Goal: Task Accomplishment & Management: Use online tool/utility

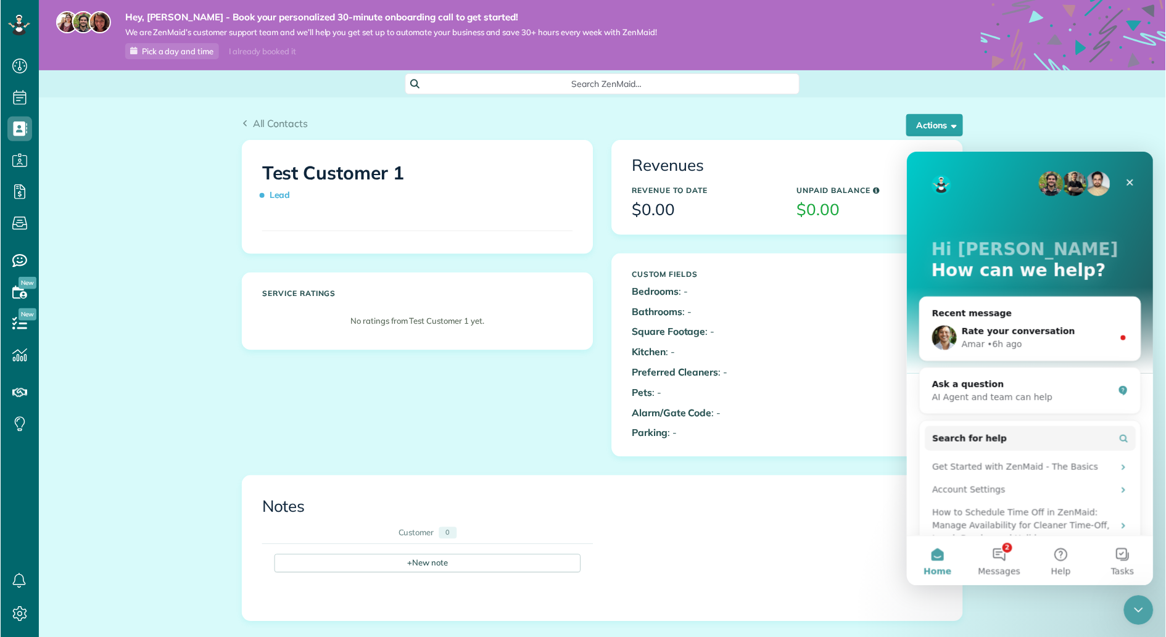
scroll to position [5, 5]
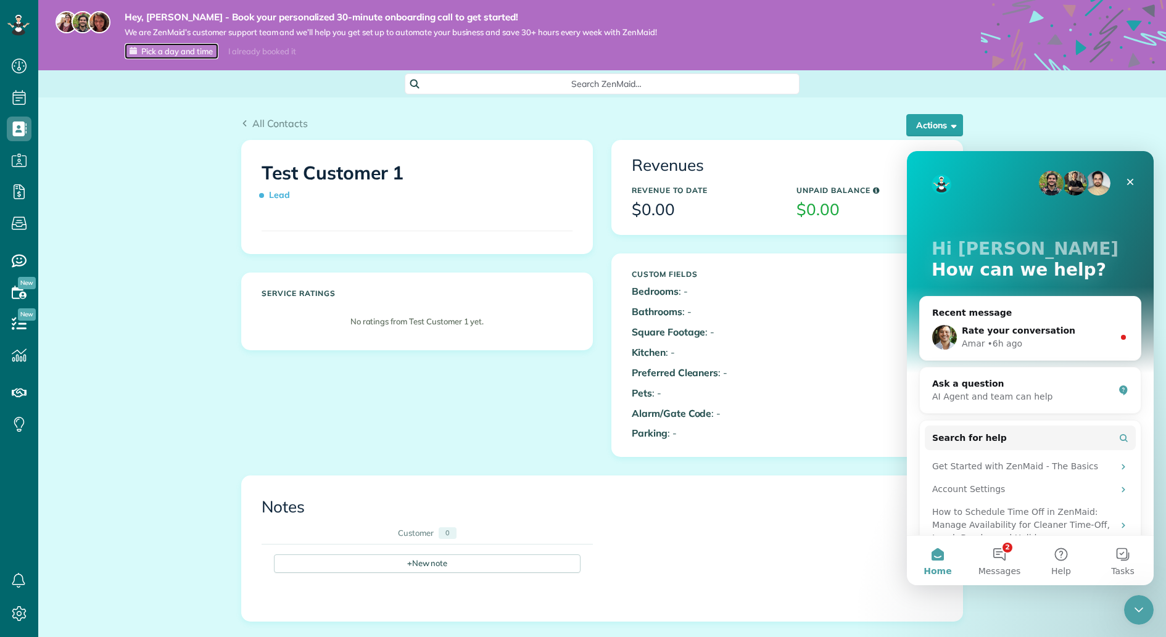
click at [162, 52] on span "Pick a day and time" at bounding box center [177, 51] width 72 height 10
click at [192, 44] on link "Pick a day and time" at bounding box center [172, 51] width 94 height 16
click at [94, 230] on div "All Contacts Actions Edit Add Appointment Recent Activity Send Email Show Past …" at bounding box center [601, 574] width 1127 height 954
click at [1056, 337] on div "Michee • Just now" at bounding box center [1038, 343] width 152 height 13
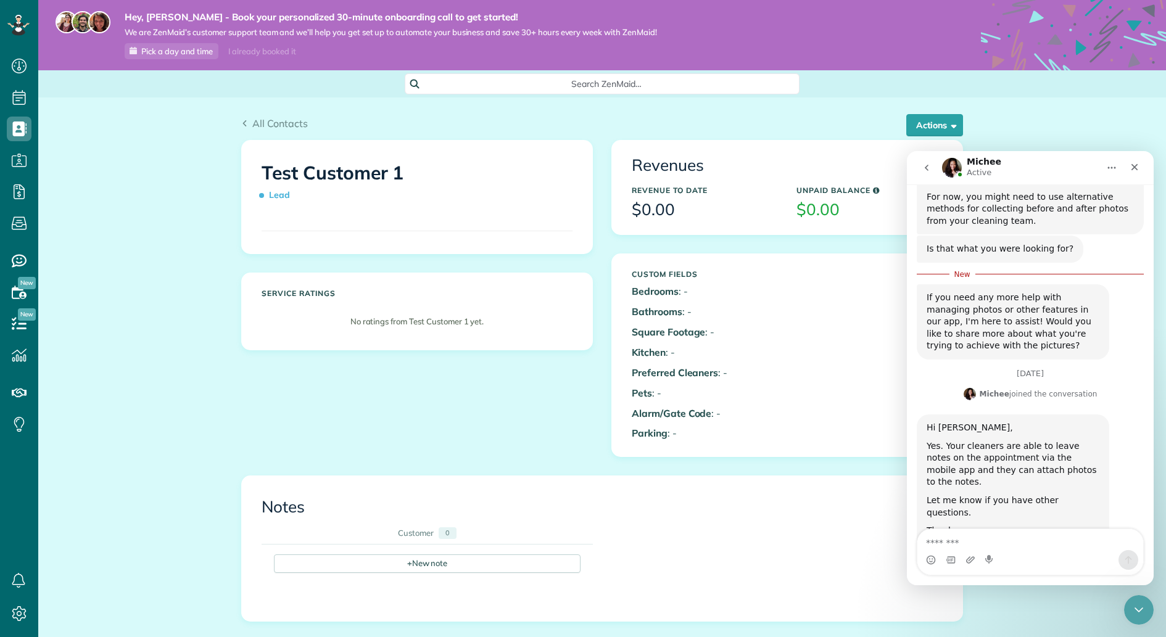
scroll to position [322, 0]
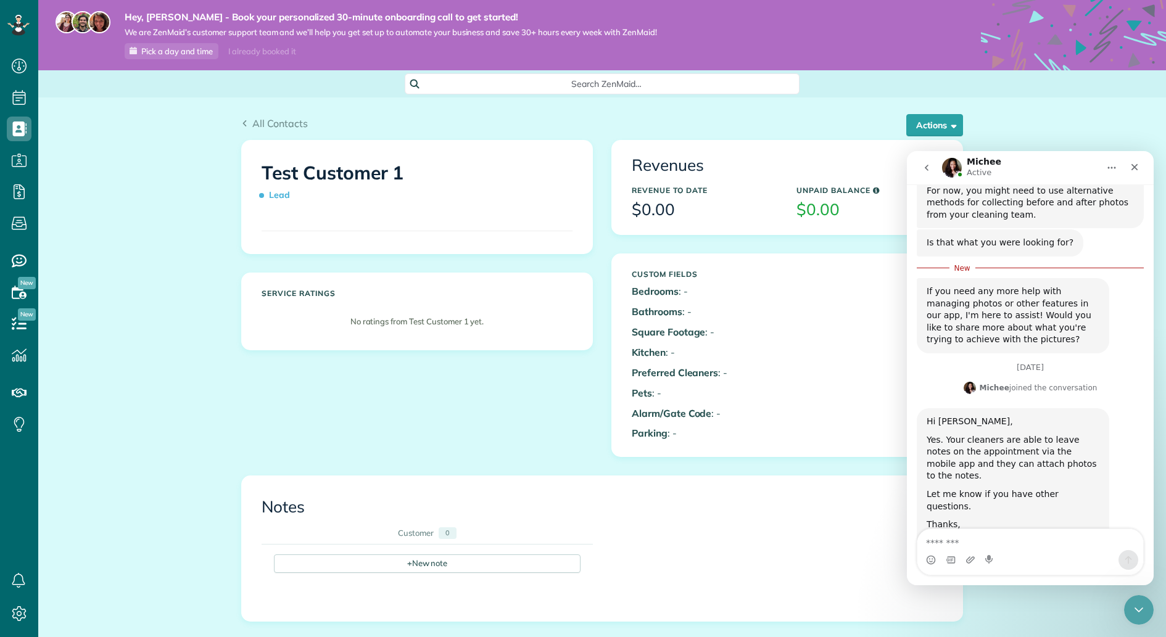
click at [125, 386] on div "All Contacts Actions Edit Add Appointment Recent Activity Send Email Show Past …" at bounding box center [601, 574] width 1127 height 954
click at [1139, 167] on icon "Close" at bounding box center [1134, 167] width 10 height 10
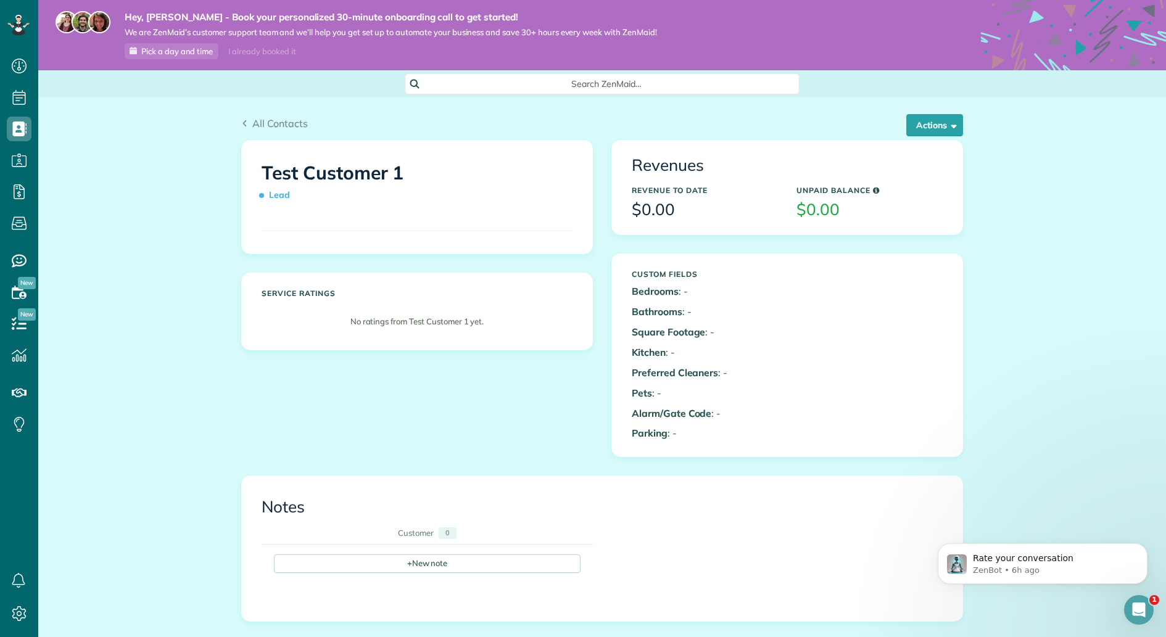
scroll to position [0, 0]
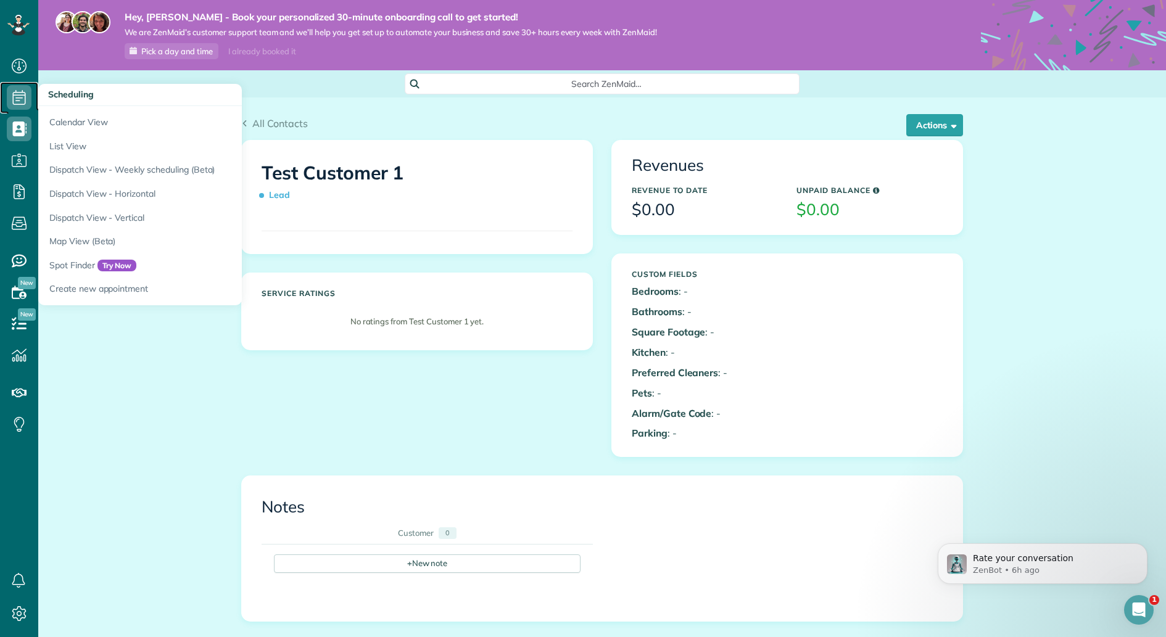
click at [19, 98] on icon at bounding box center [19, 97] width 25 height 25
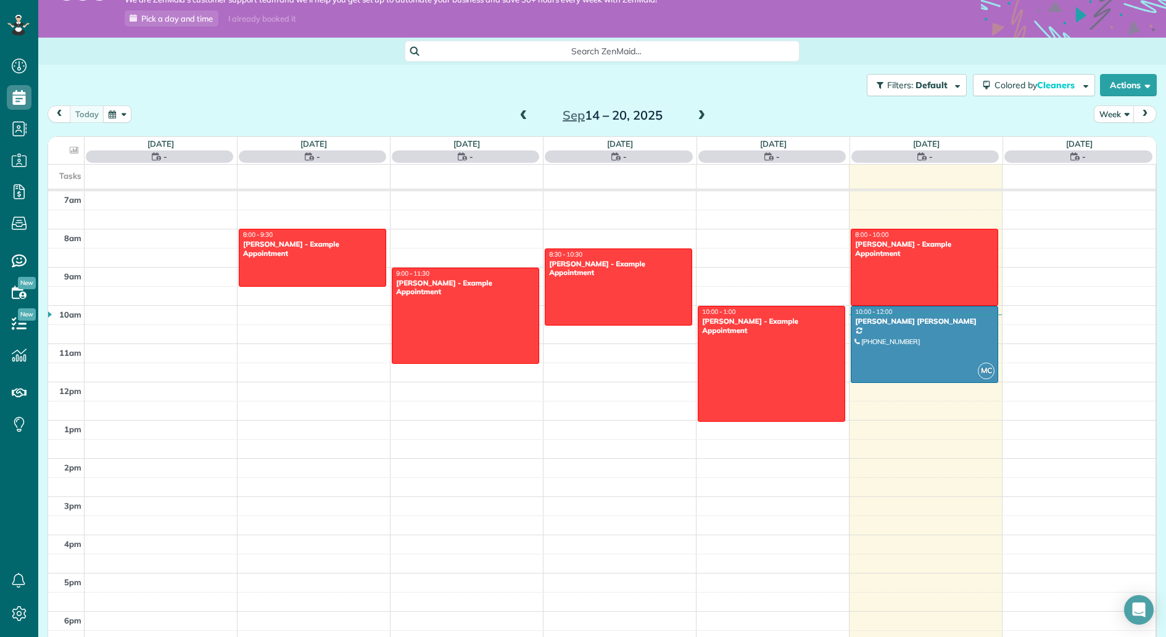
scroll to position [87, 0]
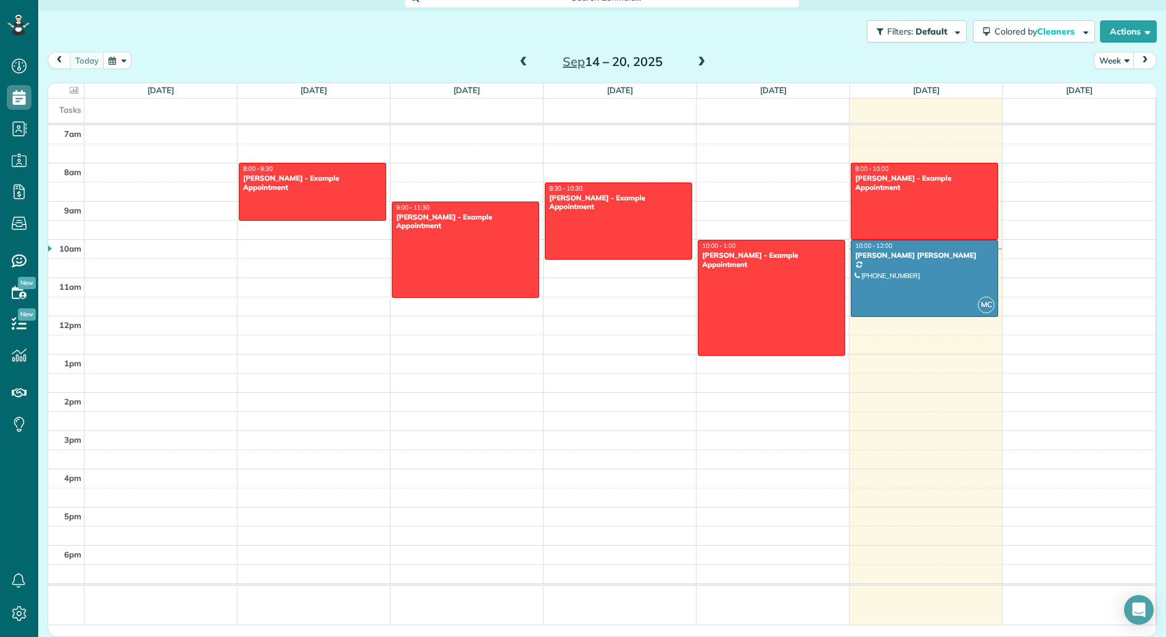
click at [922, 407] on div "7am 8am 9am 10am 11am 12pm 1pm 2pm 3pm 4pm 5pm 6pm 8:00 - 9:30 Debbie Sardone -…" at bounding box center [601, 375] width 1107 height 500
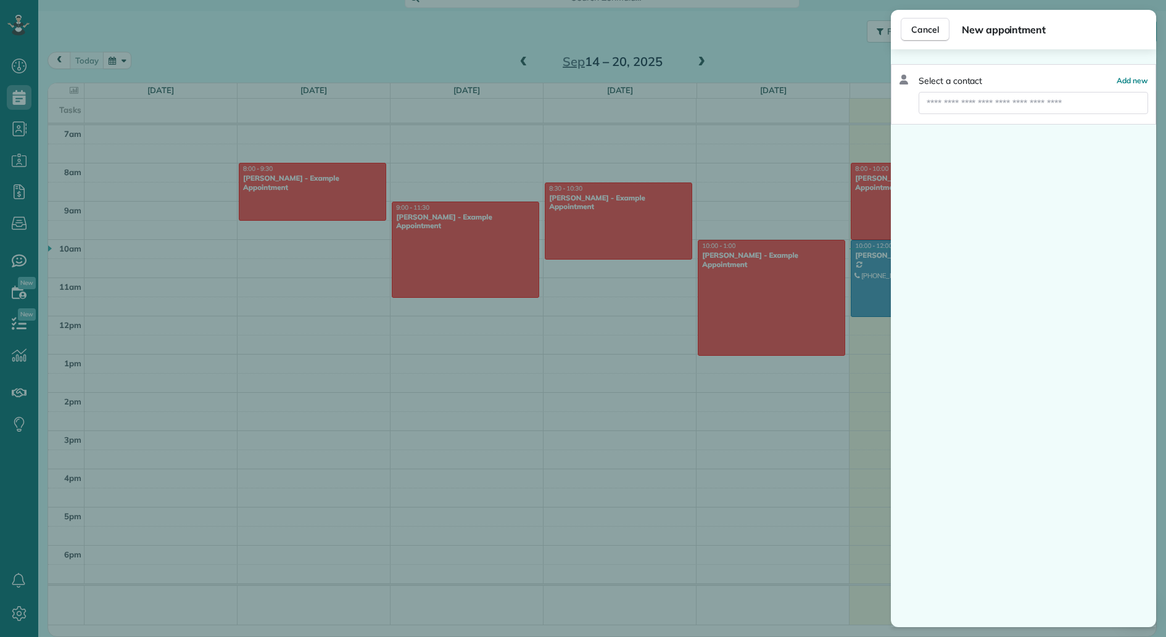
click at [922, 407] on div "Select a contact Add new" at bounding box center [1023, 338] width 265 height 578
click at [1092, 110] on input "text" at bounding box center [1032, 103] width 229 height 22
type input "****"
click at [975, 123] on span "Mr. Matu la Roberts" at bounding box center [985, 124] width 105 height 11
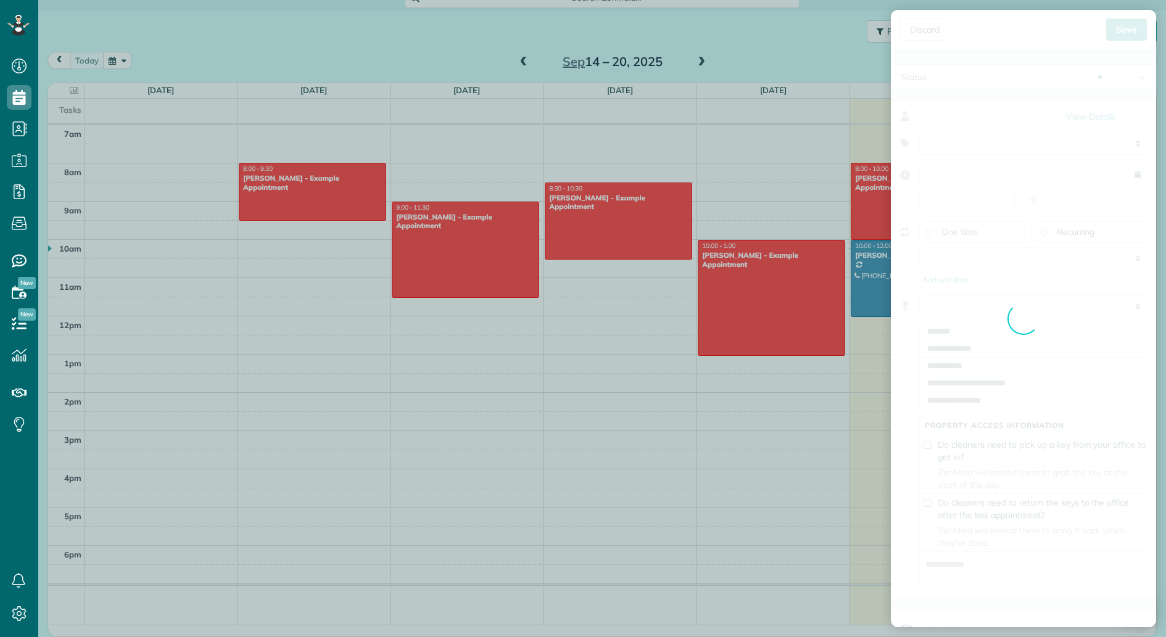
type input "**********"
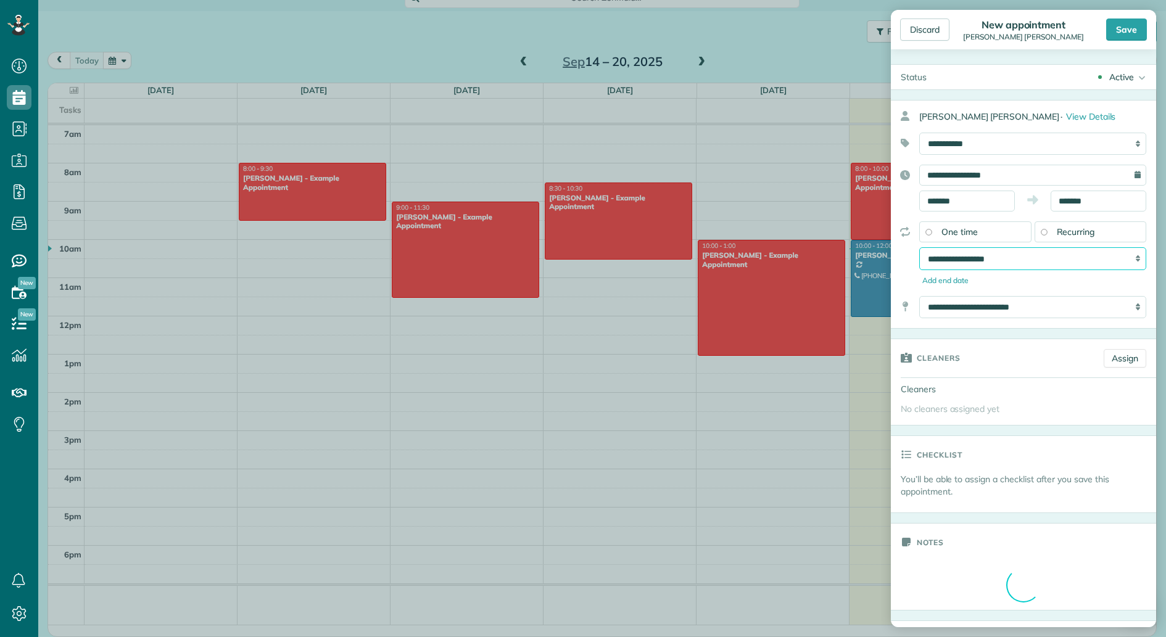
click at [1032, 266] on select "**********" at bounding box center [1032, 258] width 227 height 22
select select "**********"
click at [919, 249] on select "**********" at bounding box center [1032, 258] width 227 height 22
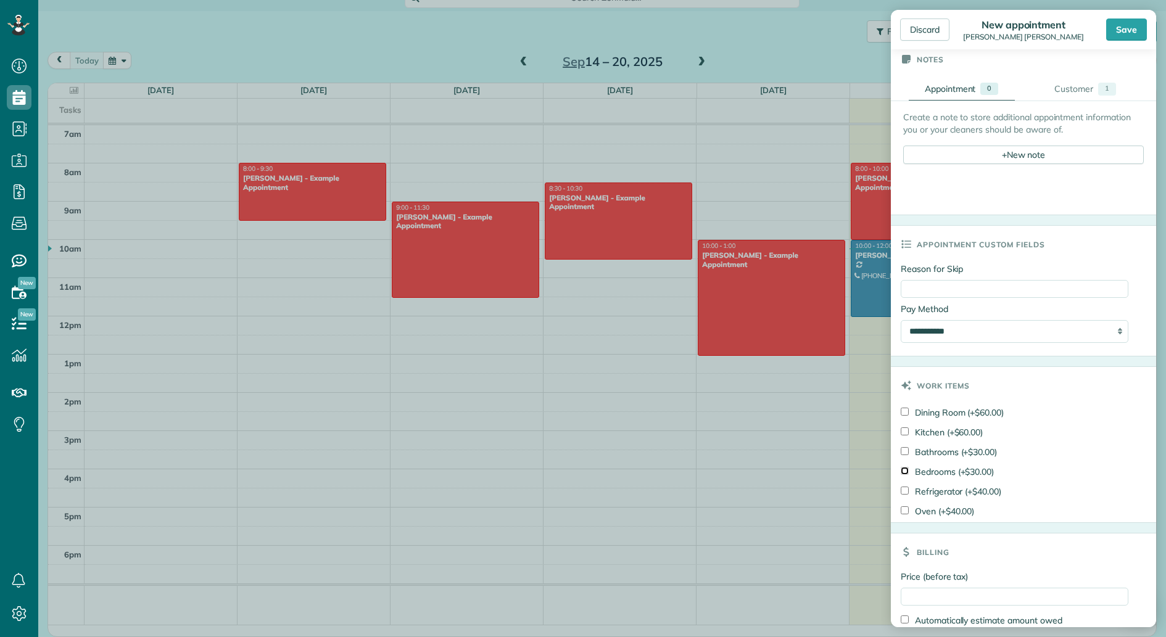
scroll to position [561, 0]
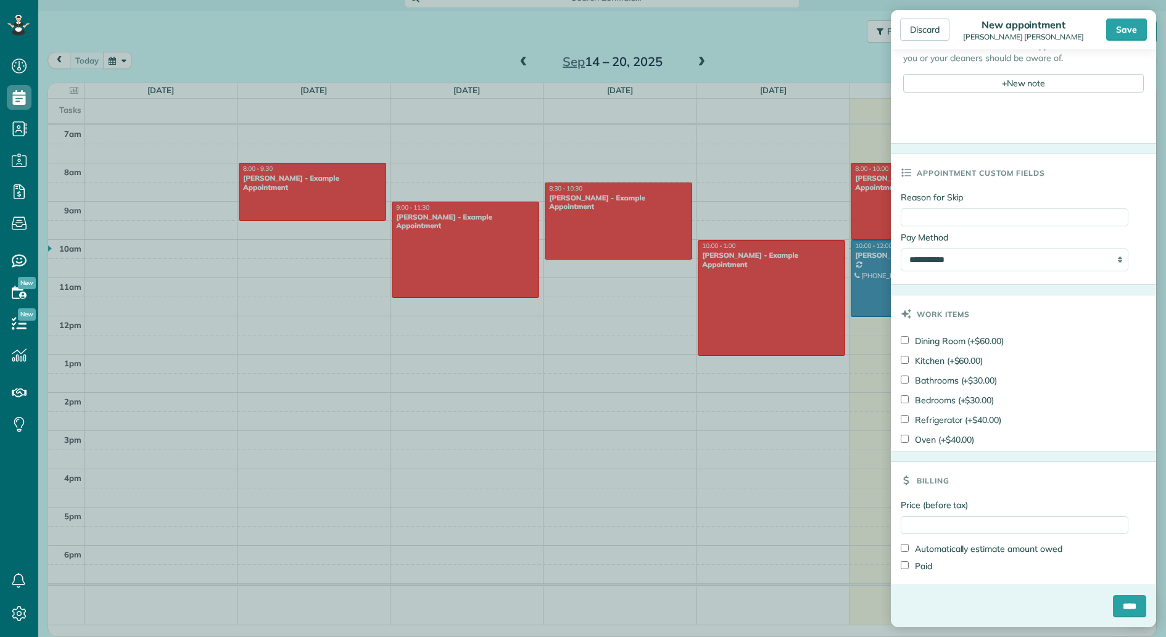
click at [1054, 534] on div "Price (before tax) Automatically estimate amount owed Paid" at bounding box center [1023, 542] width 265 height 86
click at [1055, 530] on input "Price (before tax)" at bounding box center [1014, 525] width 228 height 18
click at [1050, 499] on label "Price (before tax)" at bounding box center [1014, 505] width 228 height 12
click at [1050, 516] on input "Price (before tax)" at bounding box center [1014, 525] width 228 height 18
type input "*******"
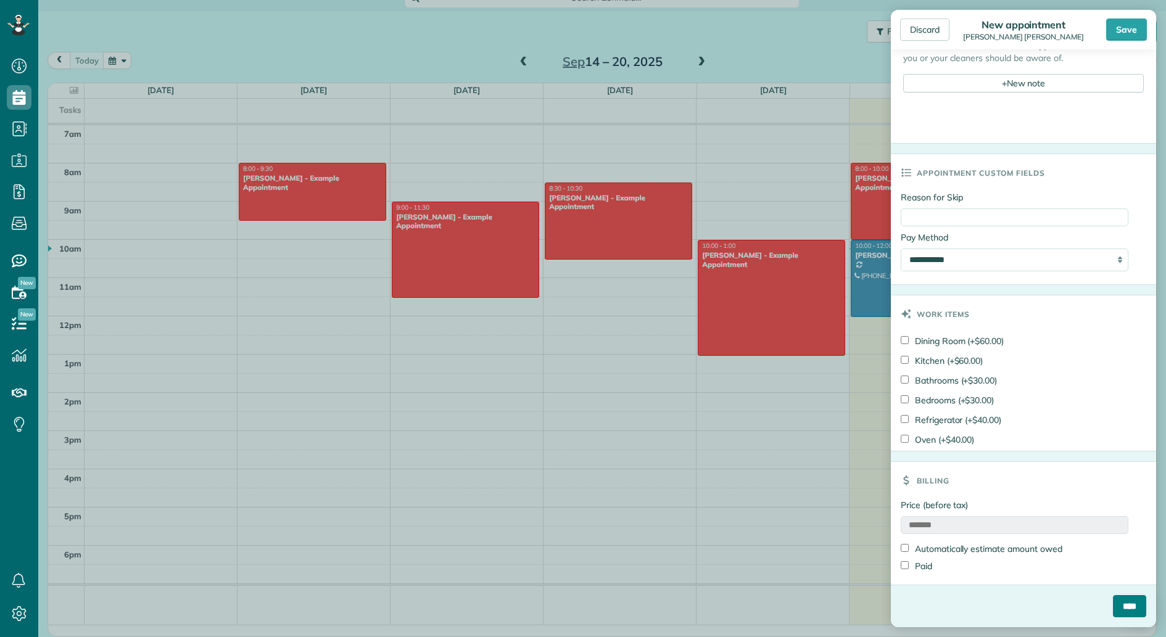
click at [1124, 611] on input "****" at bounding box center [1129, 606] width 33 height 22
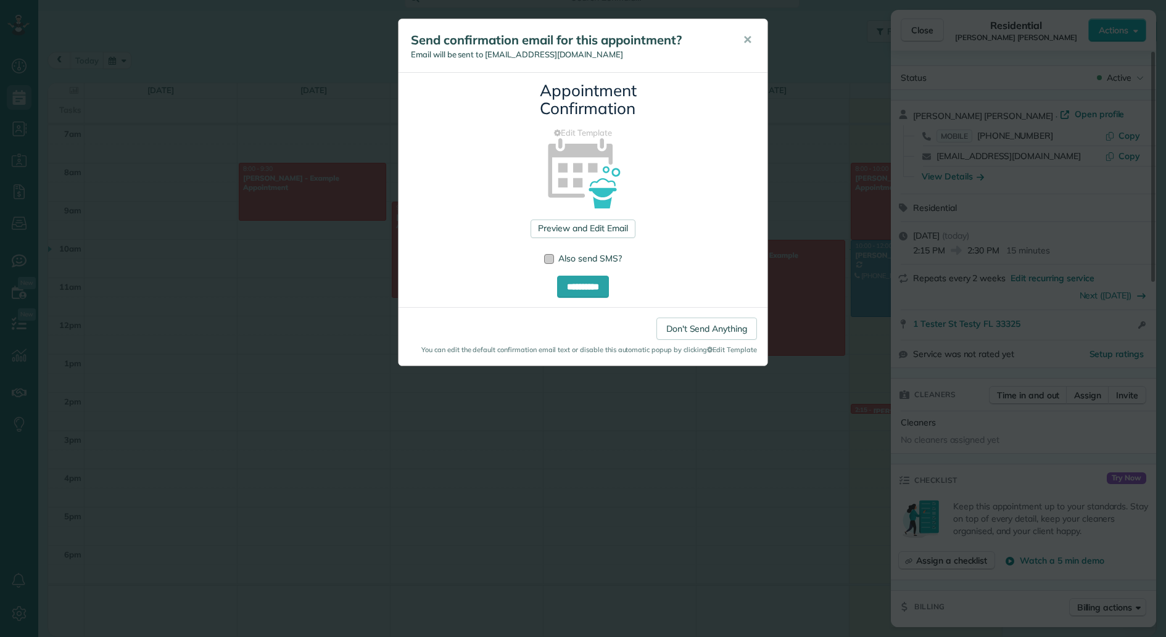
click at [551, 258] on div at bounding box center [549, 259] width 10 height 10
click at [595, 290] on input "**********" at bounding box center [583, 287] width 52 height 22
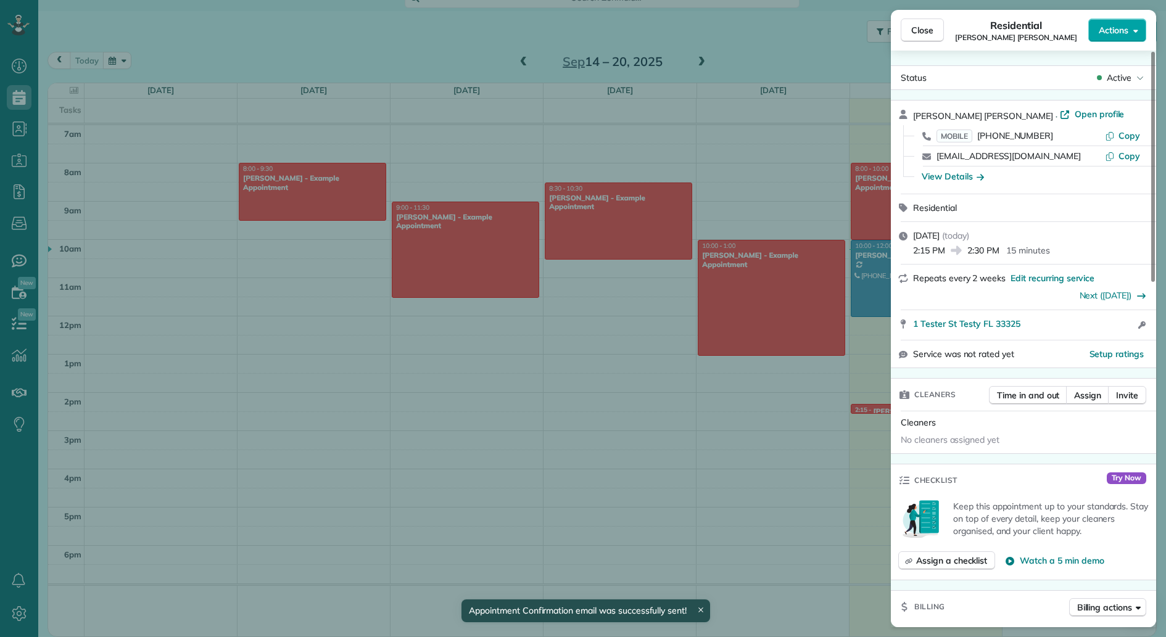
click at [1130, 31] on button "Actions" at bounding box center [1117, 30] width 58 height 23
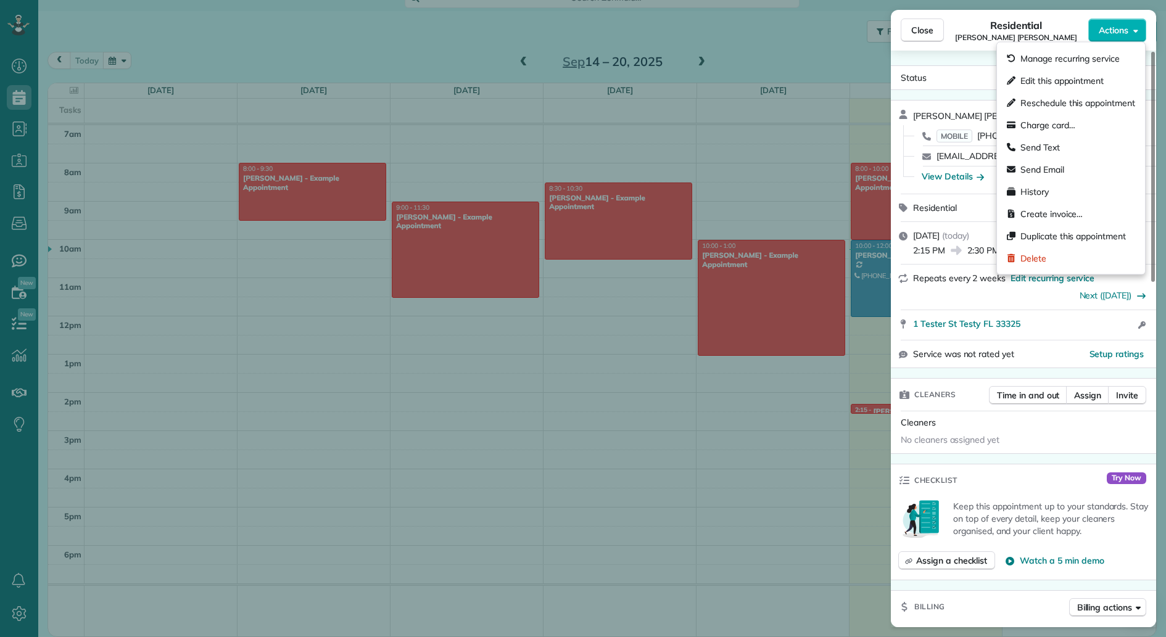
click at [974, 60] on div "Status Active Matula Roberts · Open profile MOBILE (954) 205-6463 Copy mathiasv…" at bounding box center [1023, 339] width 265 height 577
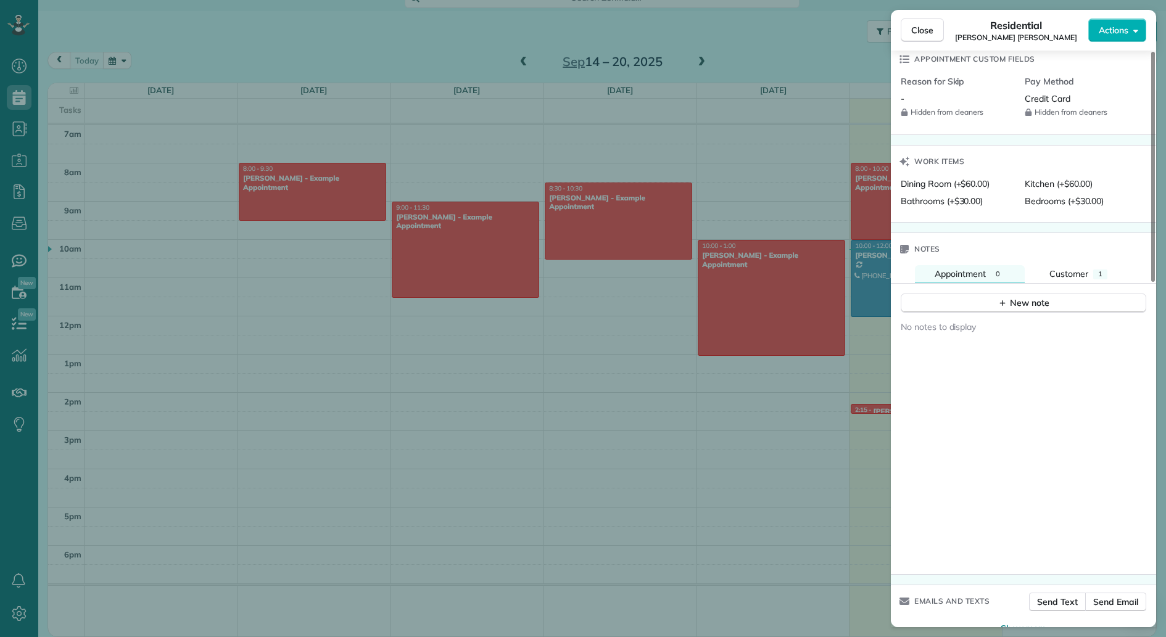
scroll to position [862, 0]
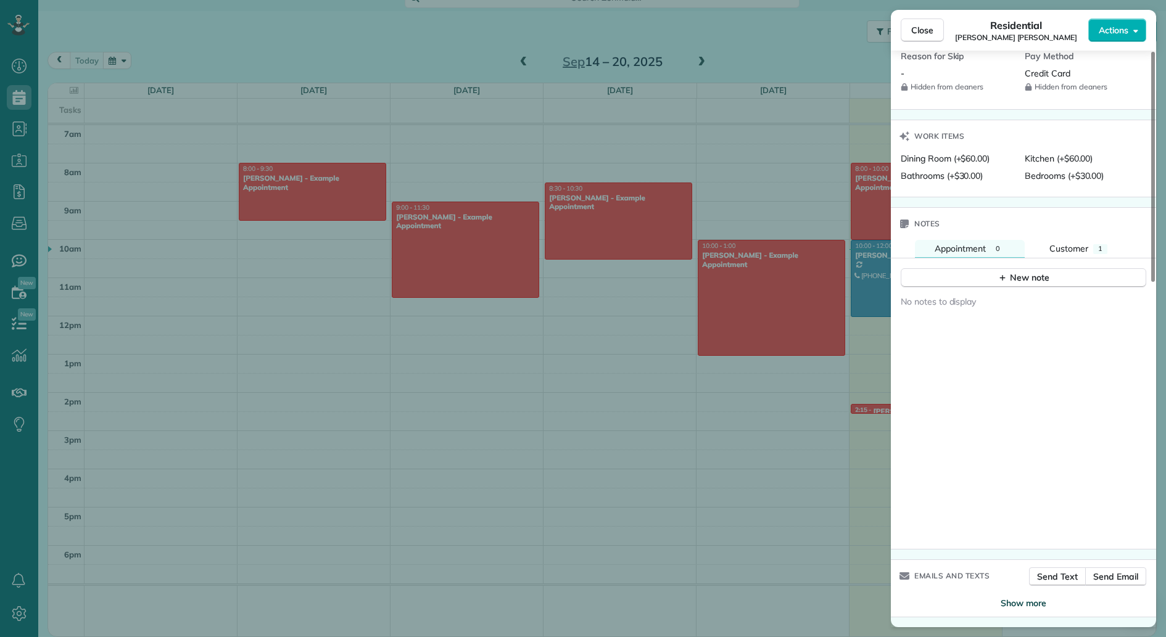
click at [1032, 599] on span "Show more" at bounding box center [1023, 603] width 46 height 12
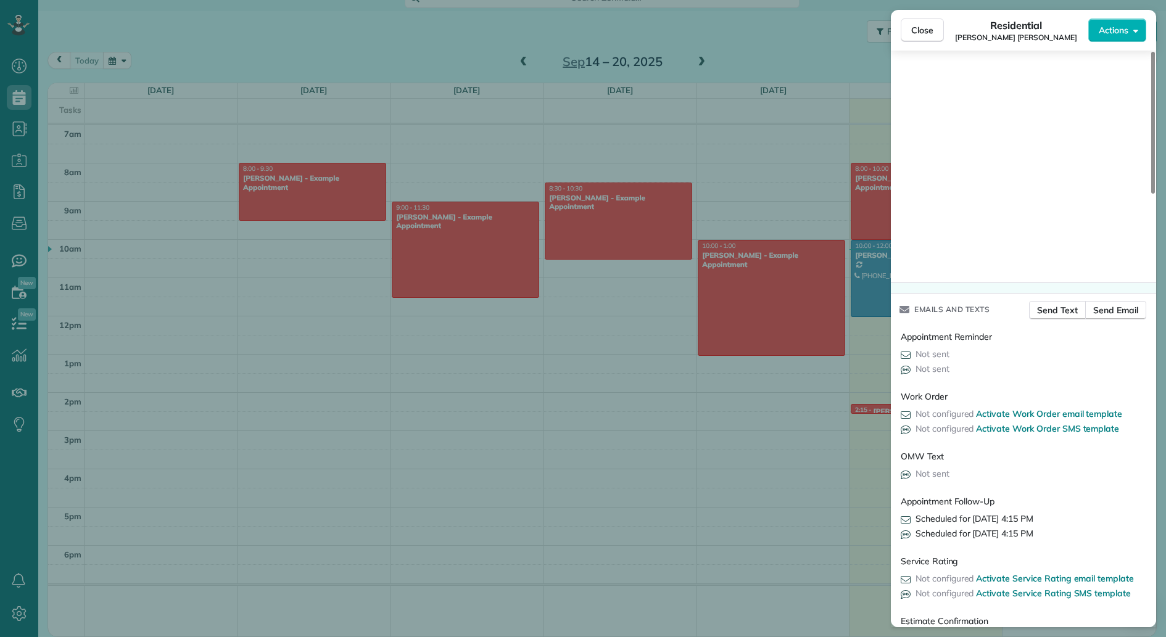
scroll to position [0, 0]
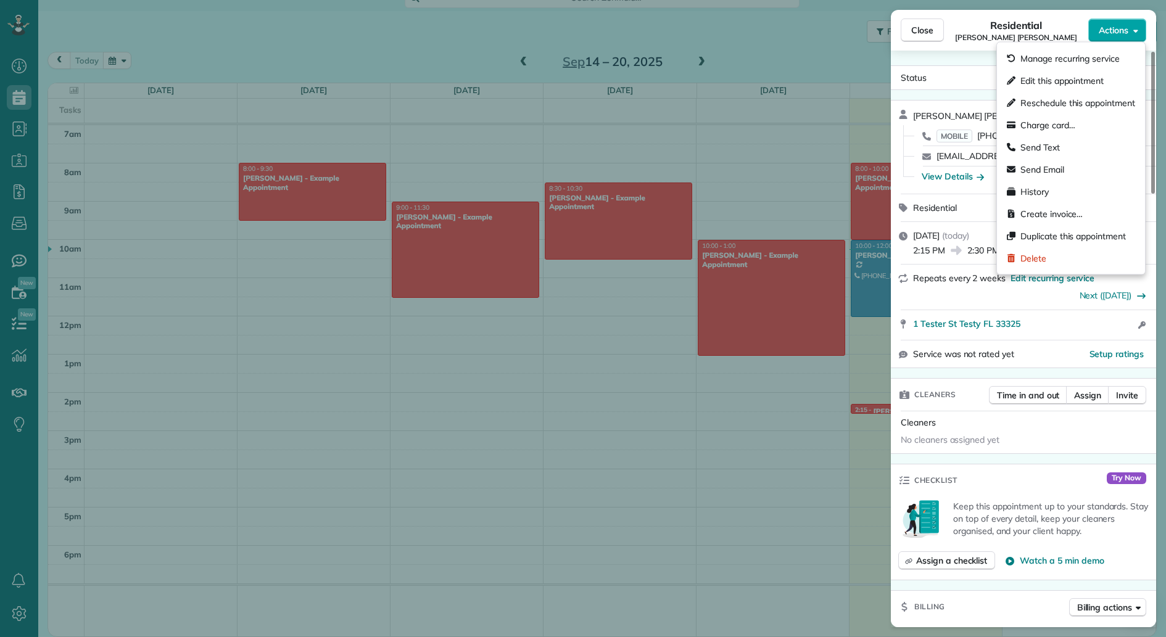
click at [1136, 27] on icon "button" at bounding box center [1135, 30] width 5 height 9
click at [1085, 215] on div "Create invoice…" at bounding box center [1071, 214] width 138 height 22
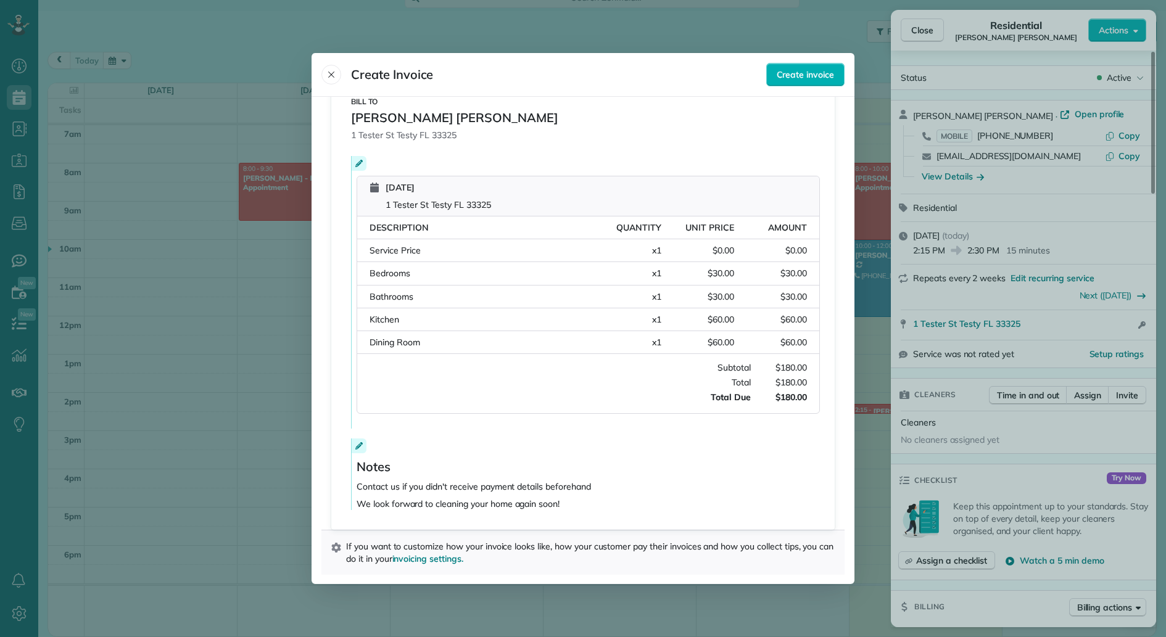
scroll to position [171, 0]
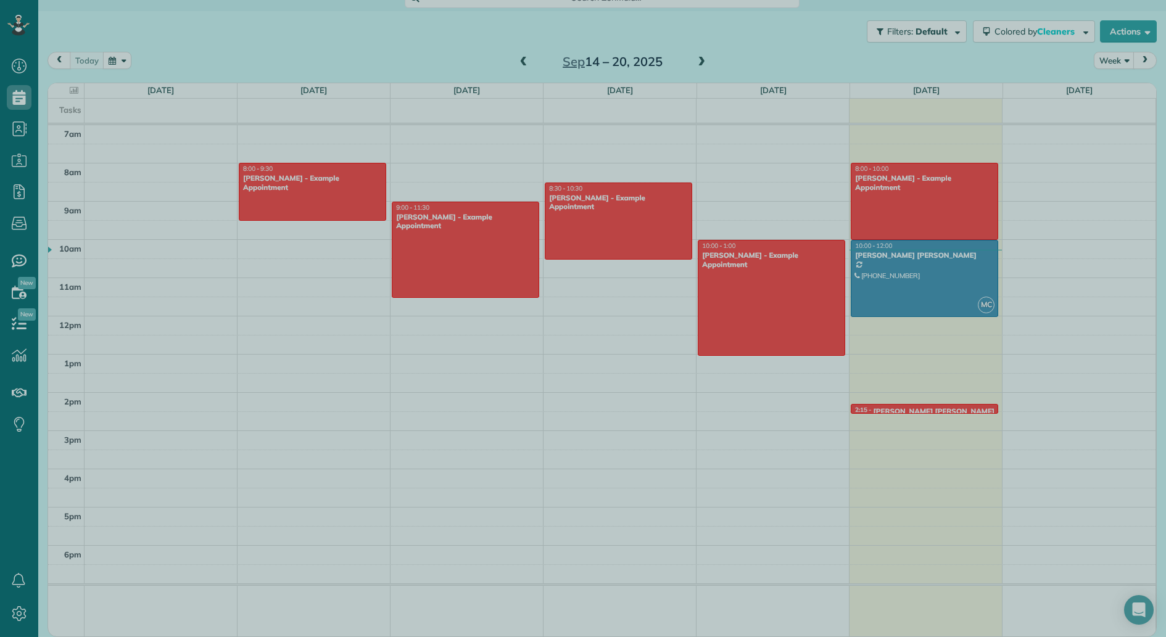
click at [772, 448] on div at bounding box center [583, 318] width 1166 height 637
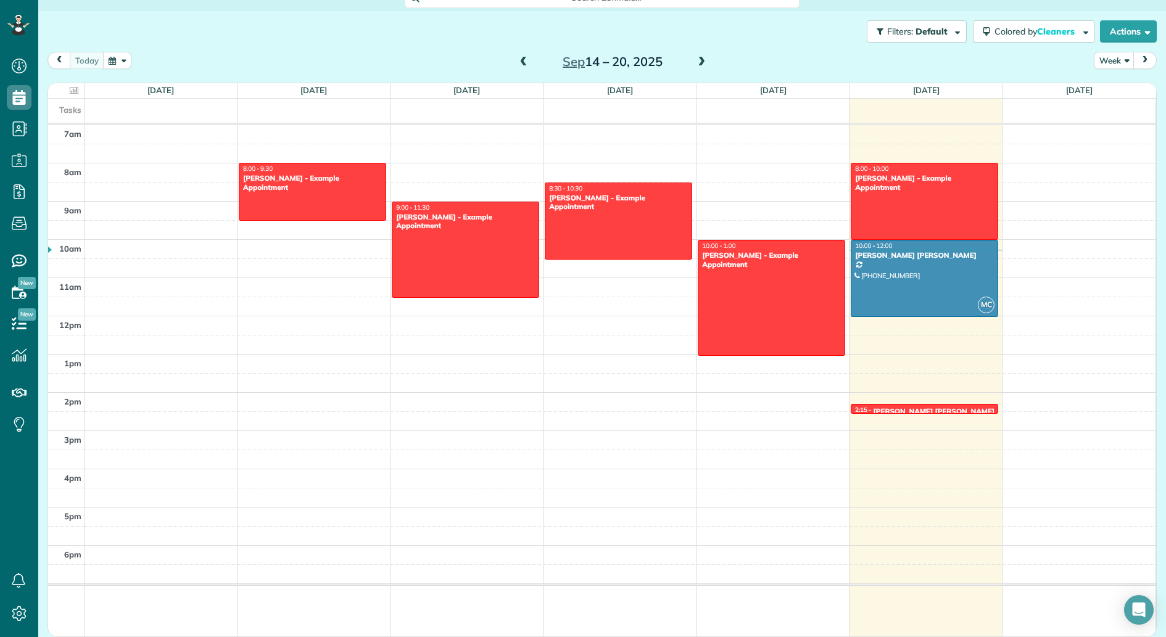
click at [908, 408] on div at bounding box center [924, 410] width 146 height 5
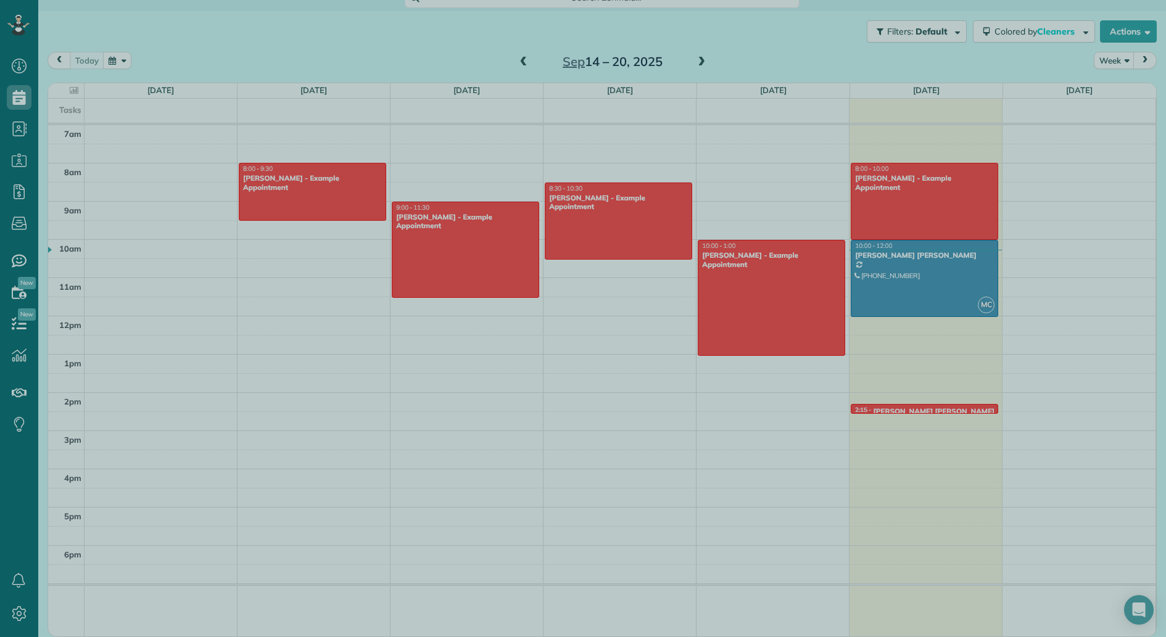
click at [707, 401] on div at bounding box center [583, 318] width 1166 height 637
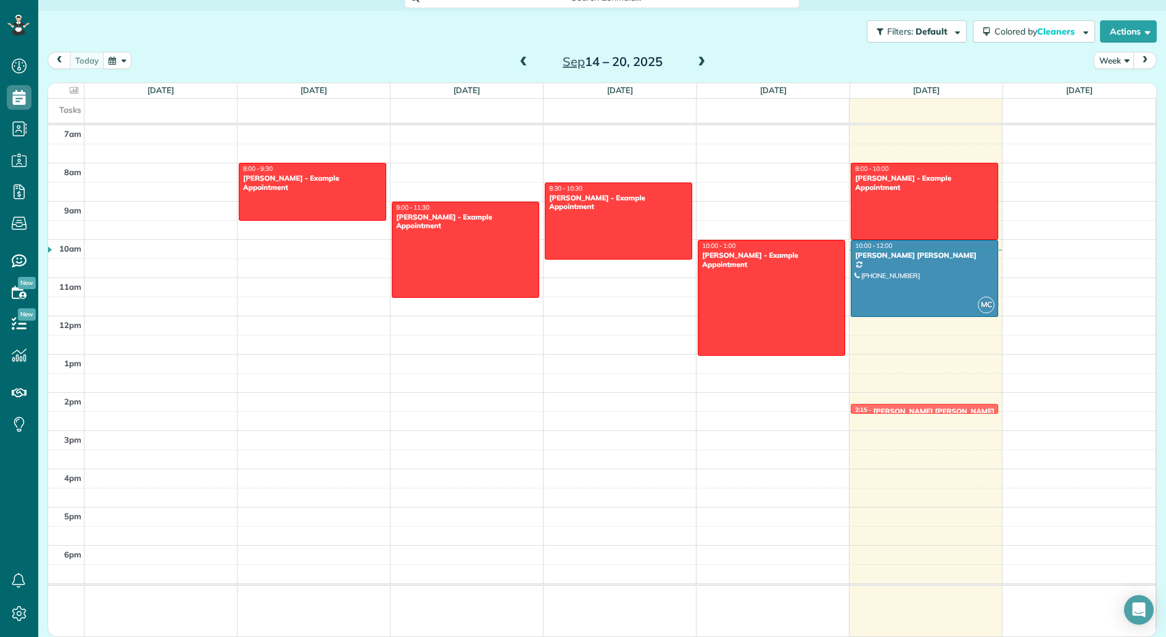
click at [900, 415] on div "7am 8am 9am 10am 11am 12pm 1pm 2pm 3pm 4pm 5pm 6pm 8:00 - 9:30 Debbie Sardone -…" at bounding box center [601, 381] width 1107 height 512
click at [939, 412] on div at bounding box center [924, 410] width 146 height 5
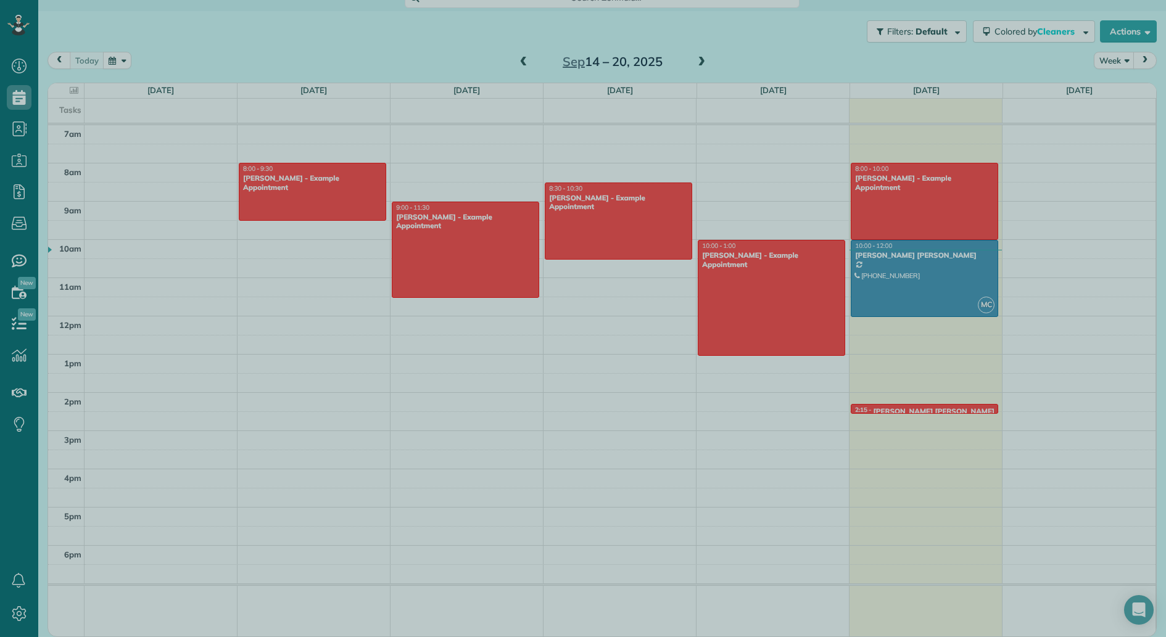
click at [939, 412] on div at bounding box center [583, 318] width 1166 height 637
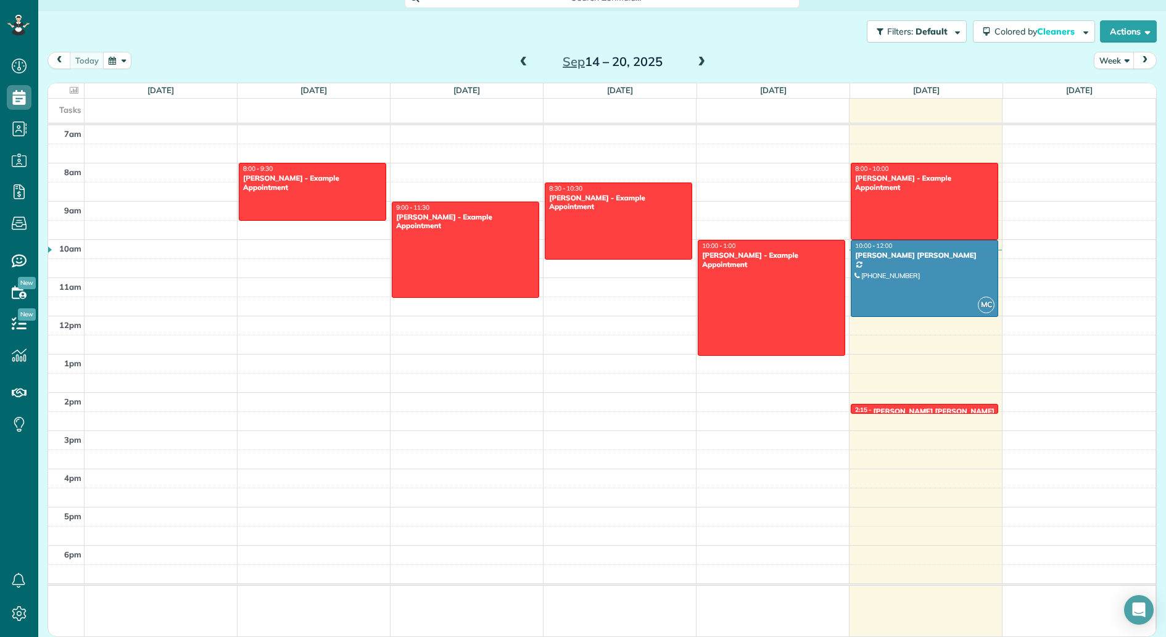
click at [941, 410] on div at bounding box center [924, 410] width 146 height 5
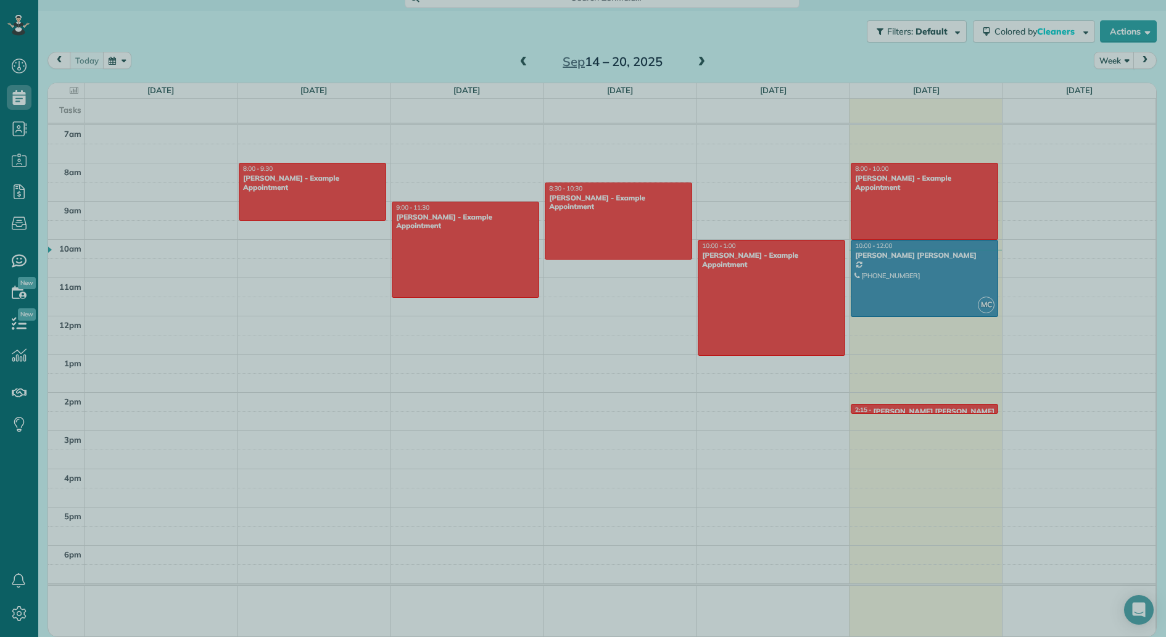
click at [941, 410] on div at bounding box center [583, 318] width 1166 height 637
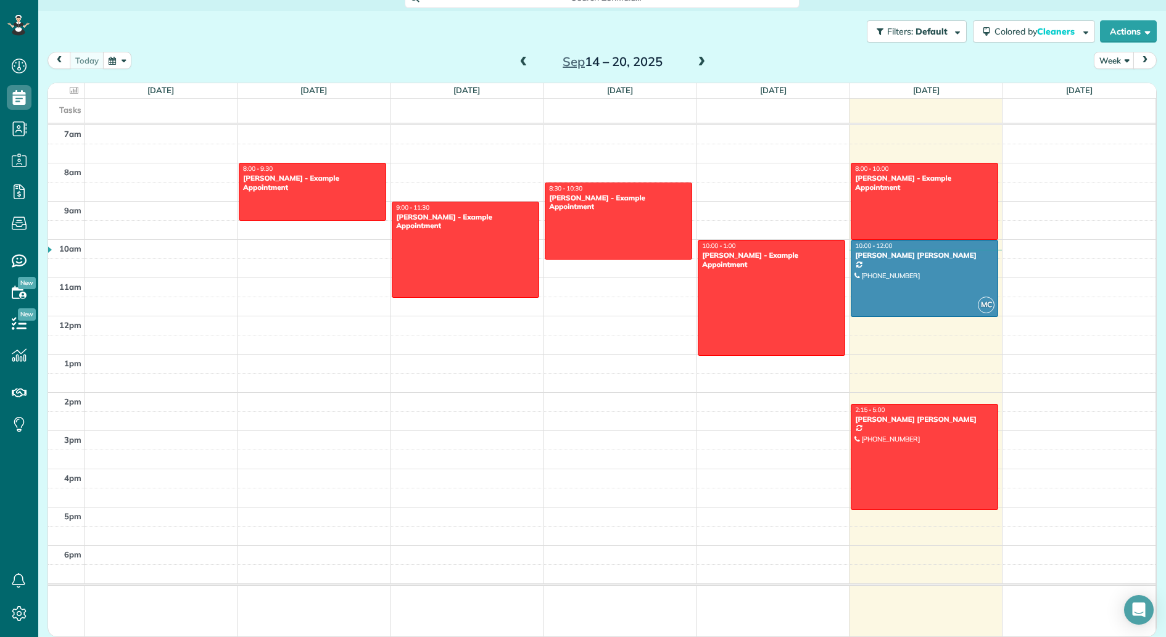
drag, startPoint x: 951, startPoint y: 410, endPoint x: 949, endPoint y: 506, distance: 96.2
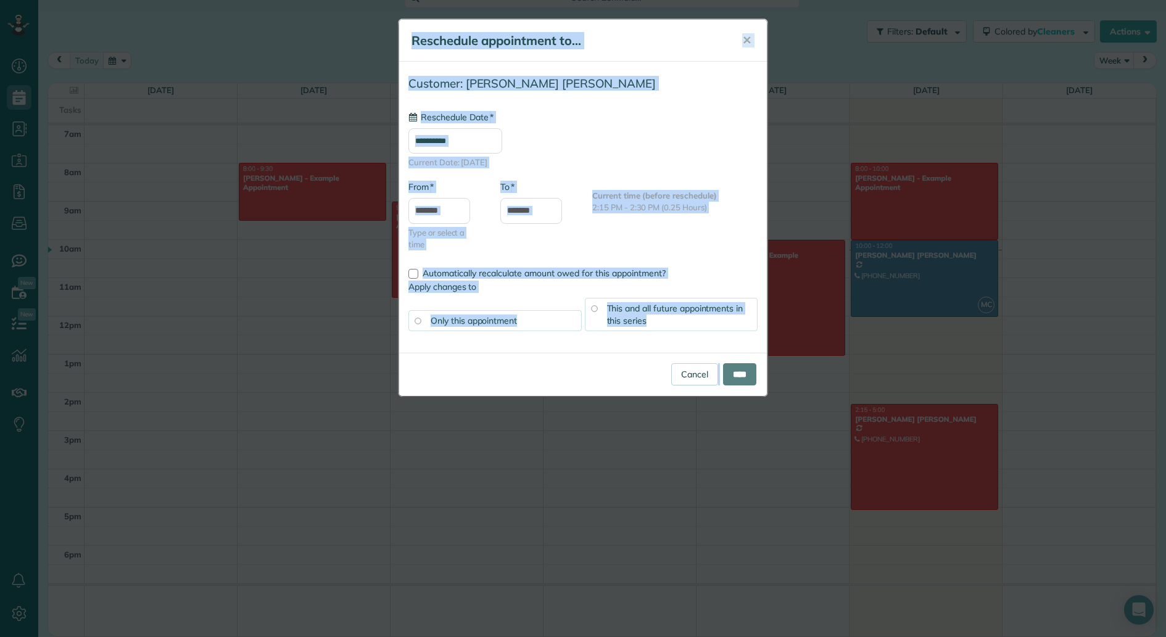
type input "**********"
click at [640, 118] on div "**********" at bounding box center [582, 139] width 349 height 57
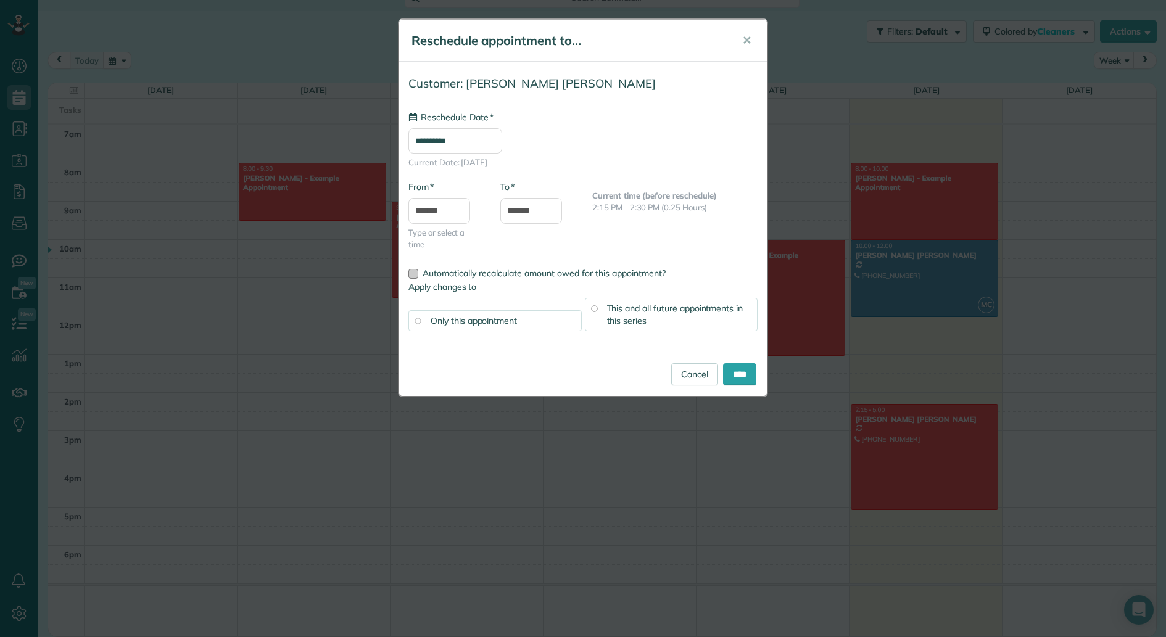
click at [413, 275] on div at bounding box center [413, 274] width 10 height 10
click at [734, 376] on input "****" at bounding box center [739, 374] width 33 height 22
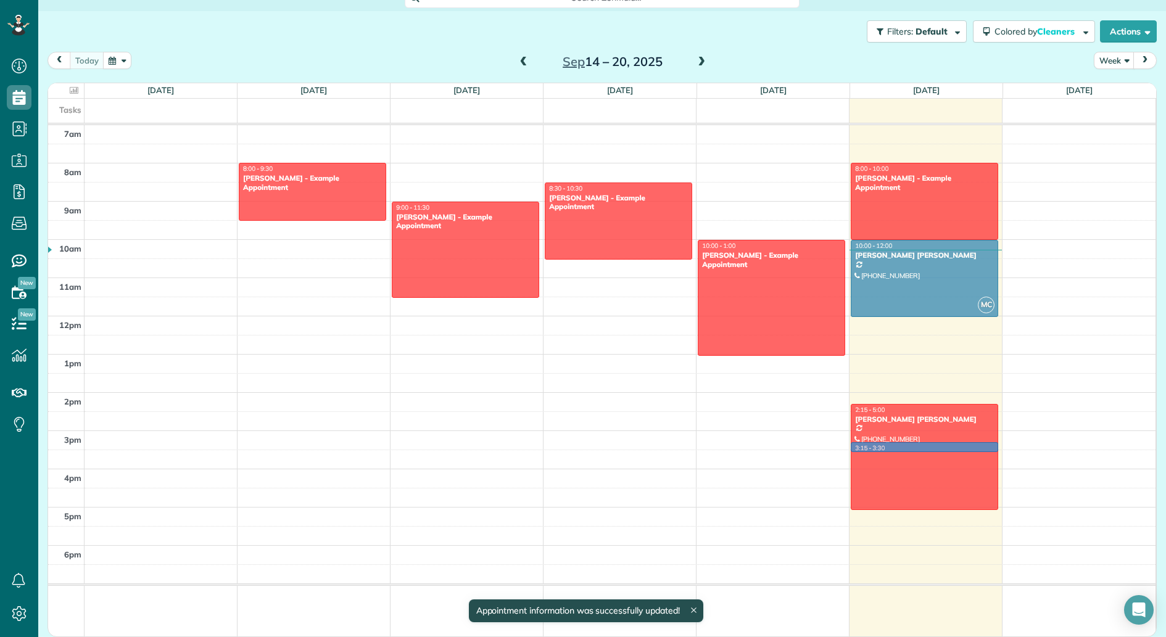
click at [921, 448] on td at bounding box center [619, 439] width 1071 height 19
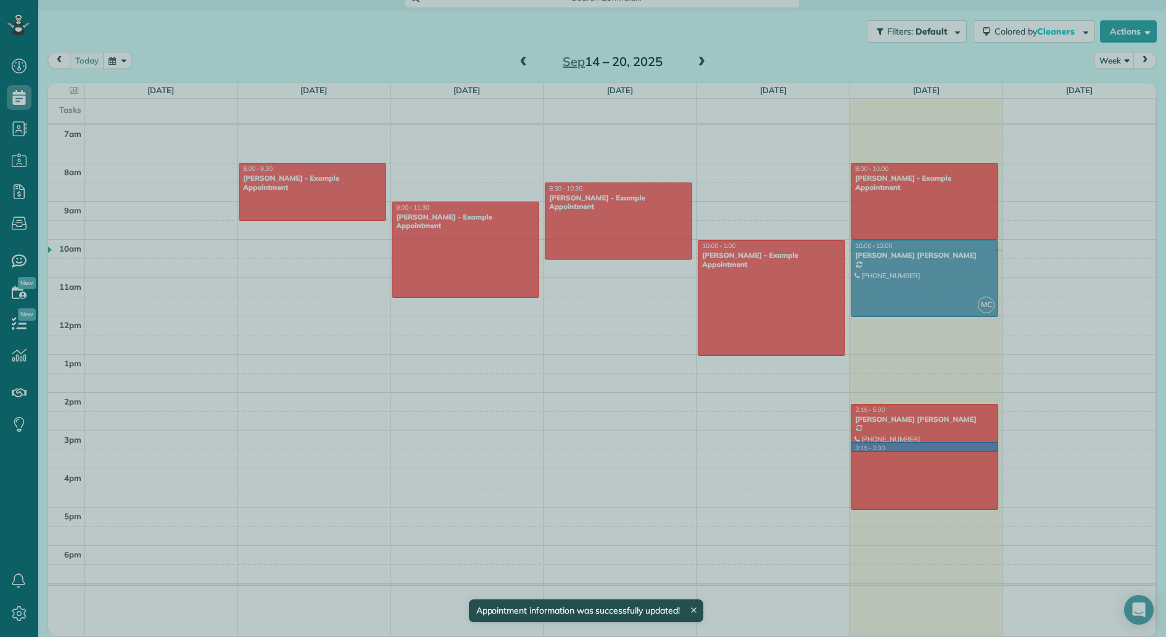
click at [746, 418] on div at bounding box center [583, 318] width 1166 height 637
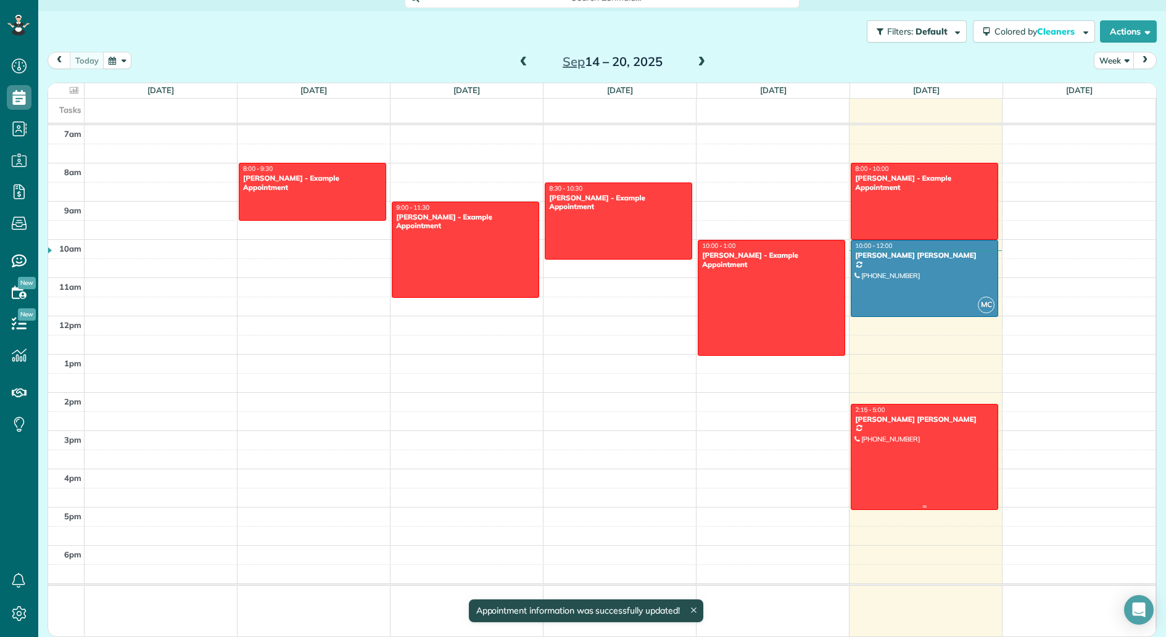
click at [932, 422] on div "Matula Roberts" at bounding box center [924, 419] width 140 height 9
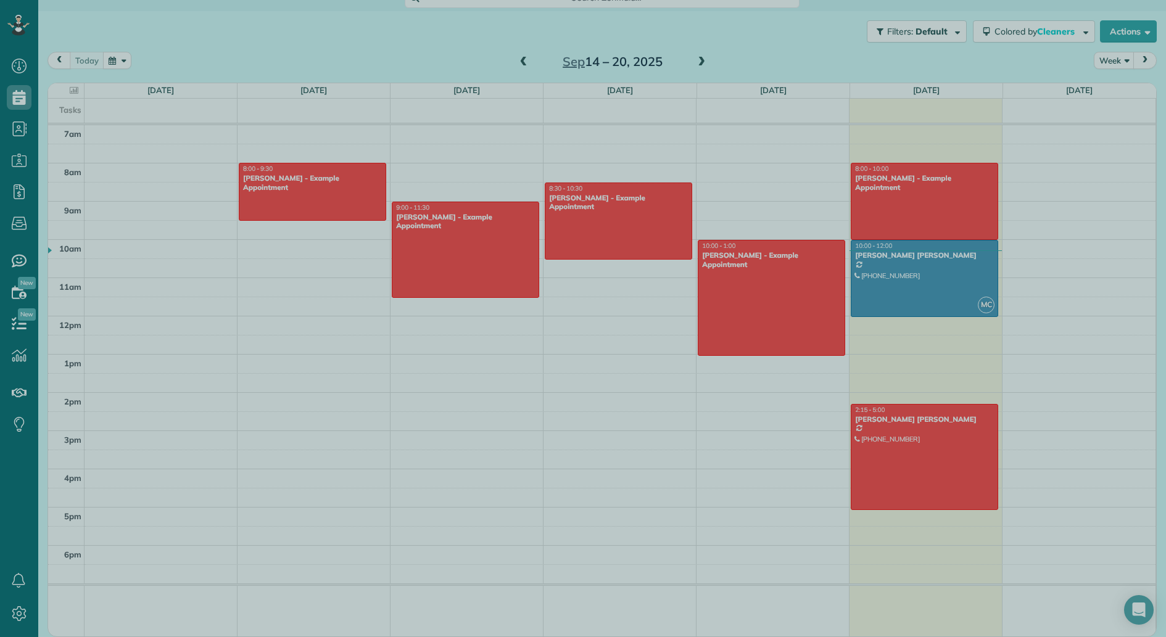
drag, startPoint x: 559, startPoint y: 457, endPoint x: 224, endPoint y: 83, distance: 502.3
click at [559, 453] on div at bounding box center [583, 318] width 1166 height 637
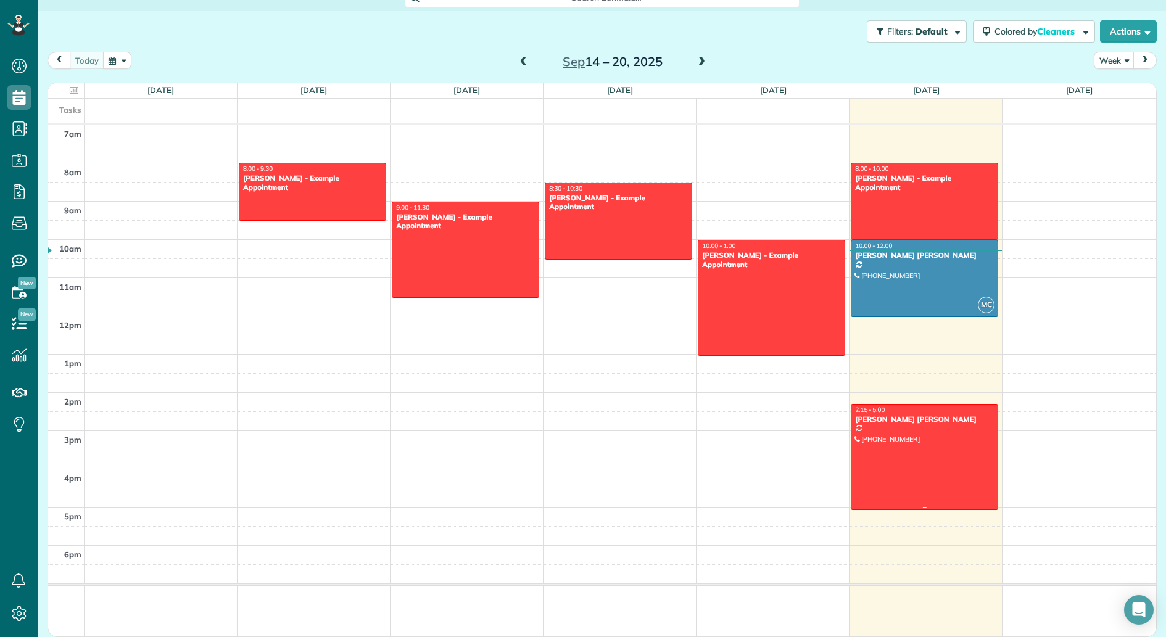
click at [926, 429] on div at bounding box center [924, 457] width 146 height 105
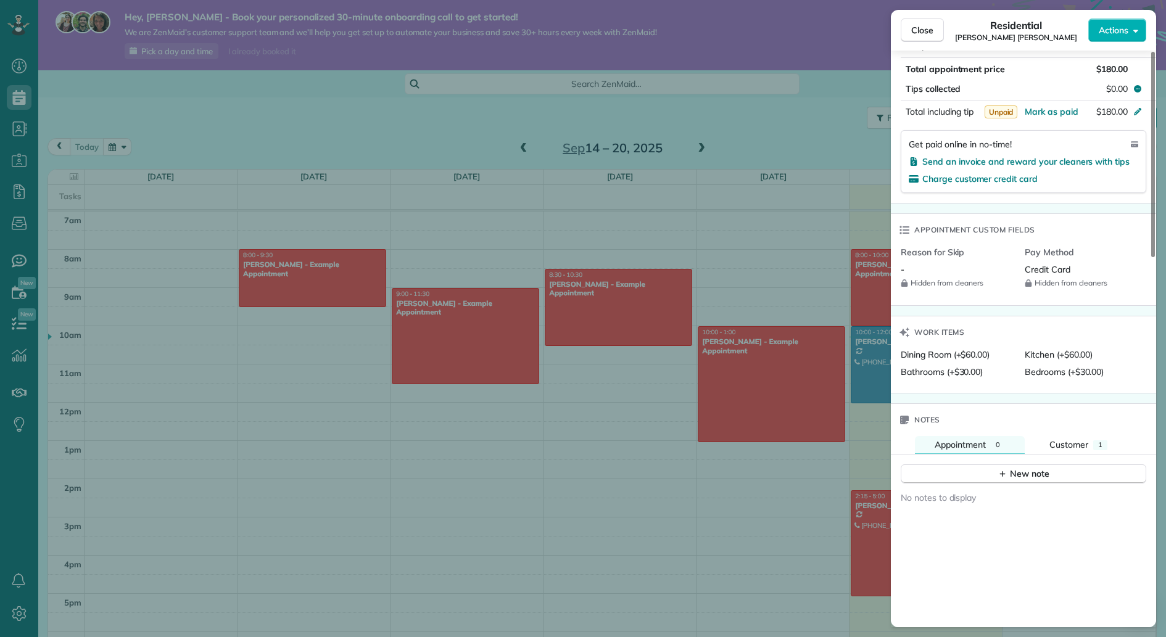
scroll to position [776, 0]
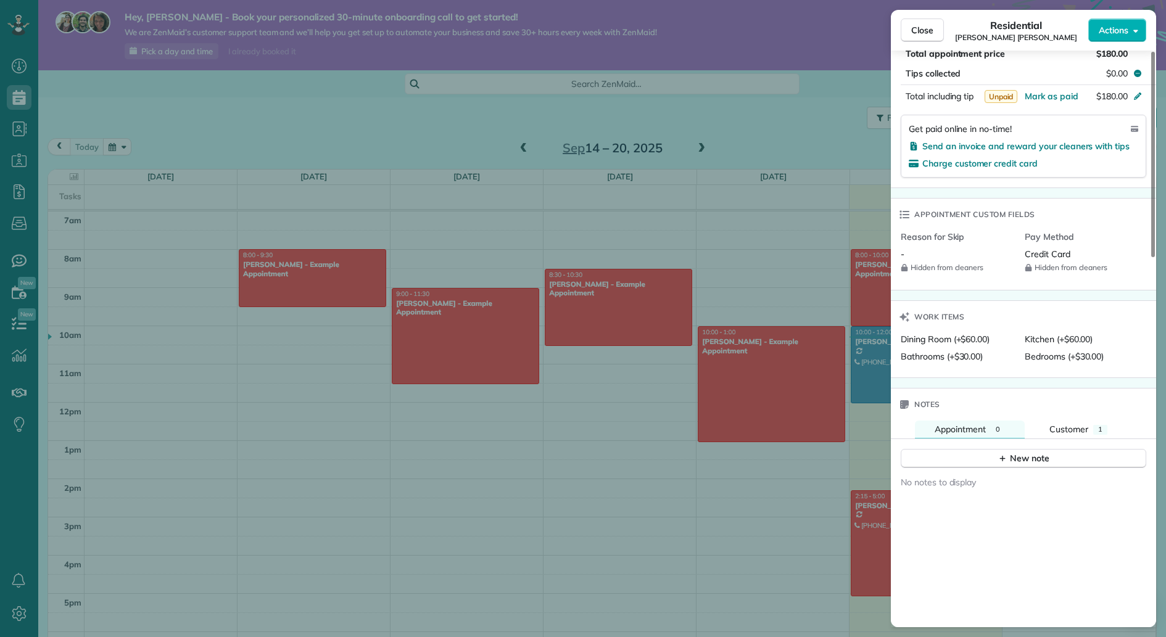
drag, startPoint x: 183, startPoint y: 373, endPoint x: 1, endPoint y: 294, distance: 198.3
click at [182, 373] on div "Close Residential Matula Roberts Actions Status Active Matula Roberts · Open pr…" at bounding box center [583, 318] width 1166 height 637
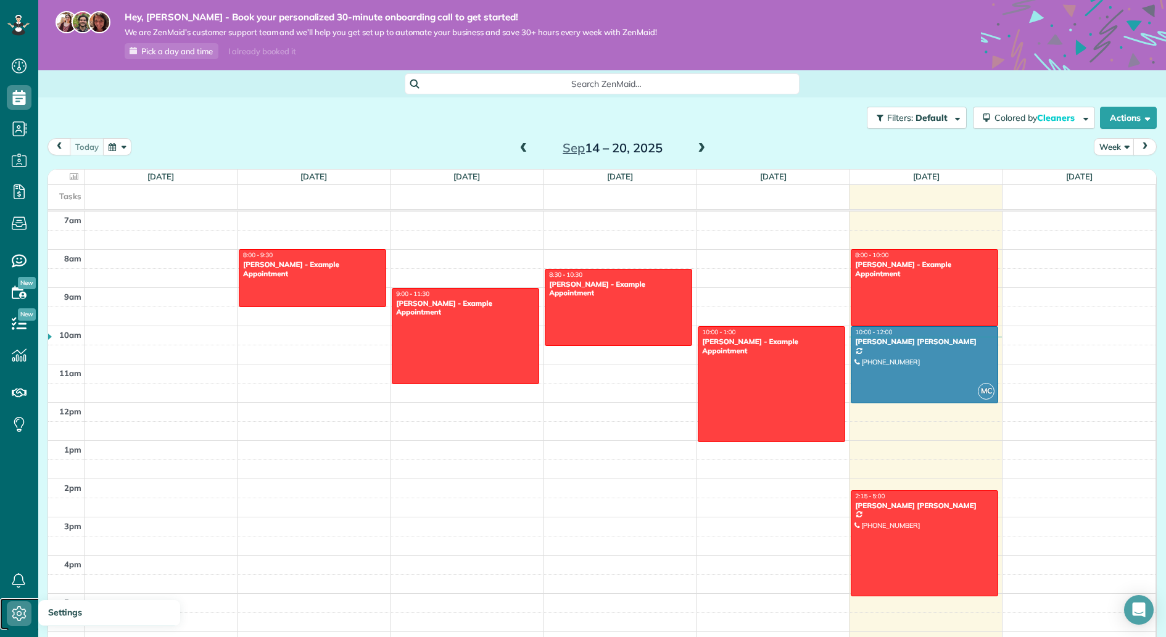
click at [27, 615] on icon at bounding box center [19, 613] width 25 height 25
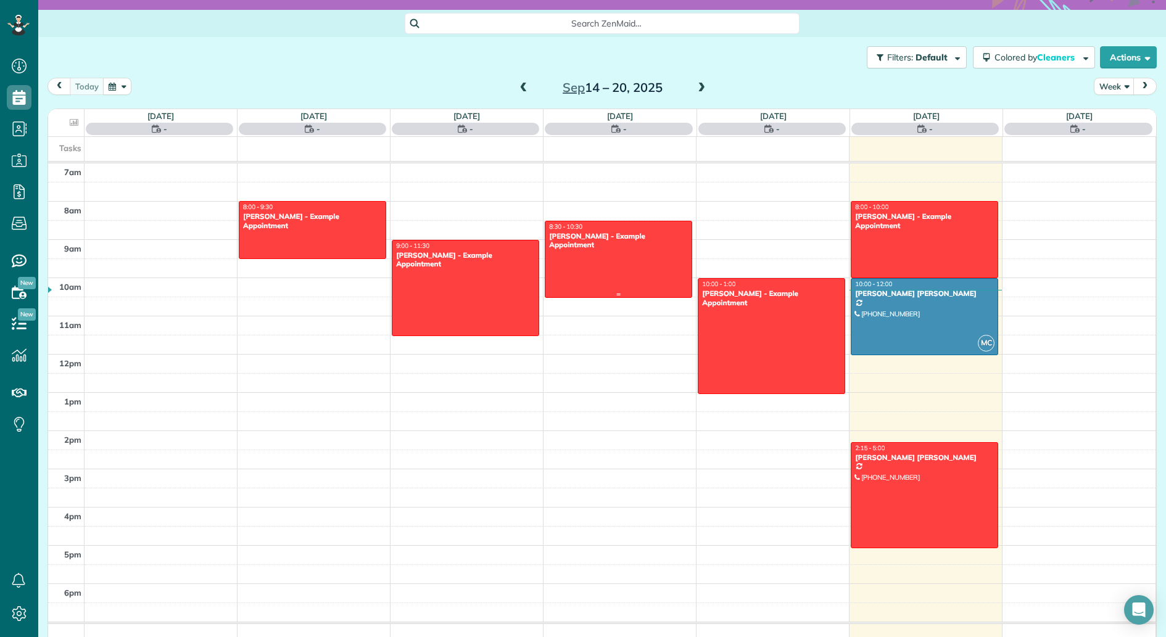
scroll to position [87, 0]
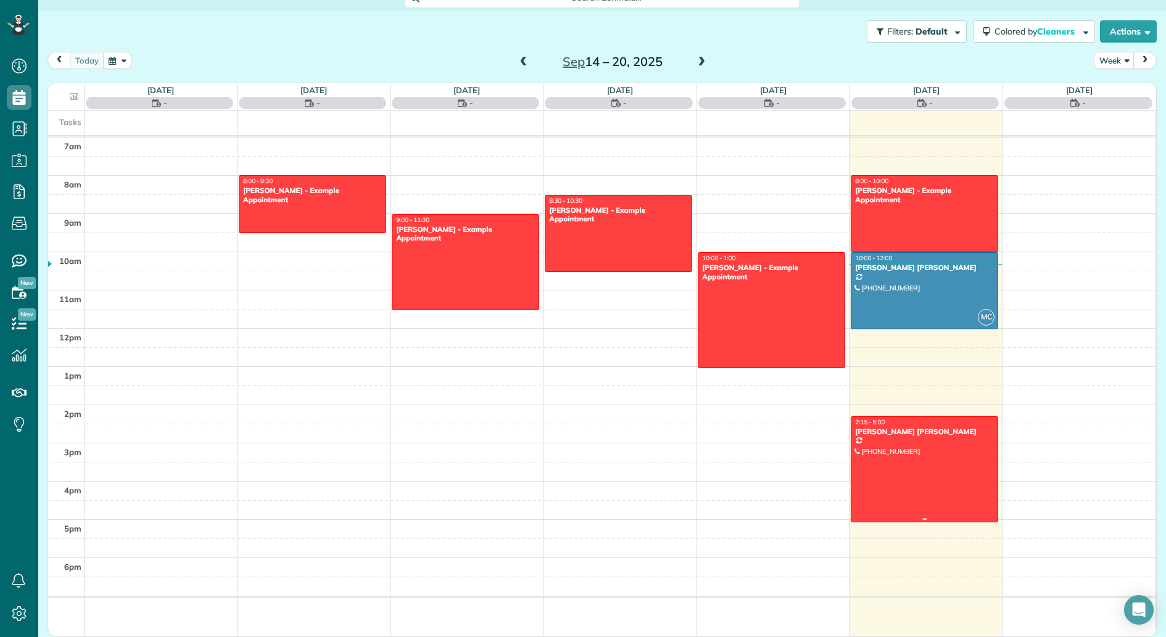
click at [947, 467] on div at bounding box center [924, 469] width 146 height 105
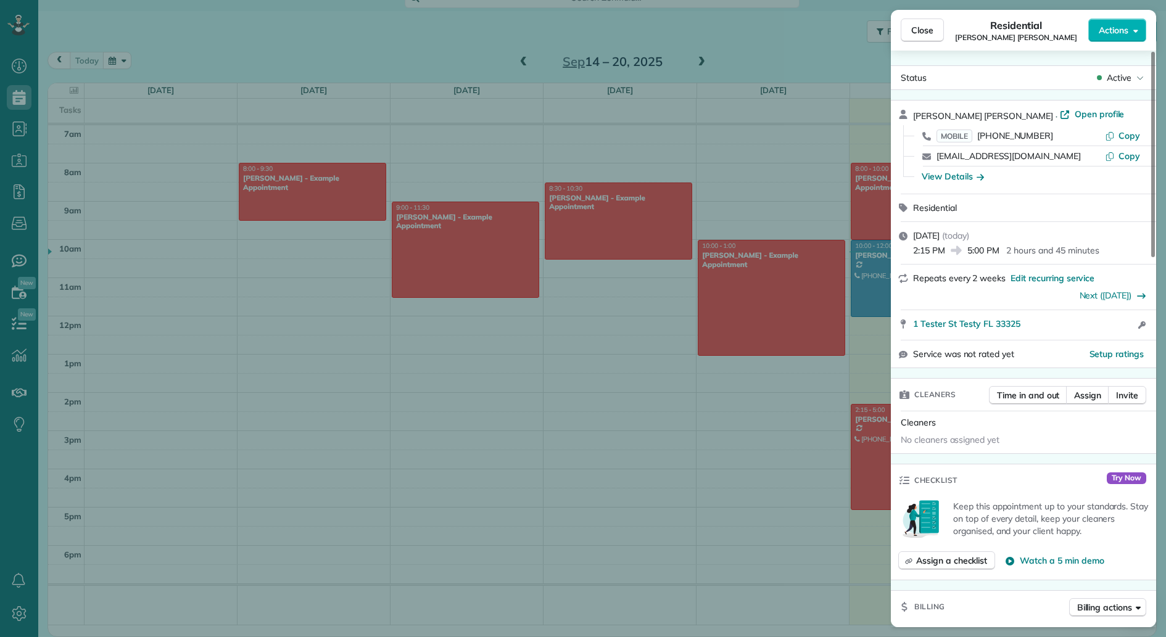
drag, startPoint x: 267, startPoint y: 363, endPoint x: 104, endPoint y: 178, distance: 246.9
click at [265, 363] on div "Close Residential Matula Roberts Actions Status Active Matula Roberts · Open pr…" at bounding box center [583, 318] width 1166 height 637
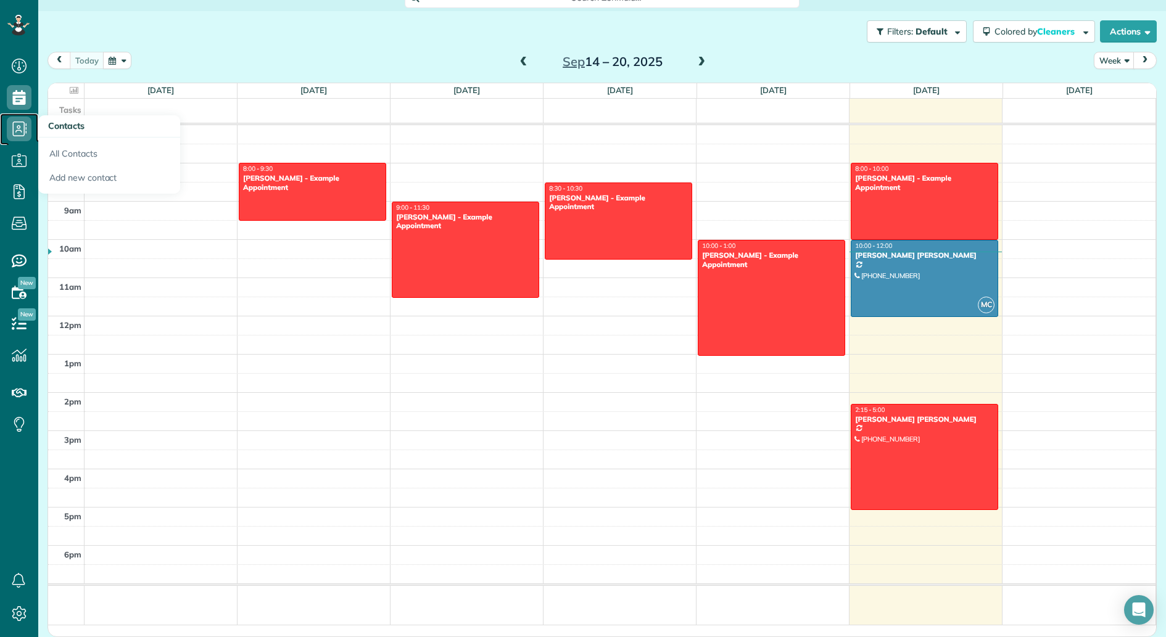
click at [18, 127] on icon at bounding box center [19, 129] width 25 height 25
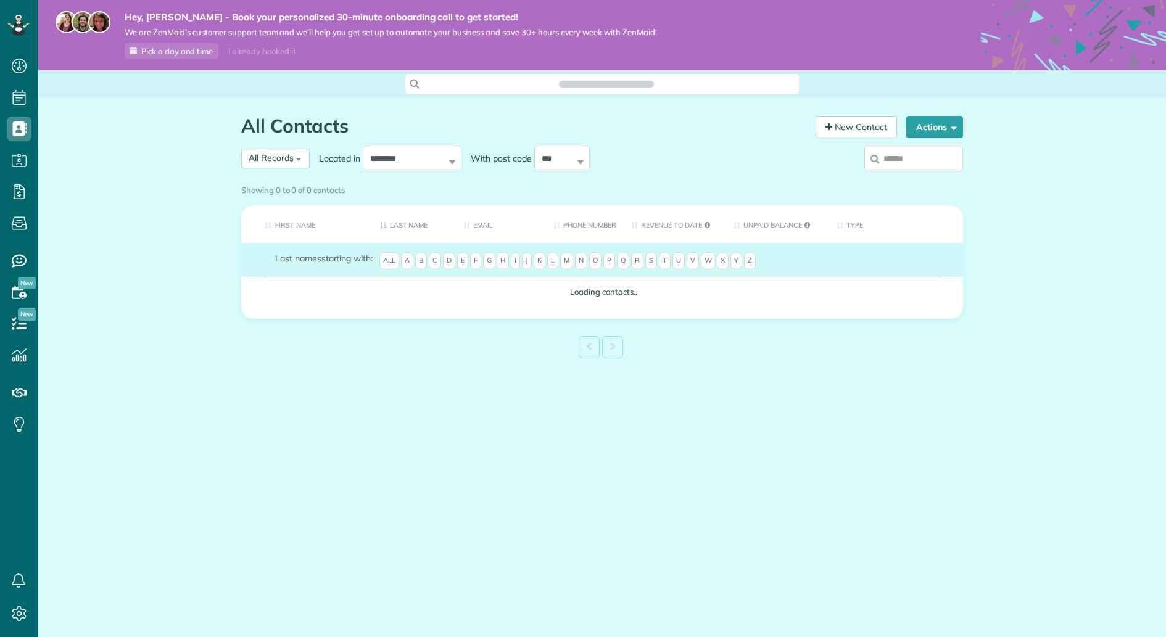
scroll to position [5, 5]
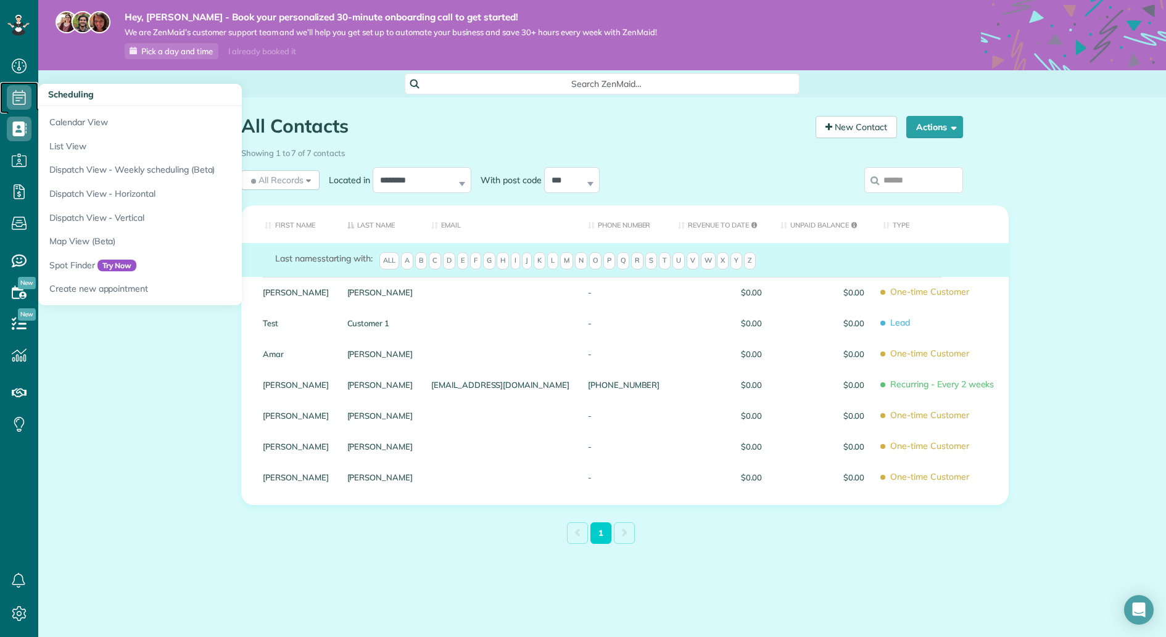
click at [26, 96] on icon at bounding box center [19, 97] width 25 height 25
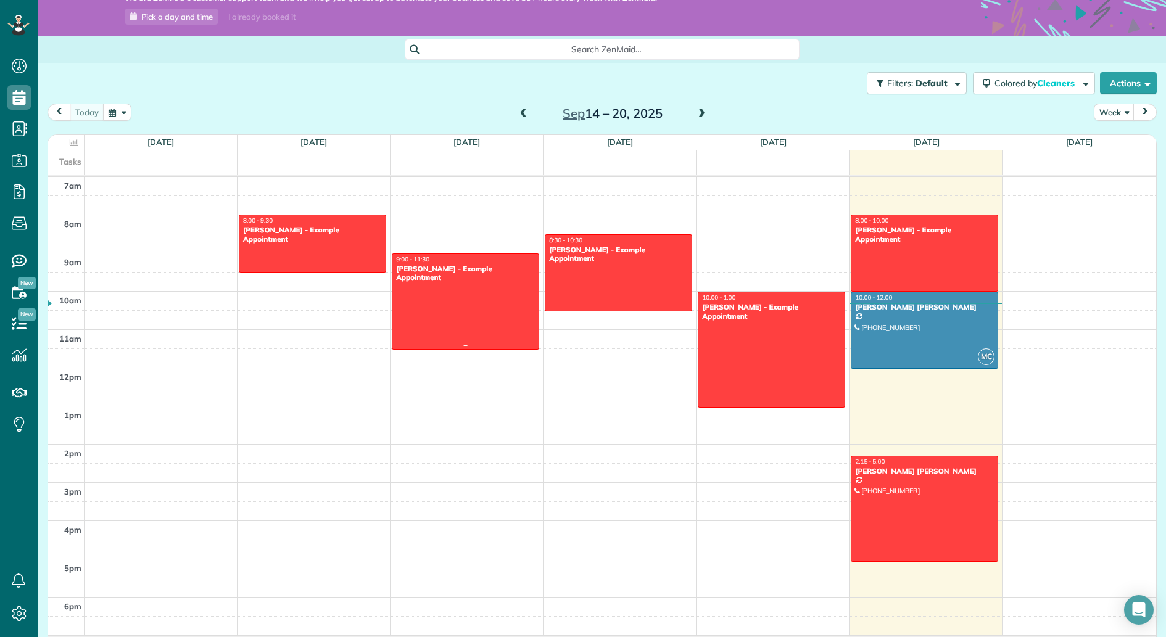
scroll to position [47, 0]
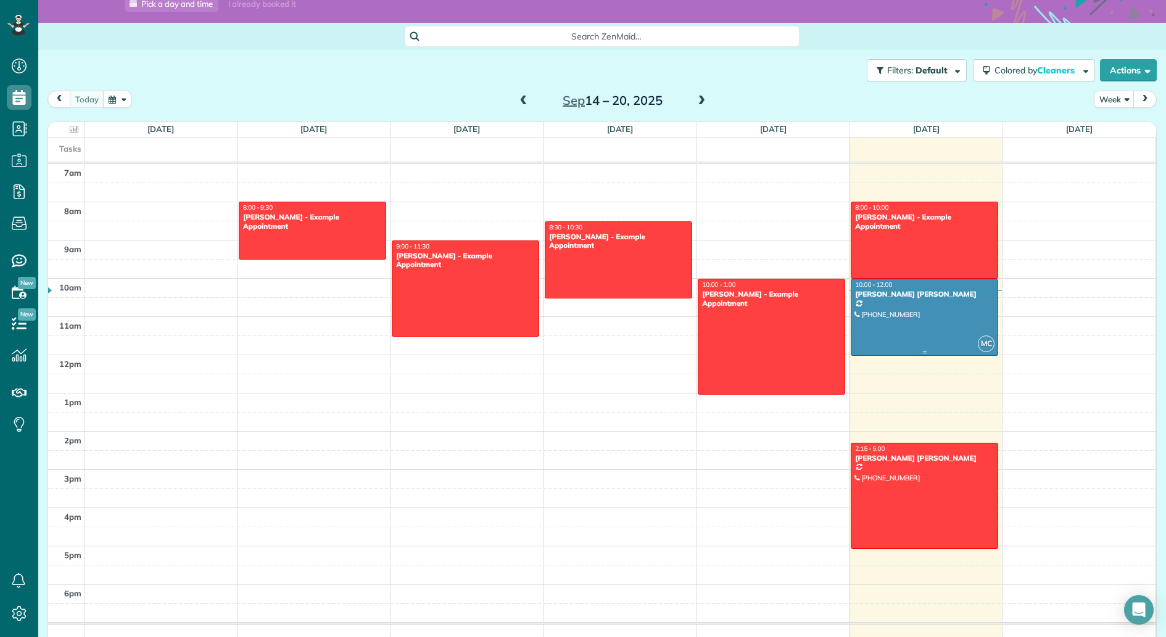
click at [926, 311] on div at bounding box center [924, 317] width 146 height 76
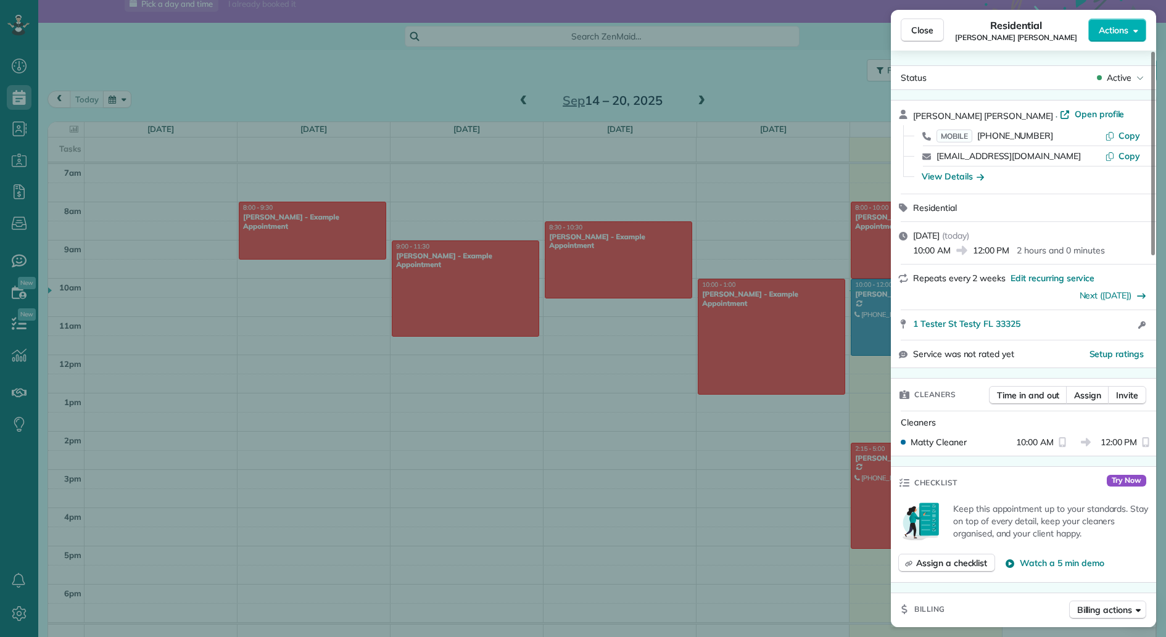
click at [773, 451] on div "Close Residential [PERSON_NAME] [PERSON_NAME] Actions Status Active [PERSON_NAM…" at bounding box center [583, 318] width 1166 height 637
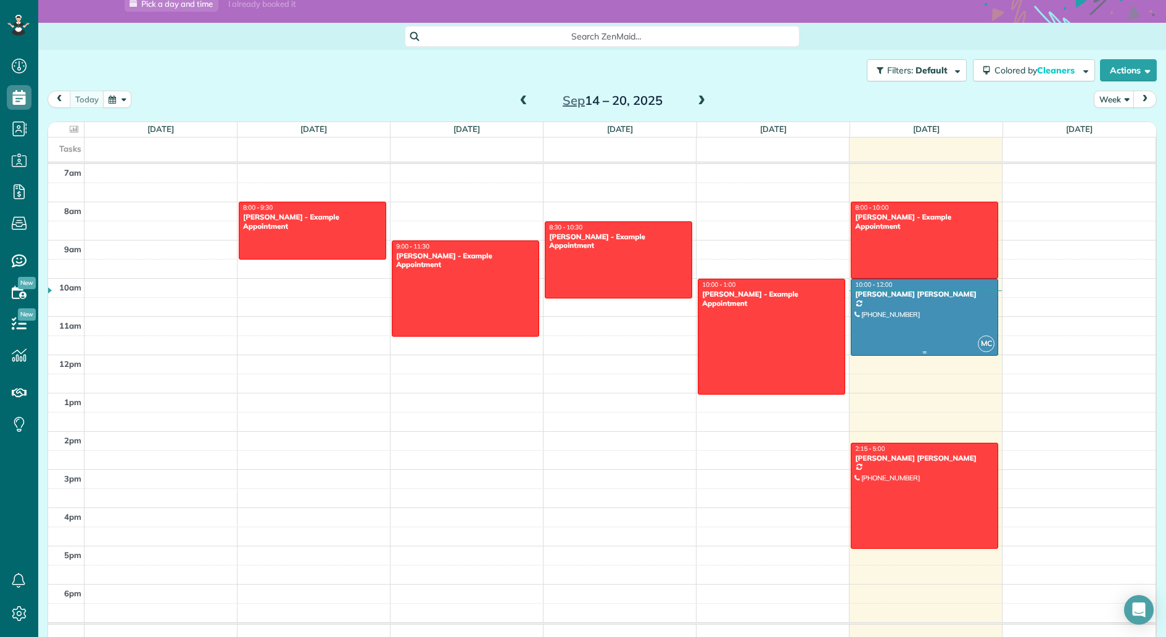
click at [931, 308] on div at bounding box center [924, 317] width 146 height 76
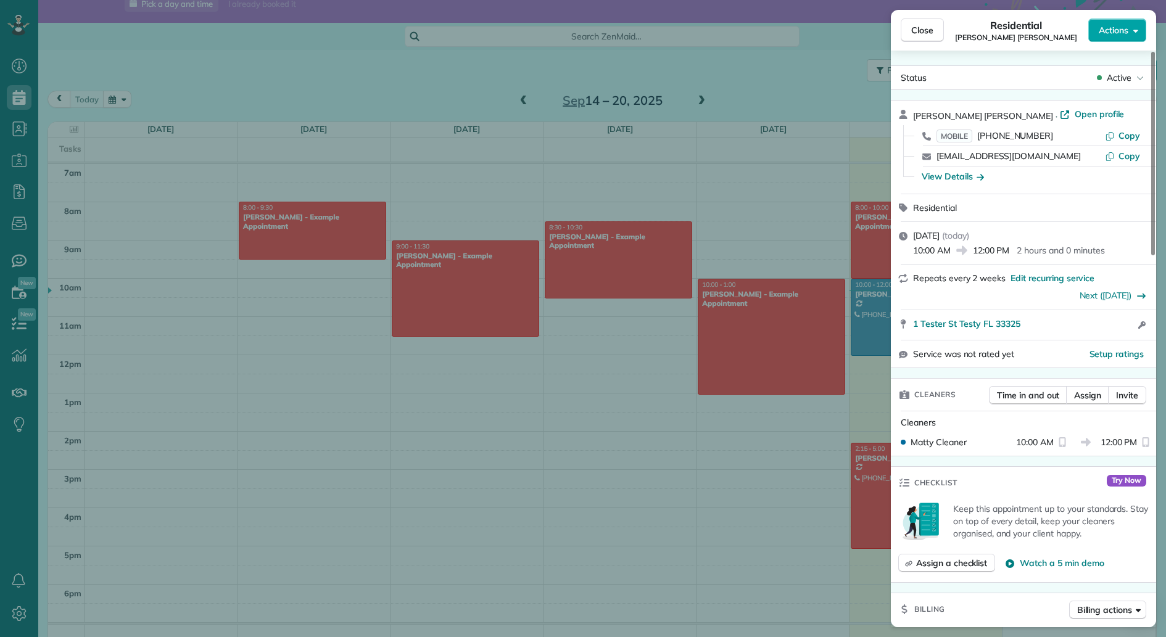
click at [1136, 30] on icon "button" at bounding box center [1135, 31] width 5 height 3
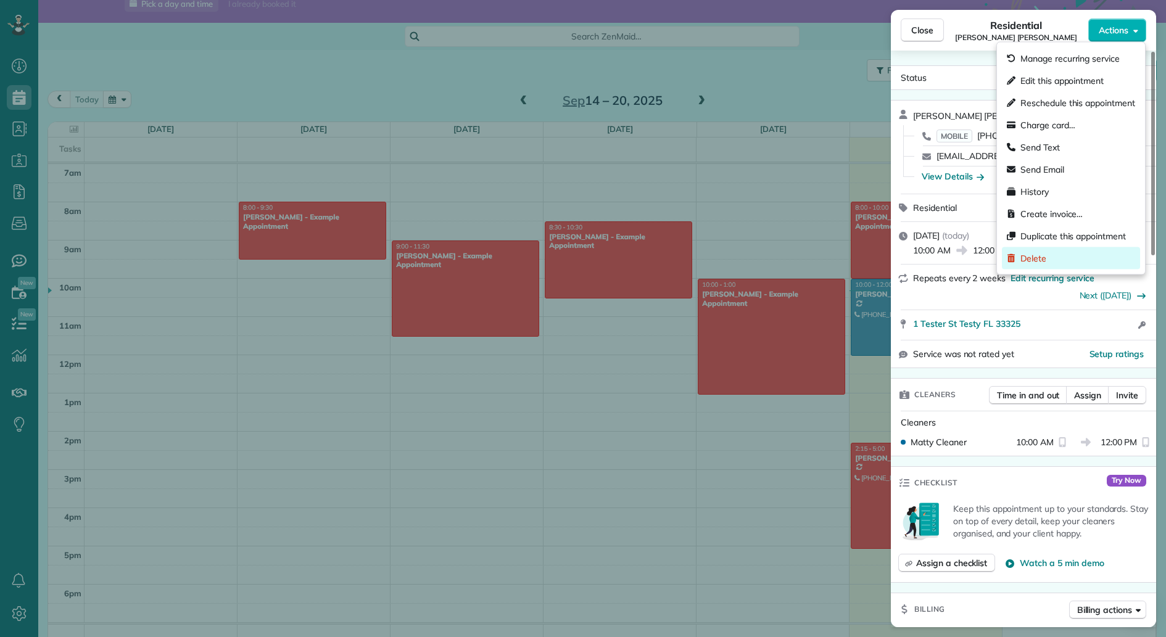
click at [1060, 258] on div "Delete" at bounding box center [1071, 258] width 138 height 22
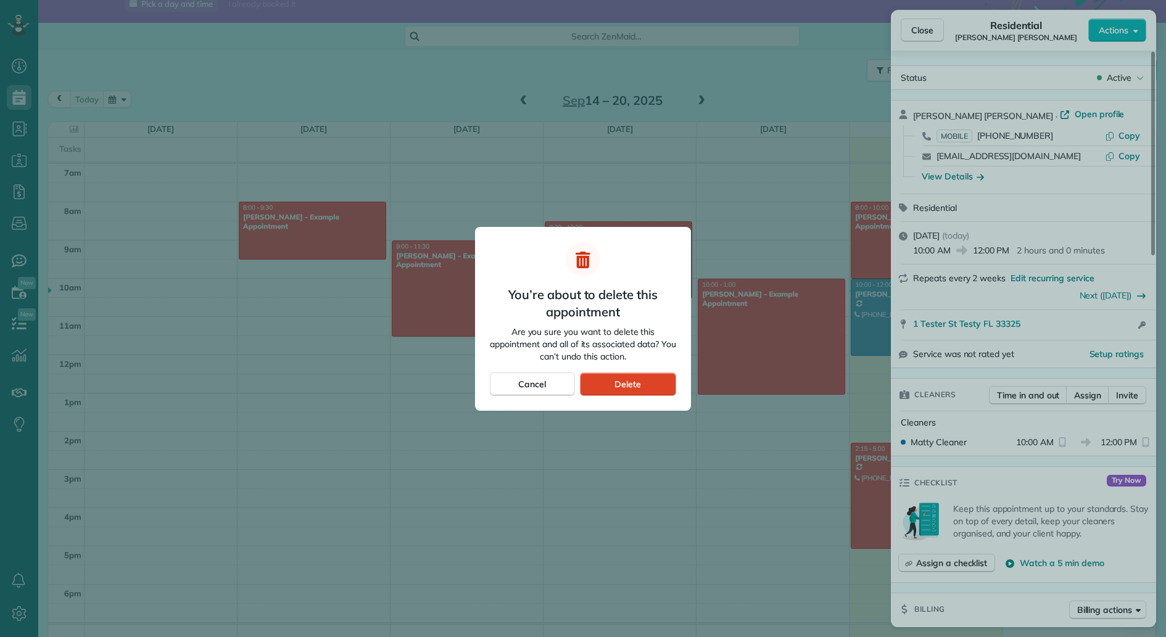
click at [664, 392] on div "Delete" at bounding box center [628, 384] width 96 height 23
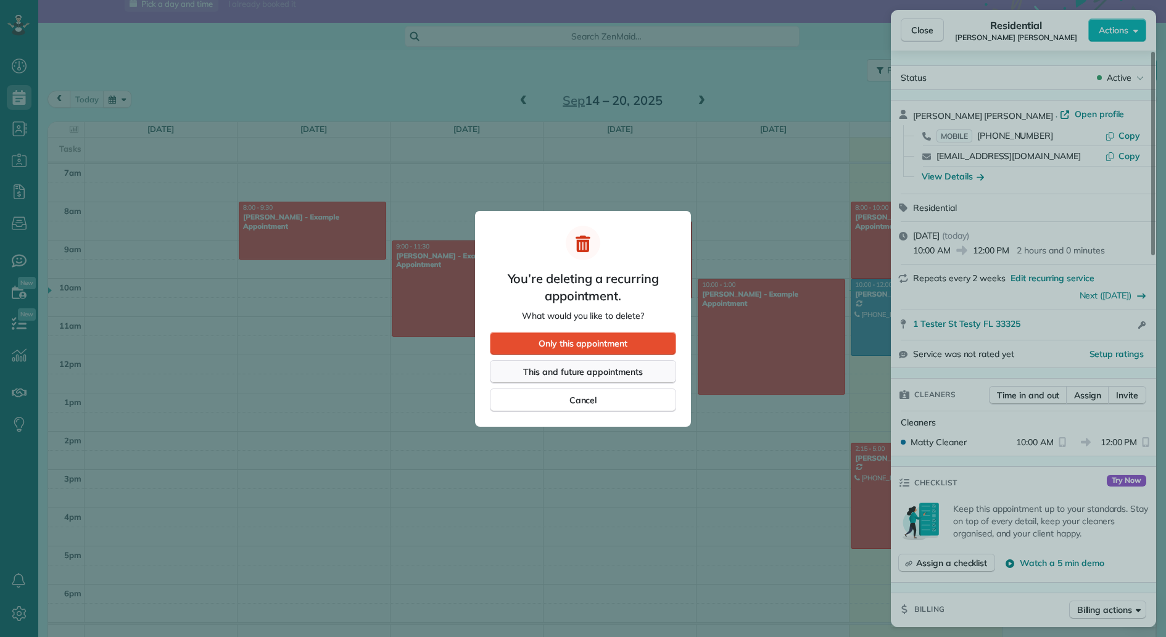
click at [622, 372] on span "This and future appointments" at bounding box center [583, 372] width 120 height 12
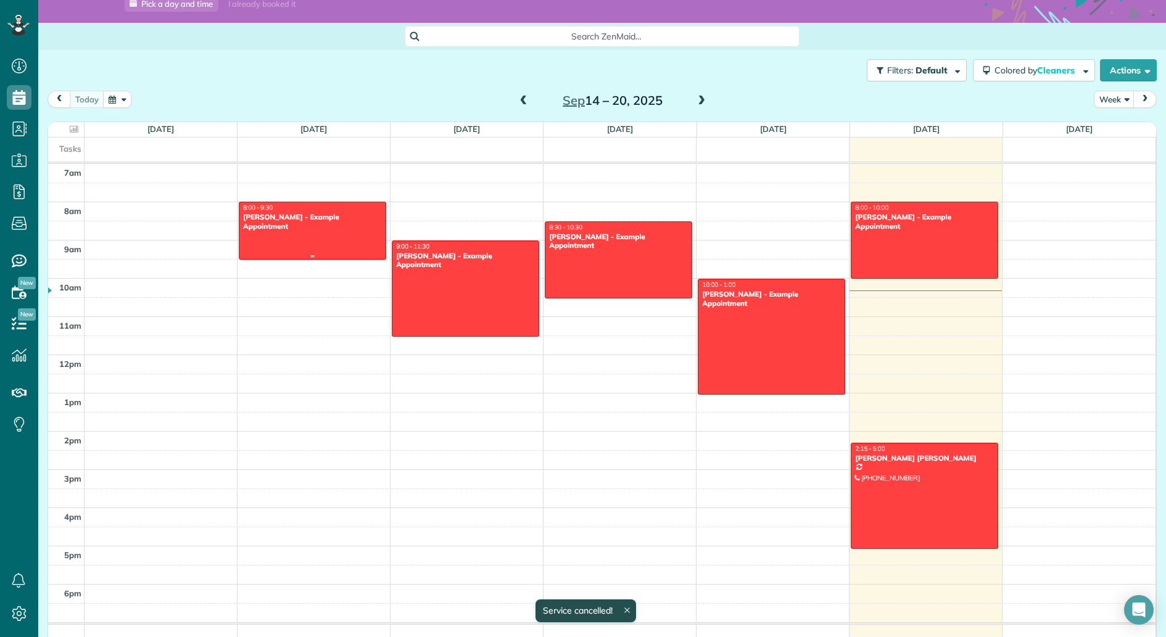
click at [331, 232] on div at bounding box center [312, 230] width 146 height 57
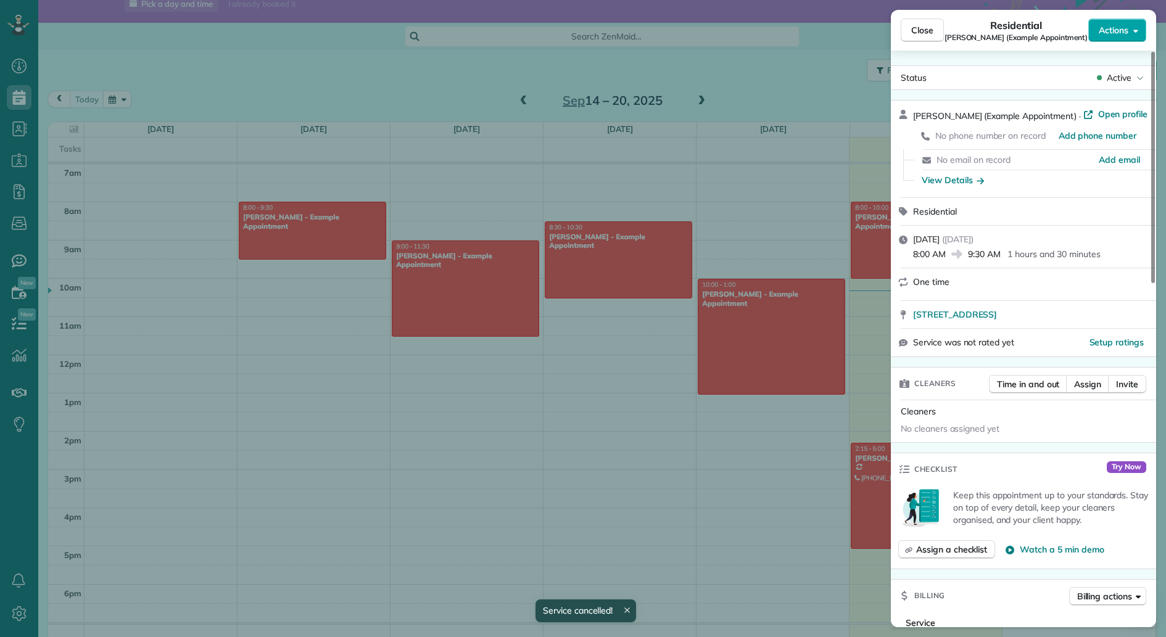
click at [1134, 33] on icon "button" at bounding box center [1135, 30] width 5 height 9
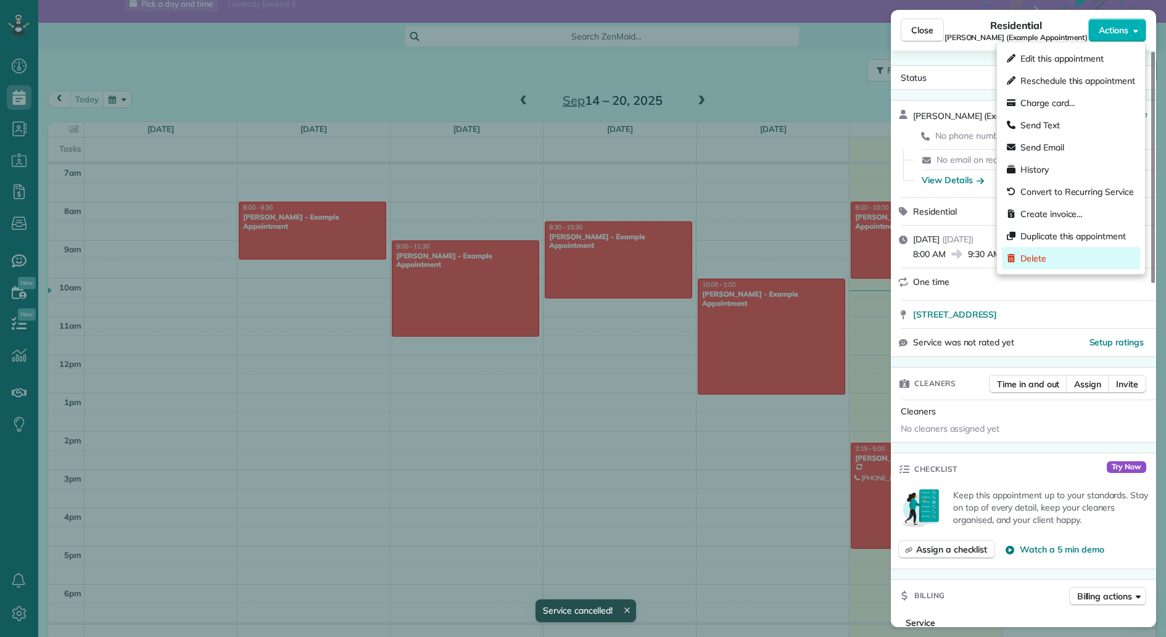
click at [1049, 254] on div "Delete" at bounding box center [1071, 258] width 138 height 22
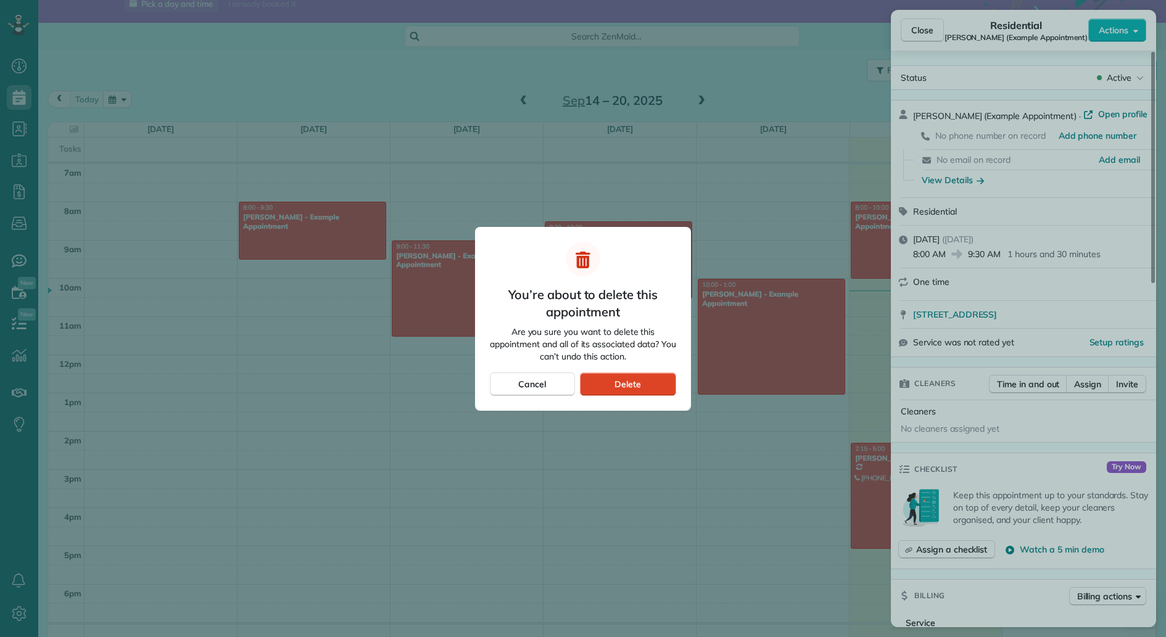
click at [649, 379] on div "Delete" at bounding box center [628, 384] width 96 height 23
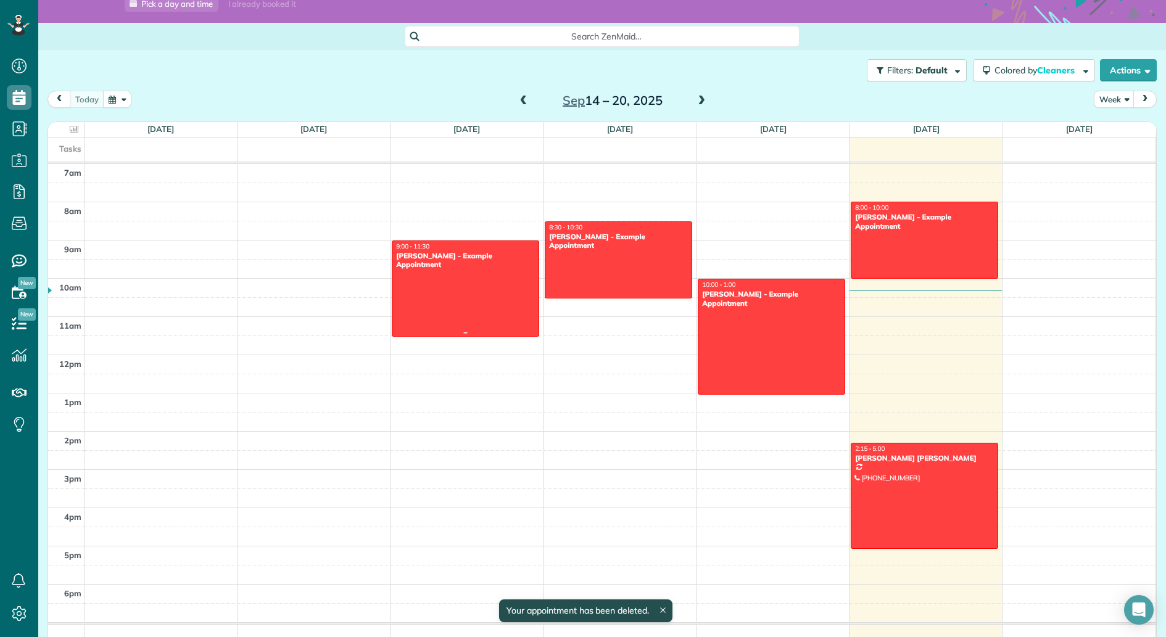
click at [447, 291] on div at bounding box center [465, 288] width 146 height 95
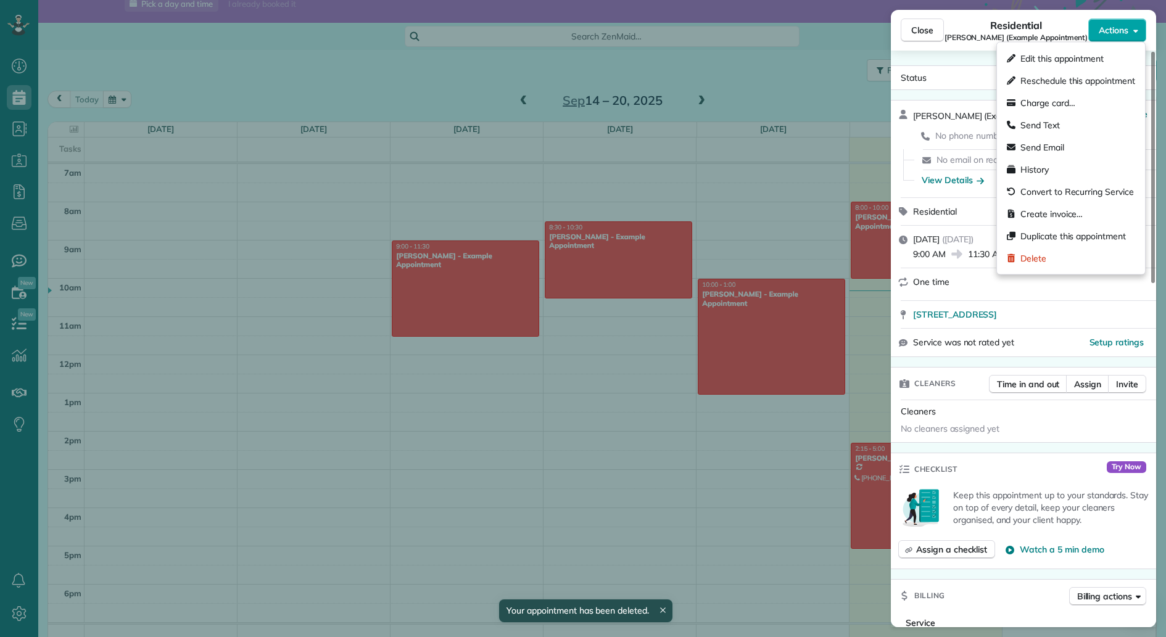
click at [1134, 36] on button "Actions" at bounding box center [1117, 30] width 58 height 23
click at [1065, 257] on div "Delete" at bounding box center [1071, 258] width 138 height 22
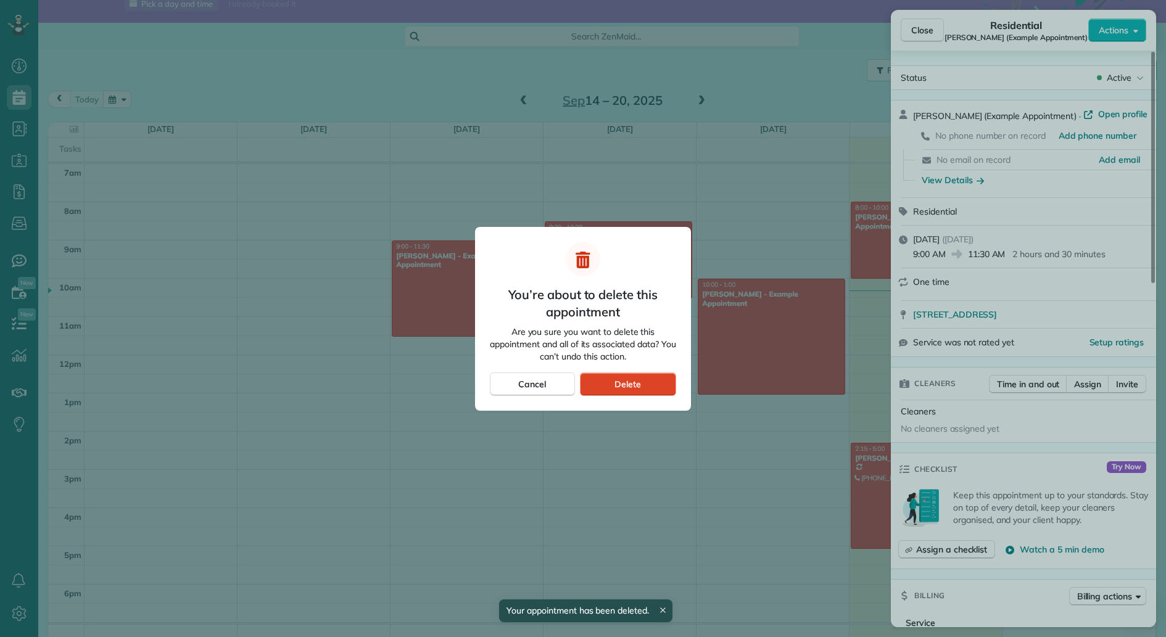
click at [632, 376] on div "Delete" at bounding box center [628, 384] width 96 height 23
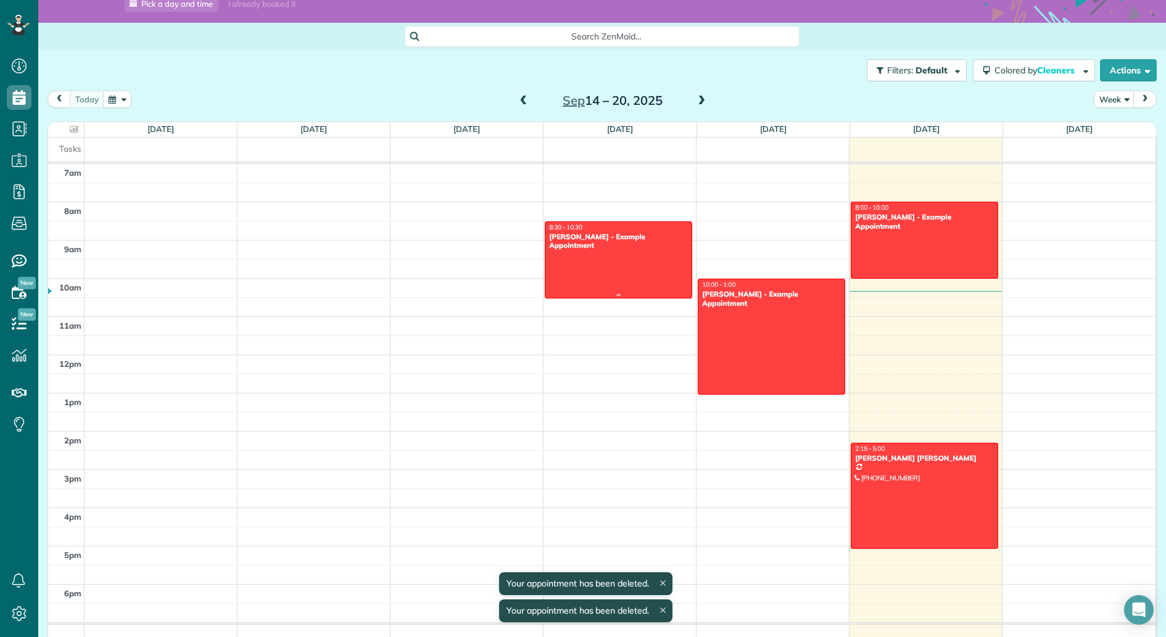
click at [621, 259] on div at bounding box center [618, 260] width 146 height 76
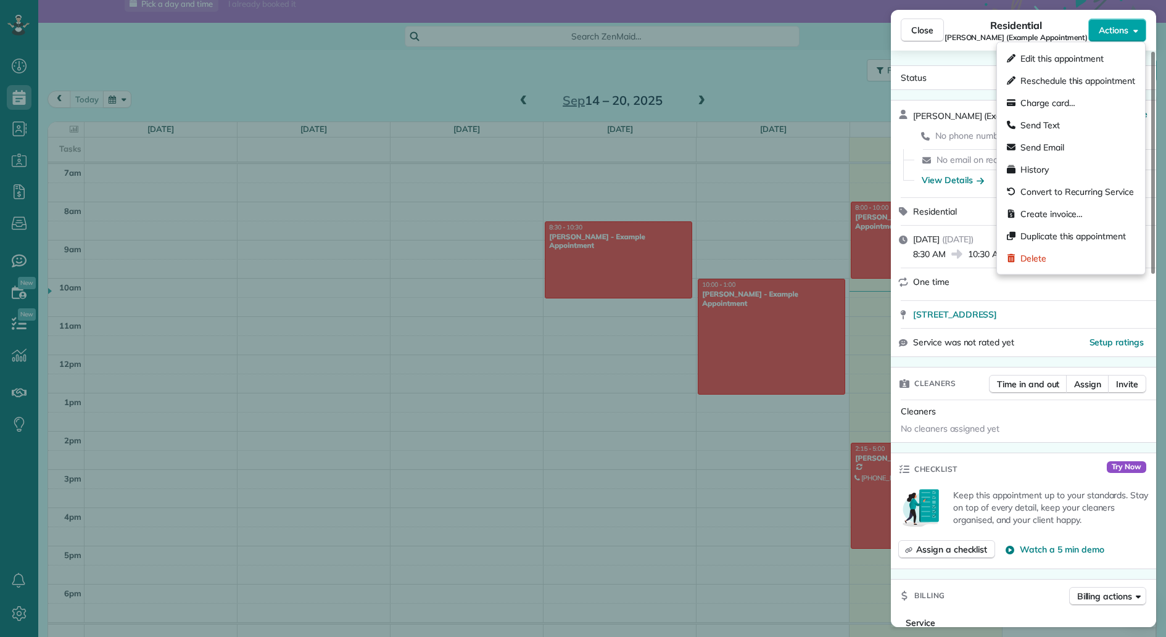
click at [1137, 36] on button "Actions" at bounding box center [1117, 30] width 58 height 23
click at [1050, 253] on div "Delete" at bounding box center [1071, 258] width 138 height 22
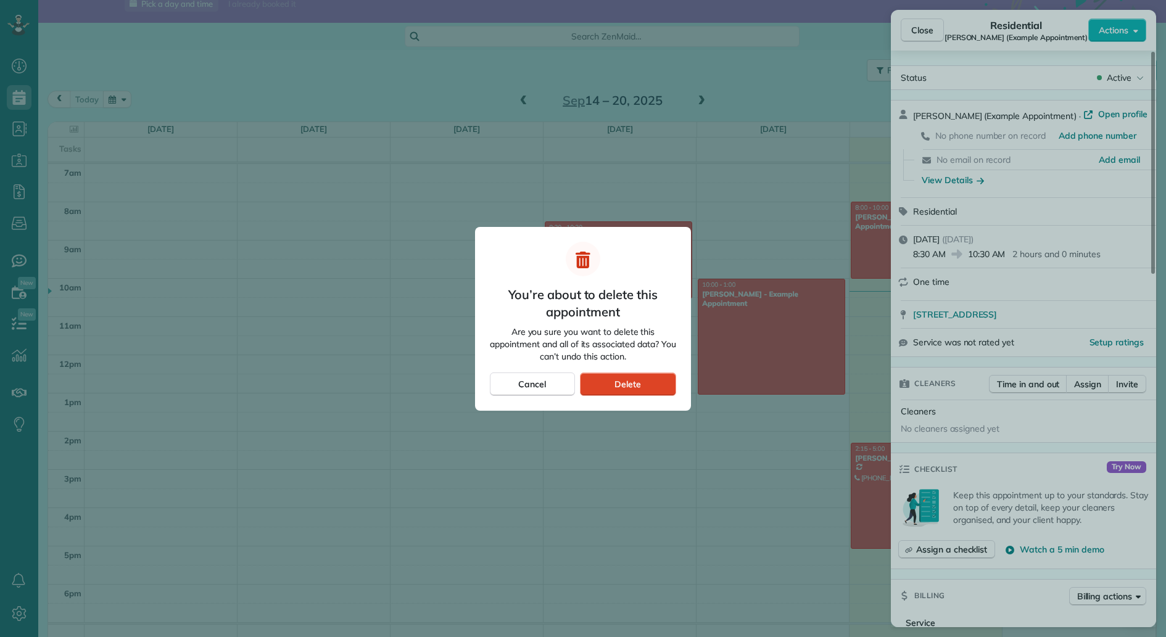
click at [636, 387] on span "Delete" at bounding box center [627, 384] width 27 height 12
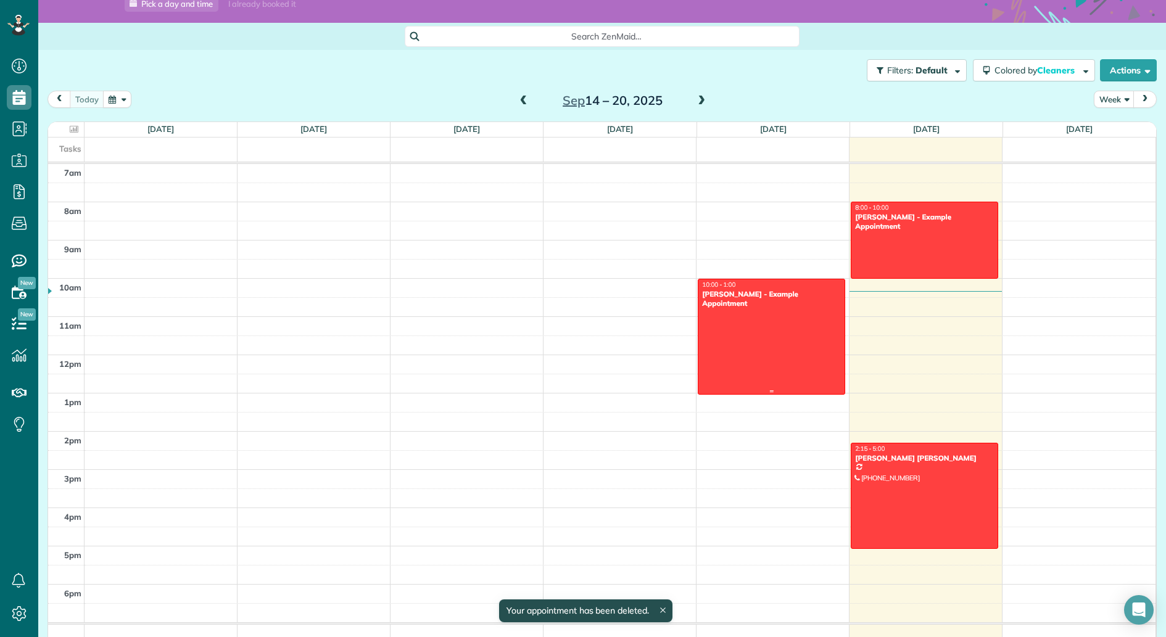
click at [780, 321] on div at bounding box center [771, 336] width 146 height 115
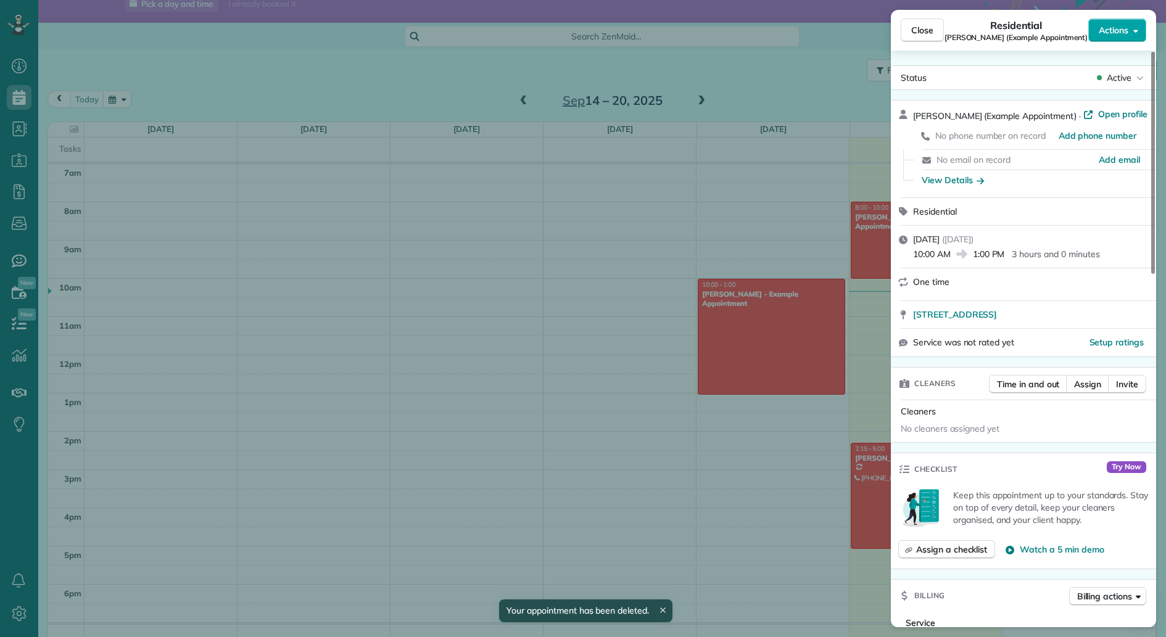
click at [1132, 30] on button "Actions" at bounding box center [1117, 30] width 58 height 23
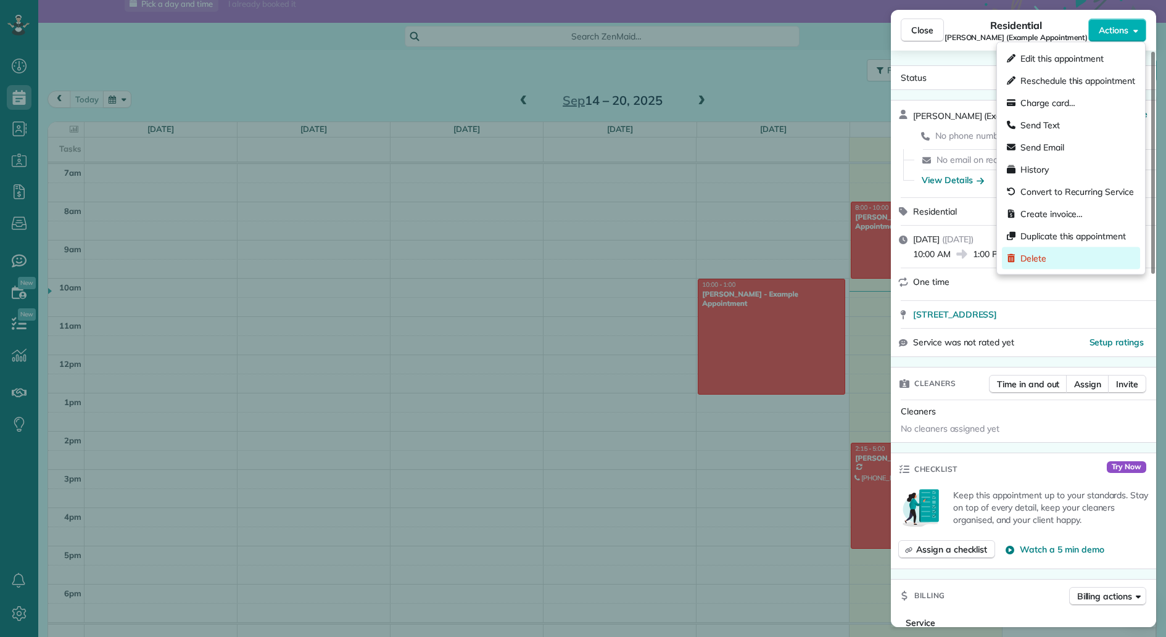
click at [1077, 257] on div "Delete" at bounding box center [1071, 258] width 138 height 22
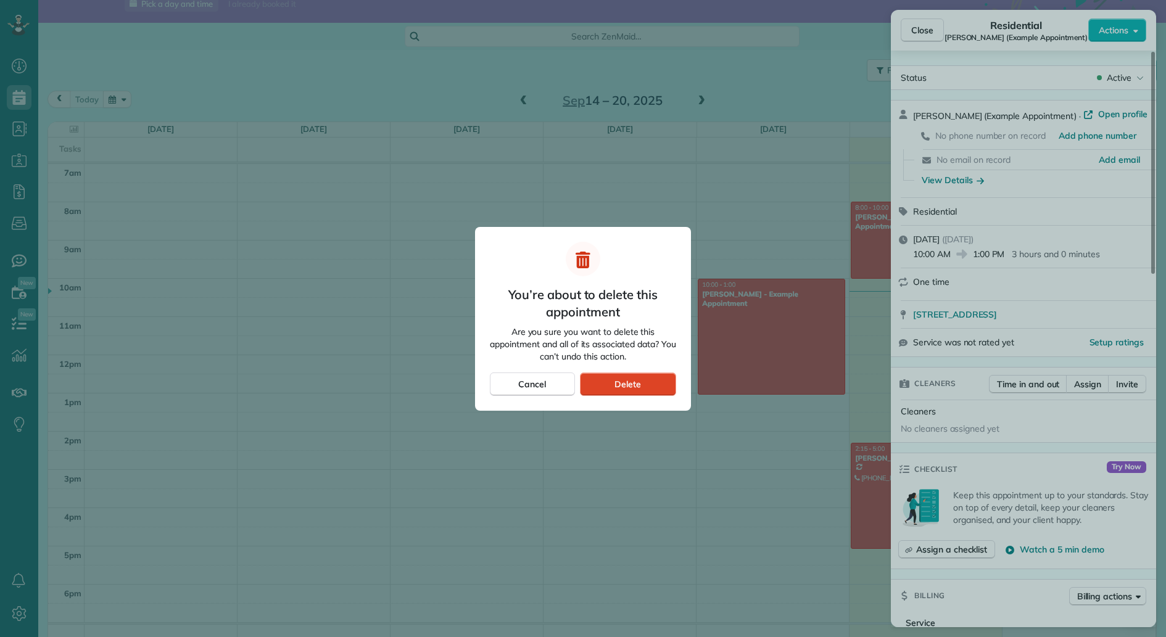
click at [633, 385] on span "Delete" at bounding box center [627, 384] width 27 height 12
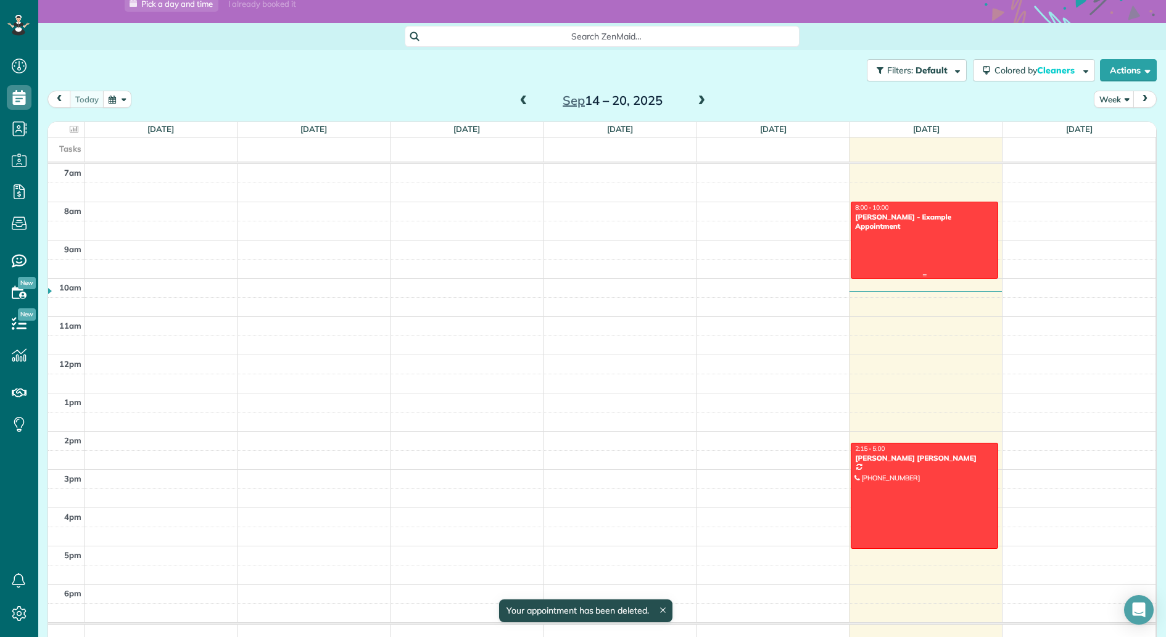
click at [966, 241] on div at bounding box center [924, 240] width 146 height 76
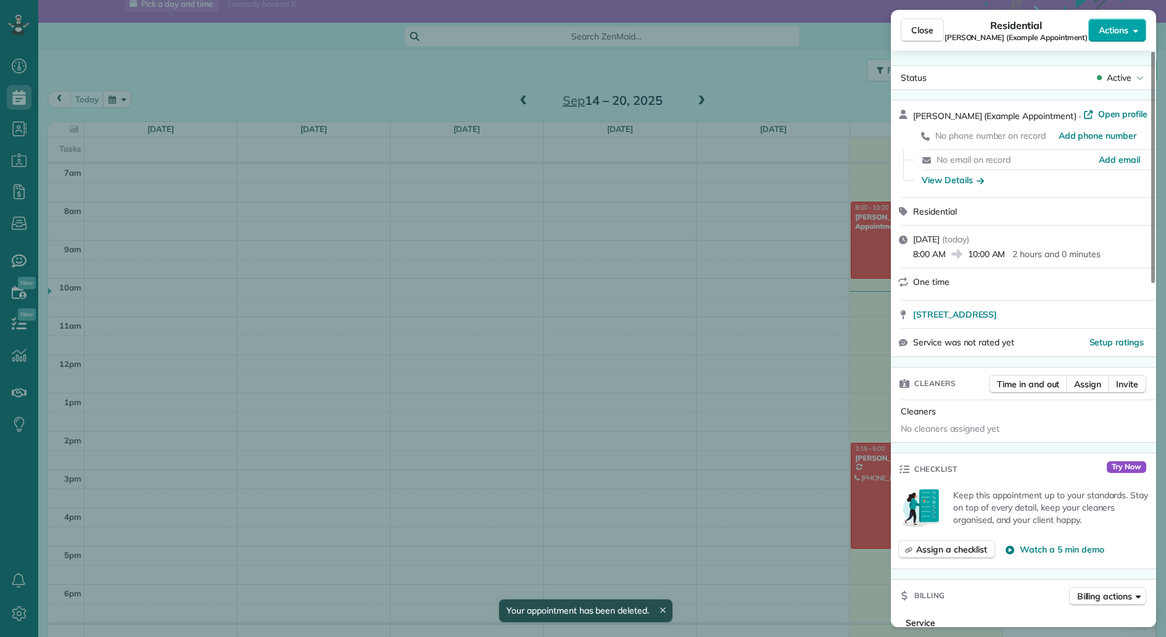
click at [1137, 31] on icon "button" at bounding box center [1135, 30] width 5 height 9
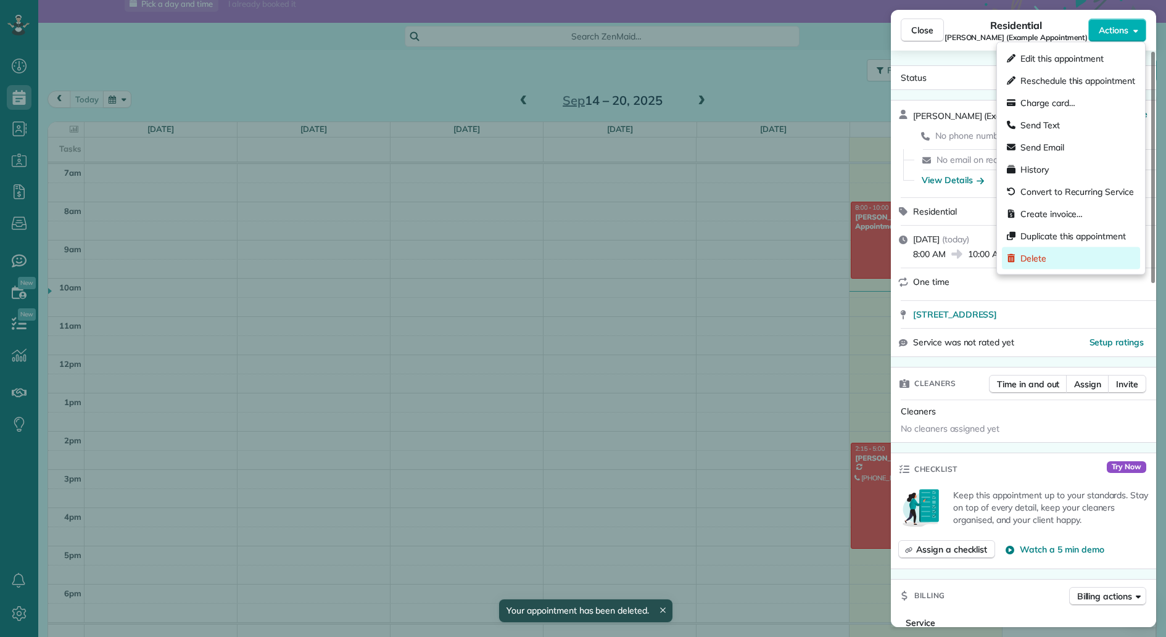
click at [1063, 255] on div "Delete" at bounding box center [1071, 258] width 138 height 22
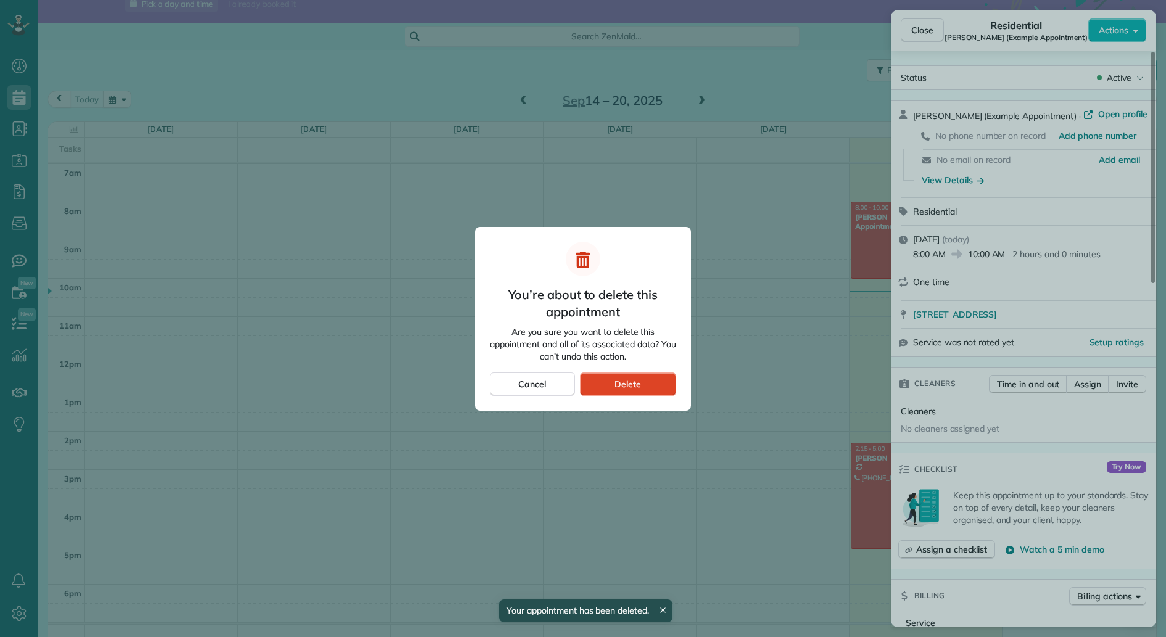
click at [653, 384] on div "Delete" at bounding box center [628, 384] width 96 height 23
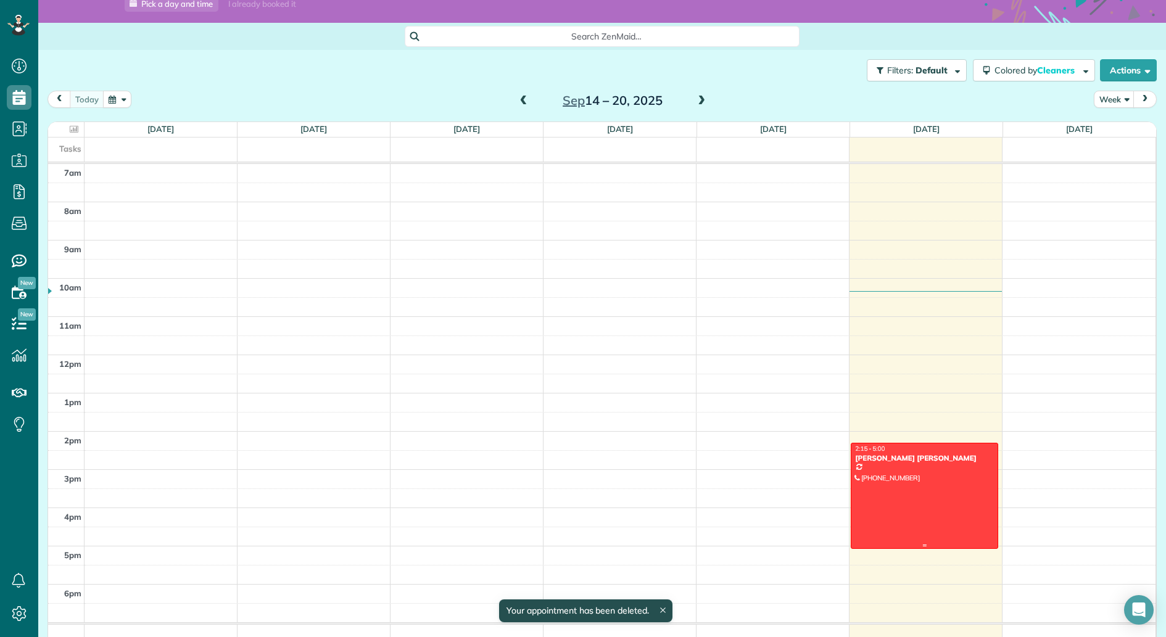
click at [950, 476] on div at bounding box center [924, 495] width 146 height 105
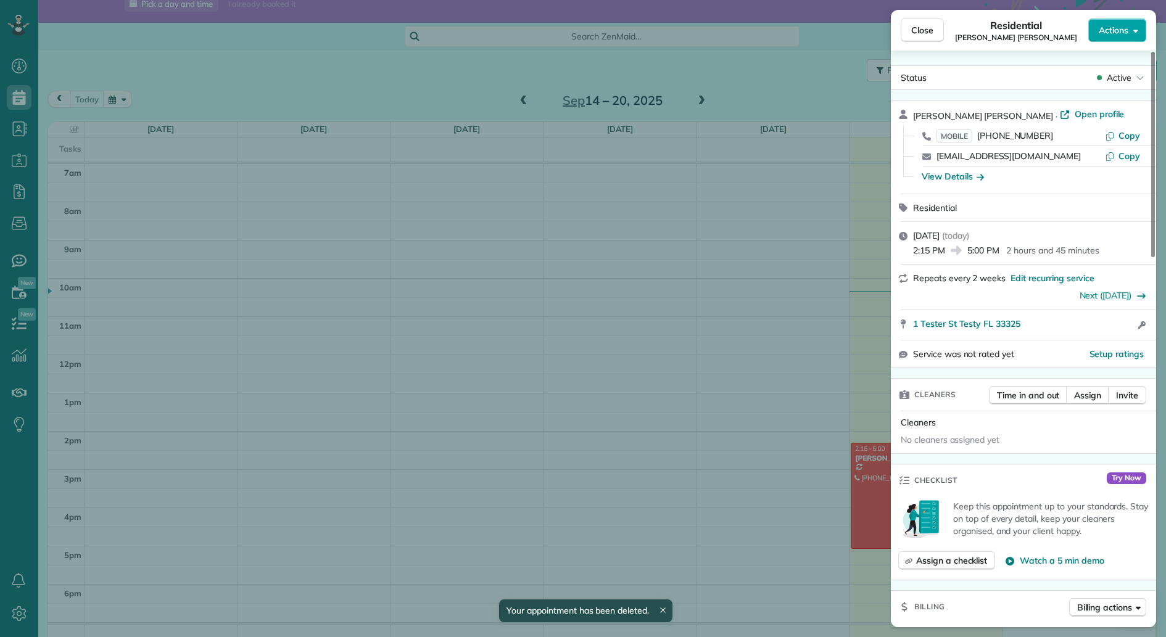
click at [1130, 32] on button "Actions" at bounding box center [1117, 30] width 58 height 23
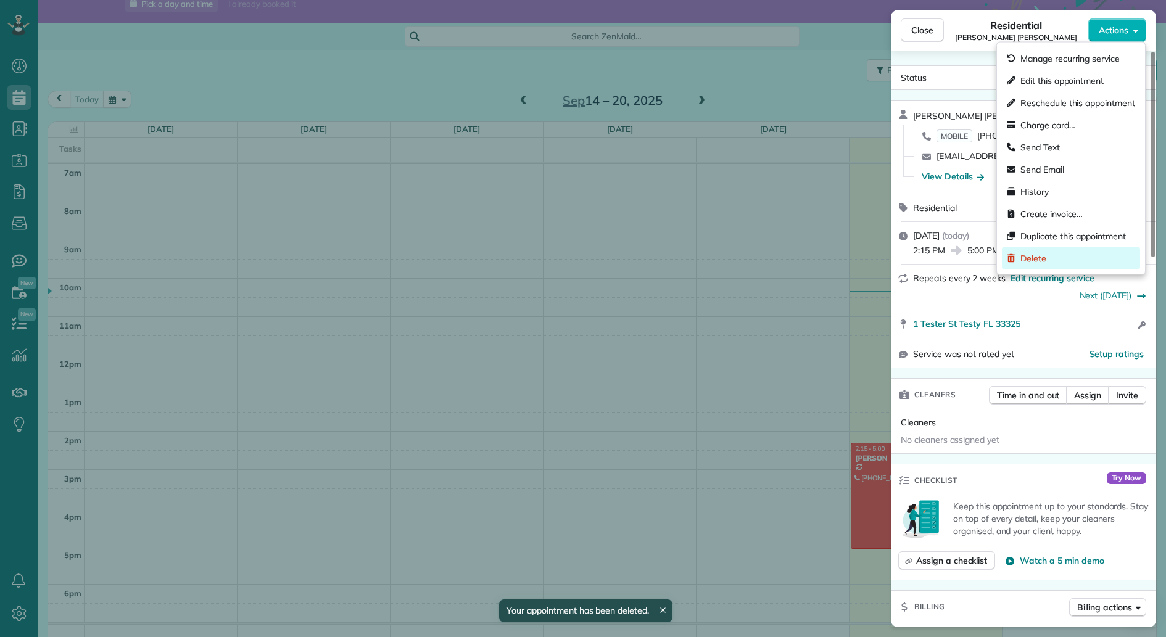
click at [1047, 257] on div "Delete" at bounding box center [1071, 258] width 138 height 22
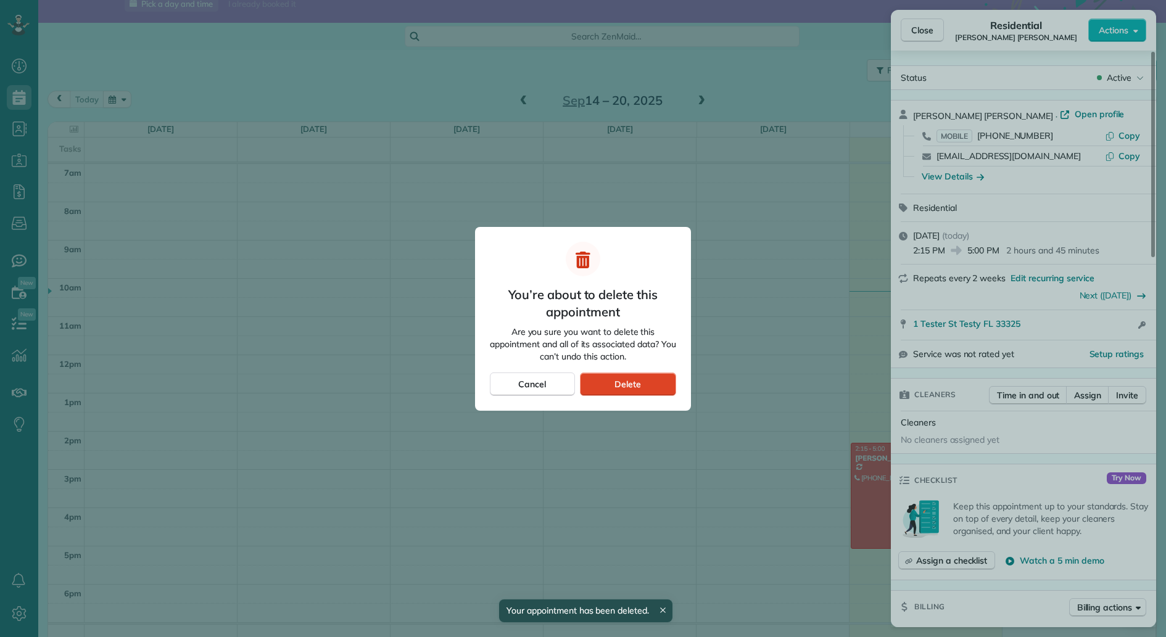
click at [646, 382] on div "Delete" at bounding box center [628, 384] width 96 height 23
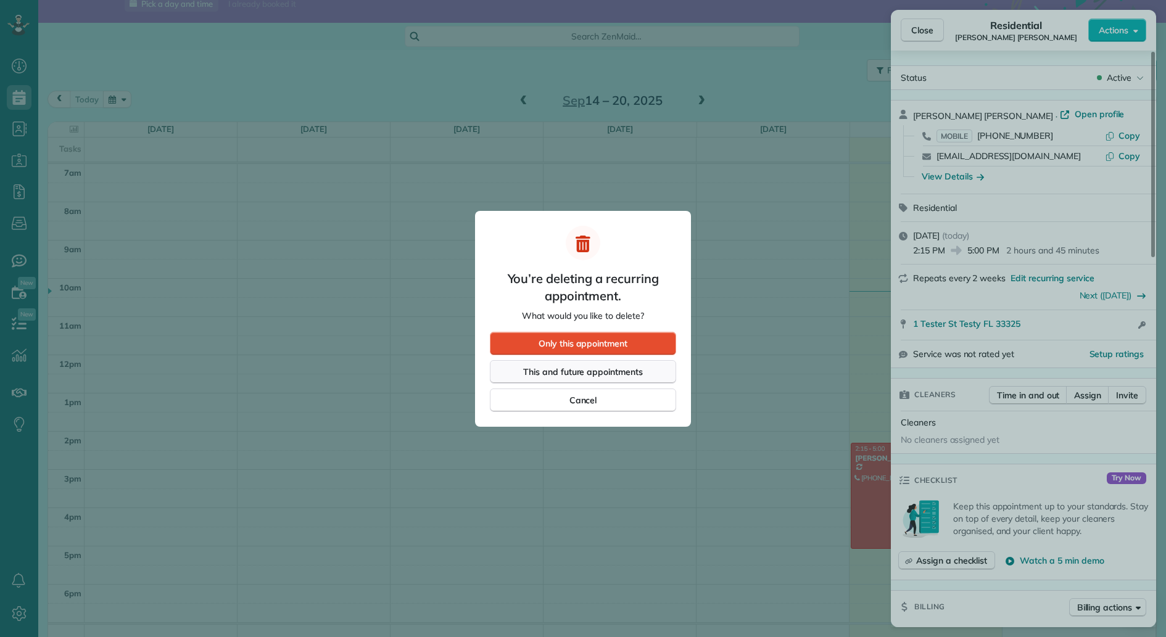
click at [599, 373] on span "This and future appointments" at bounding box center [583, 372] width 120 height 12
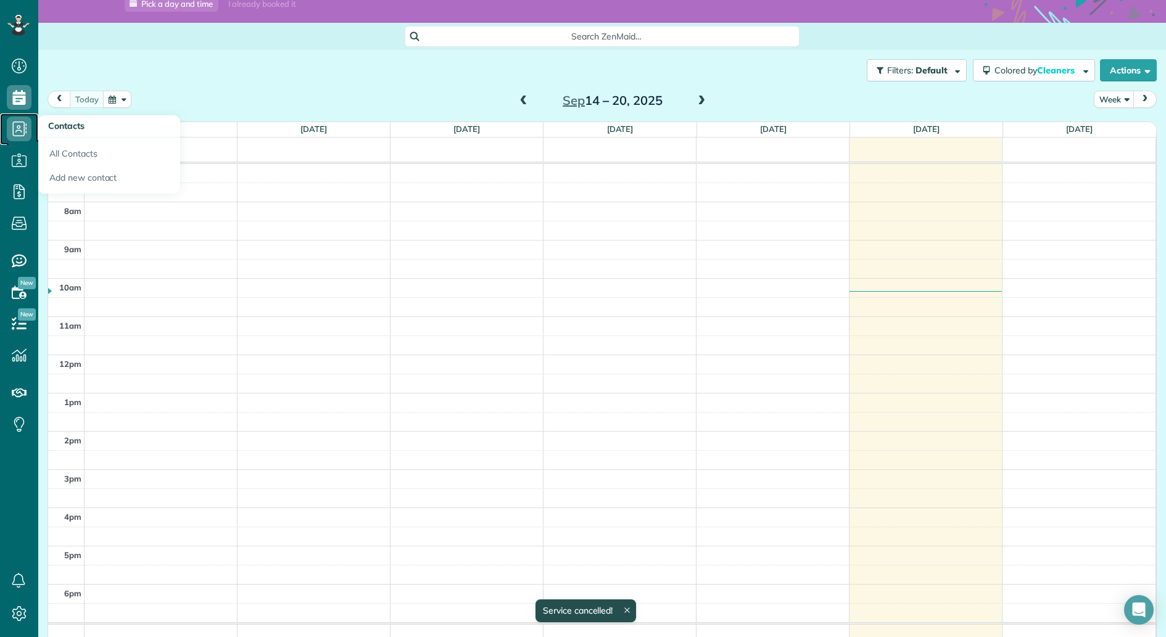
click at [23, 130] on icon at bounding box center [19, 129] width 25 height 25
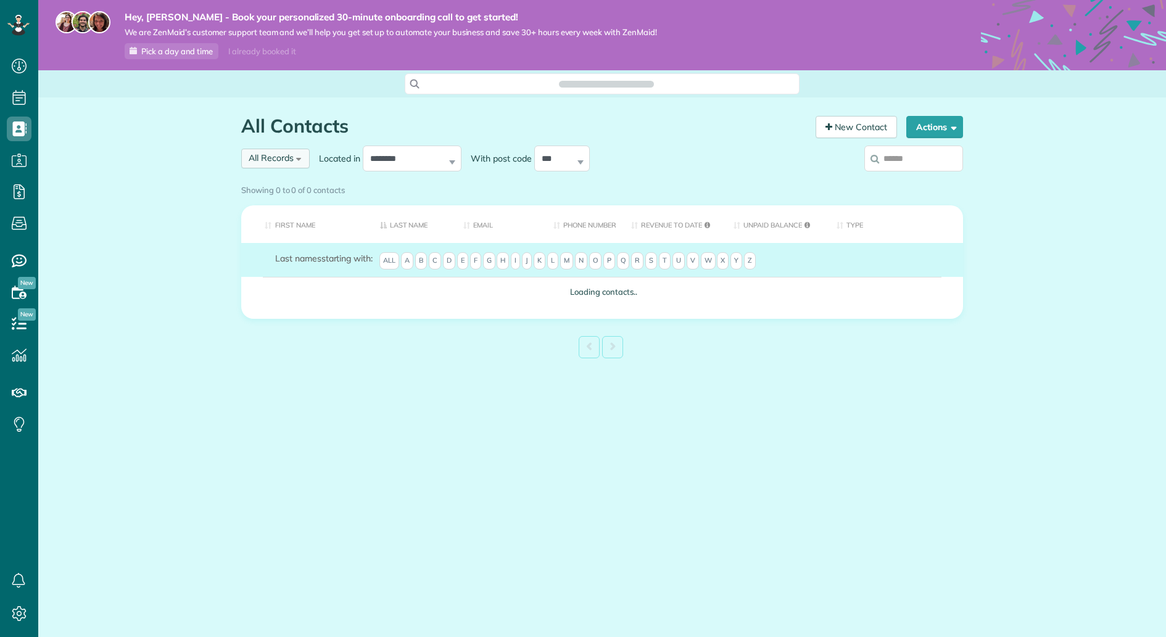
scroll to position [5, 5]
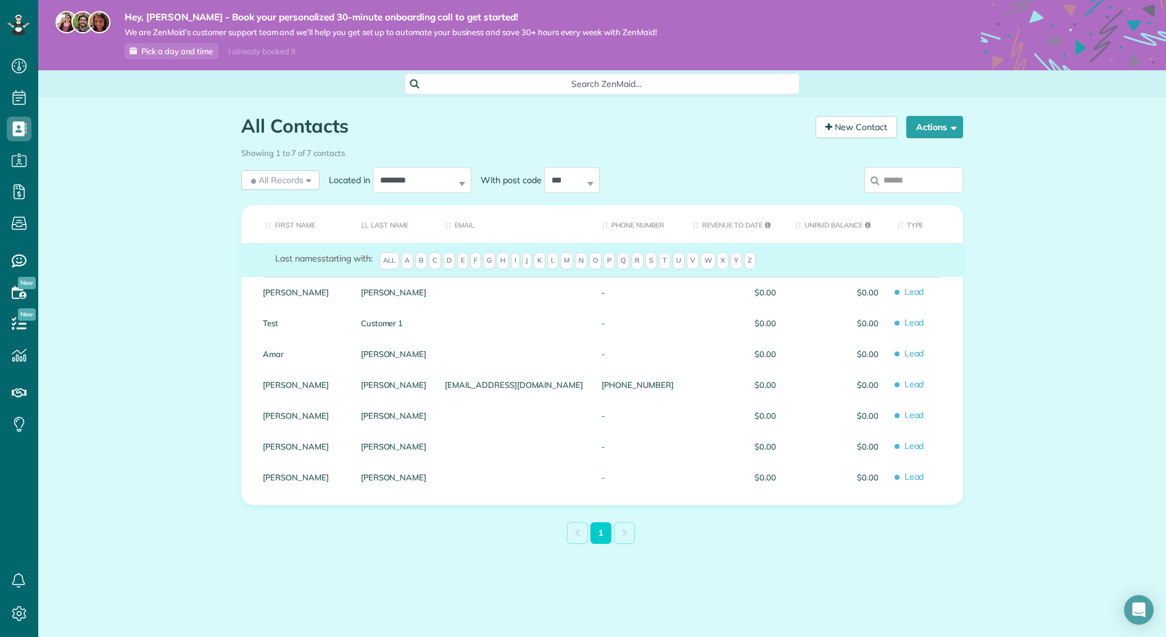
click at [1105, 249] on div "All Contacts Contacts in [GEOGRAPHIC_DATA] [2 min] New Contact Actions New Cont…" at bounding box center [601, 359] width 1127 height 525
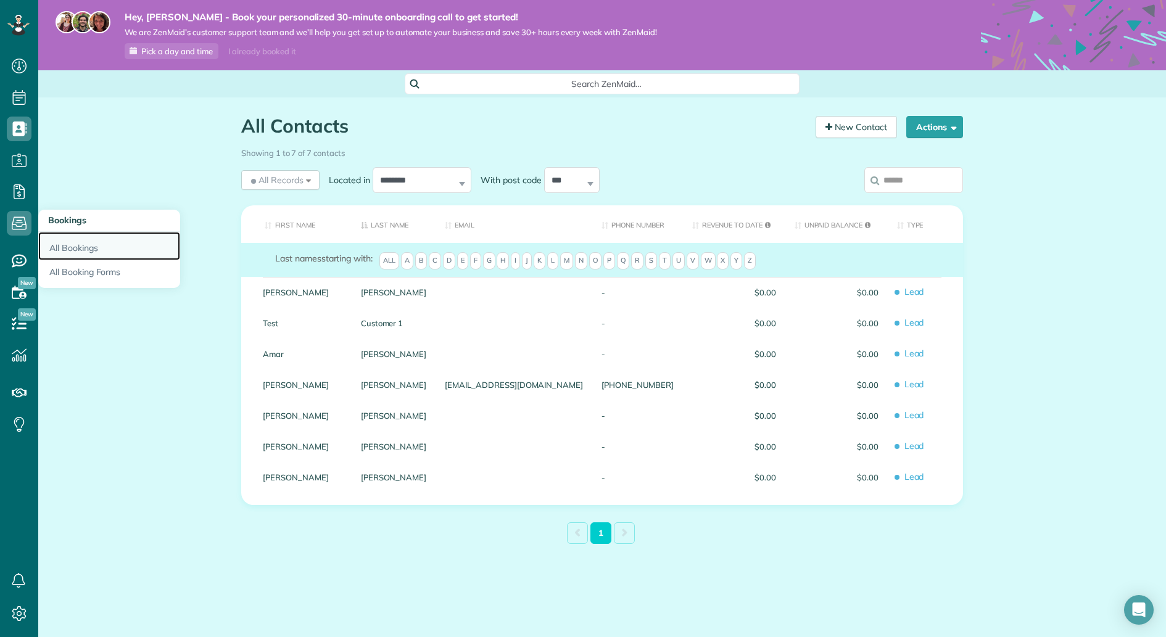
click at [95, 252] on link "All Bookings" at bounding box center [109, 246] width 142 height 28
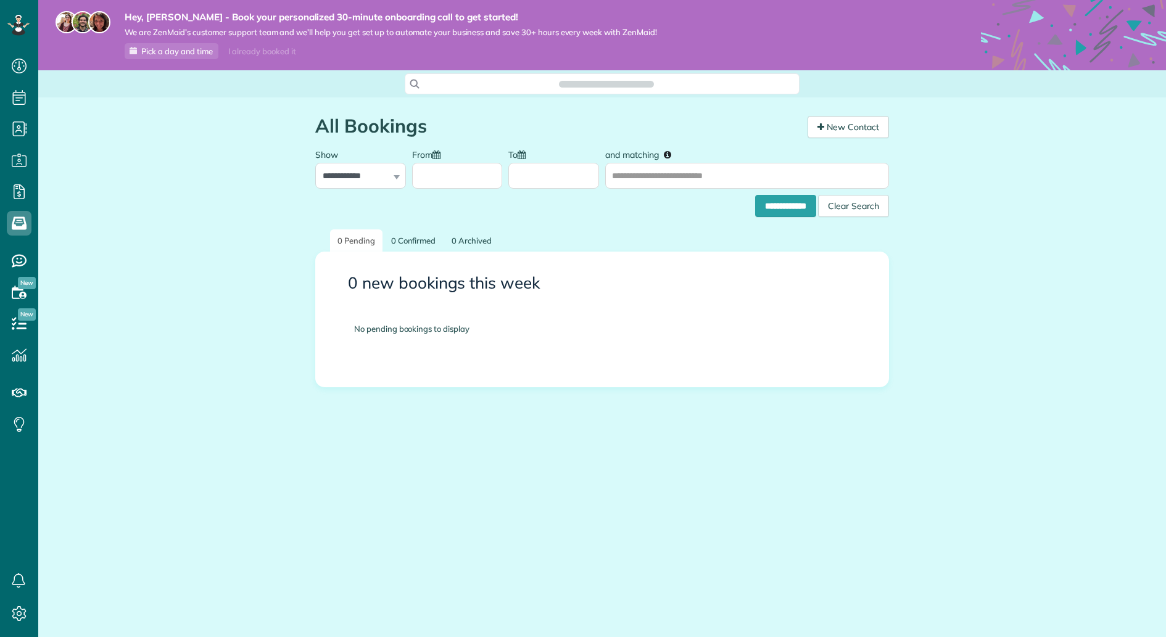
scroll to position [5, 5]
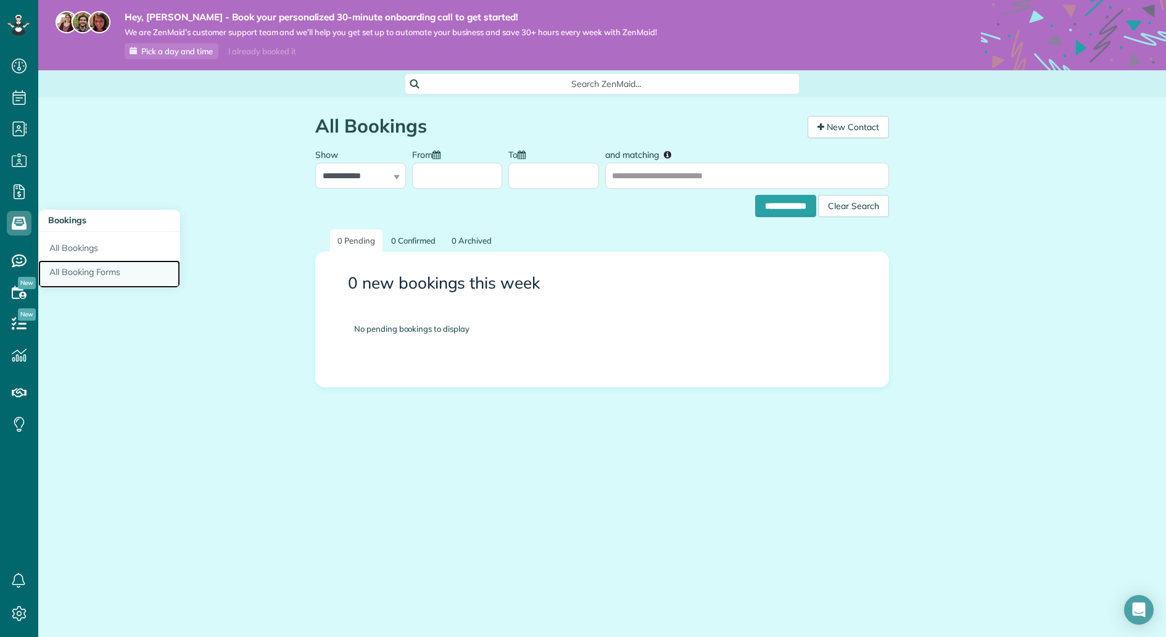
click at [107, 266] on link "All Booking Forms" at bounding box center [109, 274] width 142 height 28
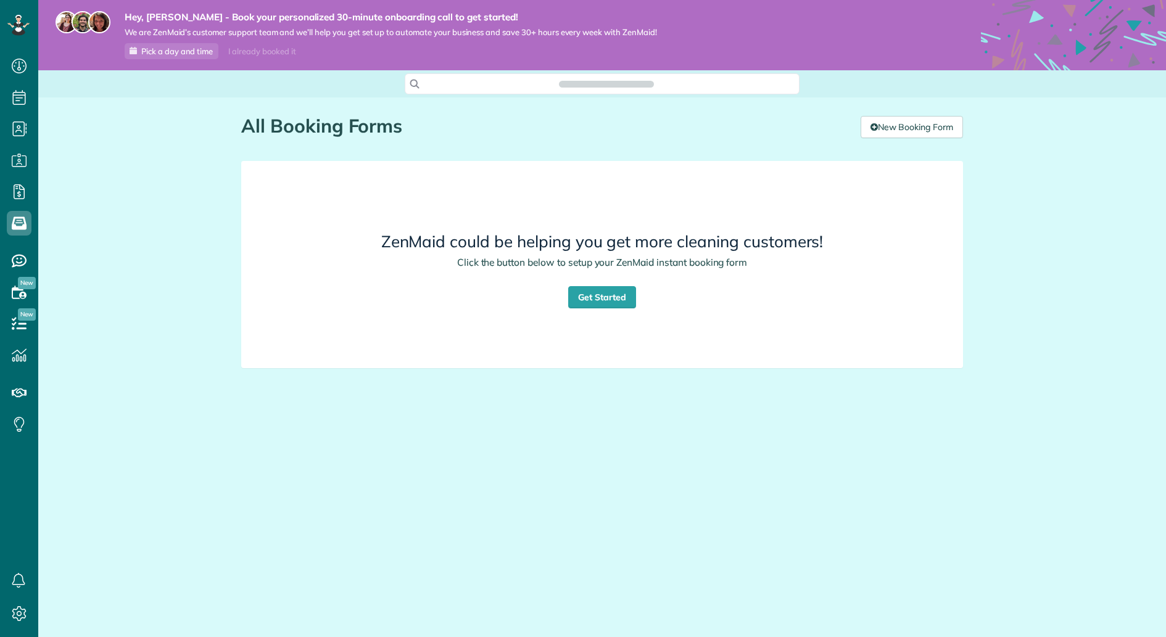
scroll to position [5, 5]
click at [608, 303] on link "Get Started" at bounding box center [602, 297] width 68 height 22
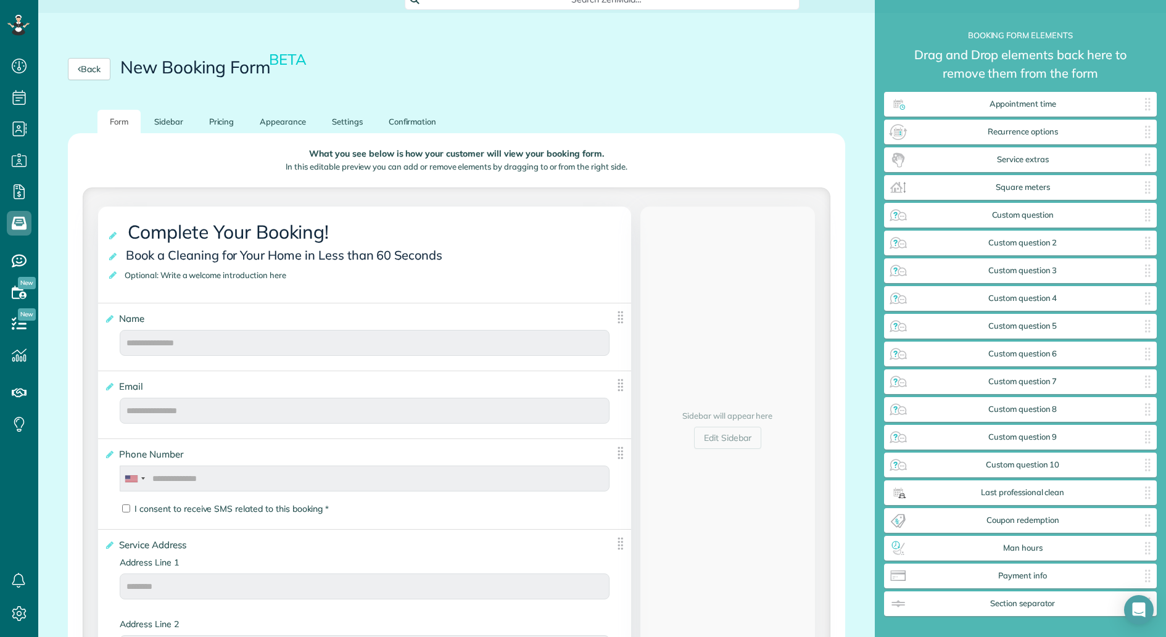
scroll to position [79, 0]
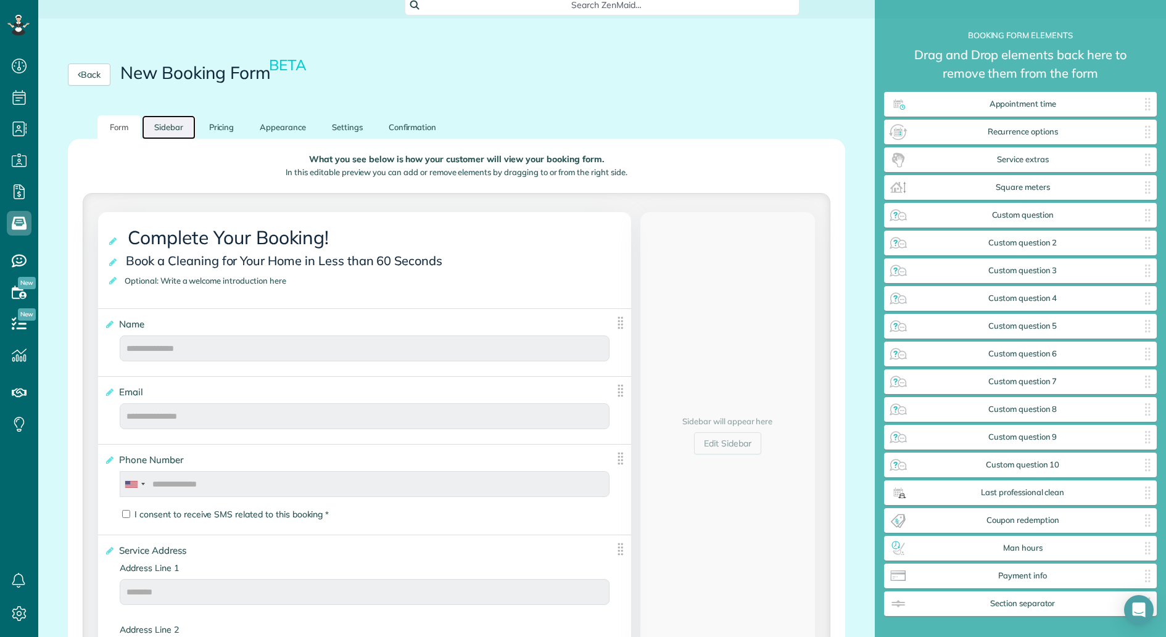
click at [168, 130] on link "Sidebar" at bounding box center [169, 127] width 54 height 24
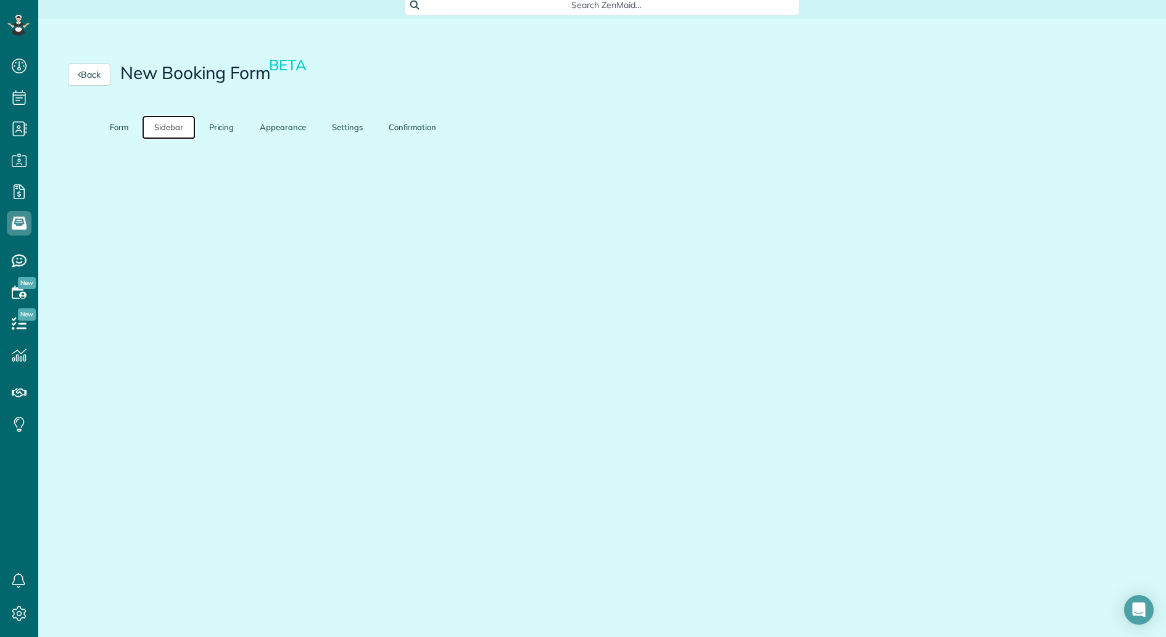
scroll to position [0, 0]
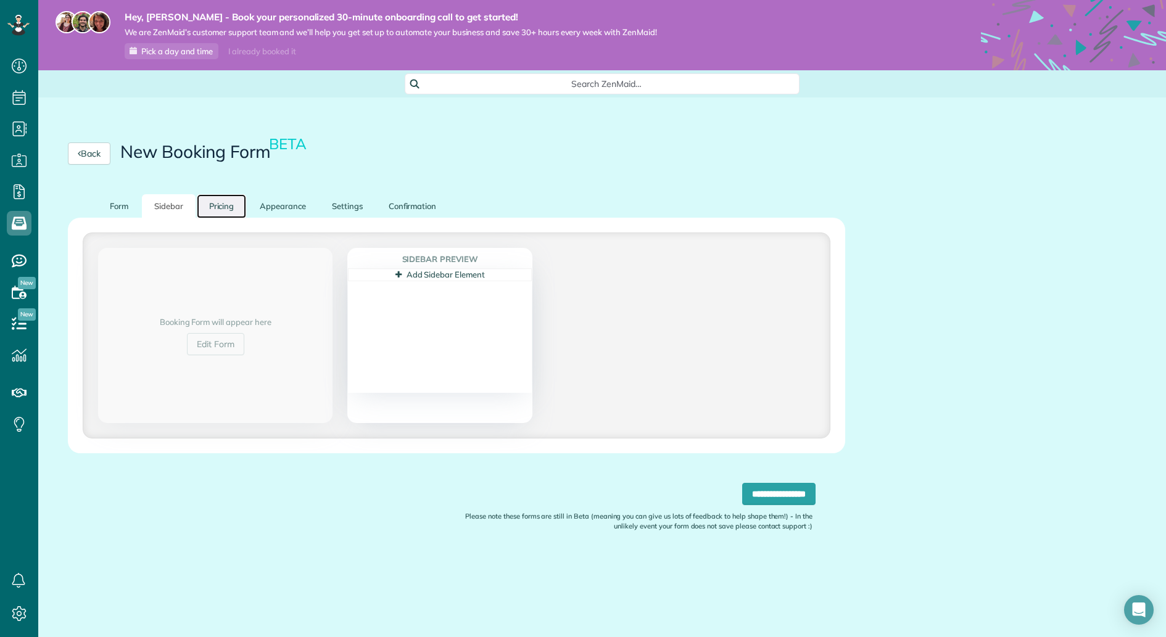
click at [212, 208] on link "Pricing" at bounding box center [222, 206] width 50 height 24
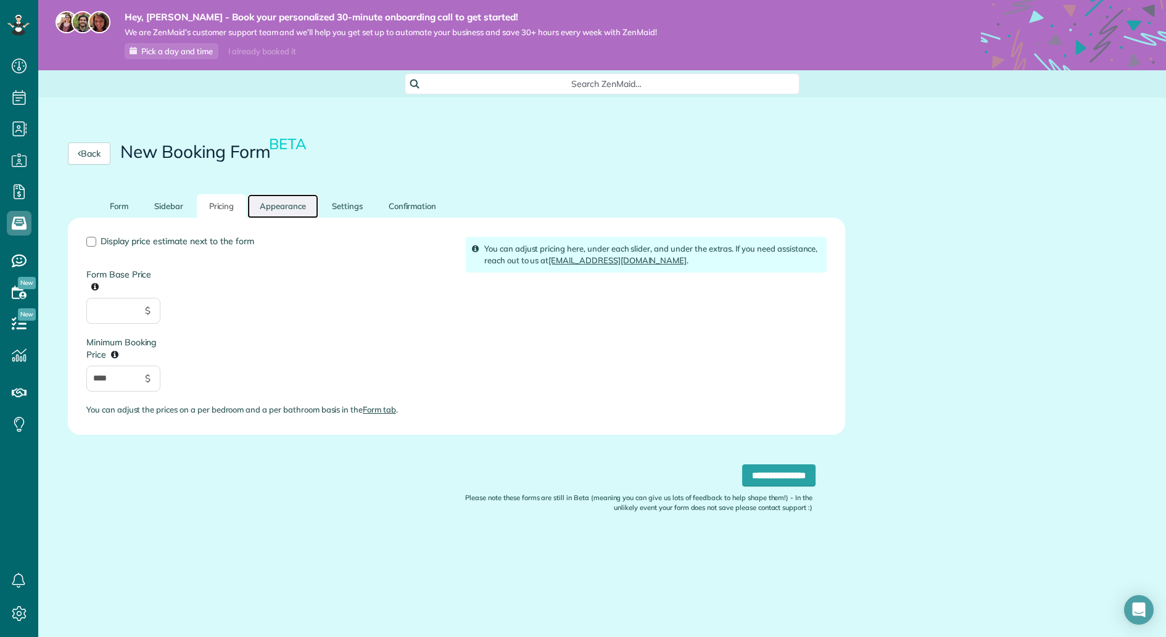
click at [250, 208] on link "Appearance" at bounding box center [282, 206] width 71 height 24
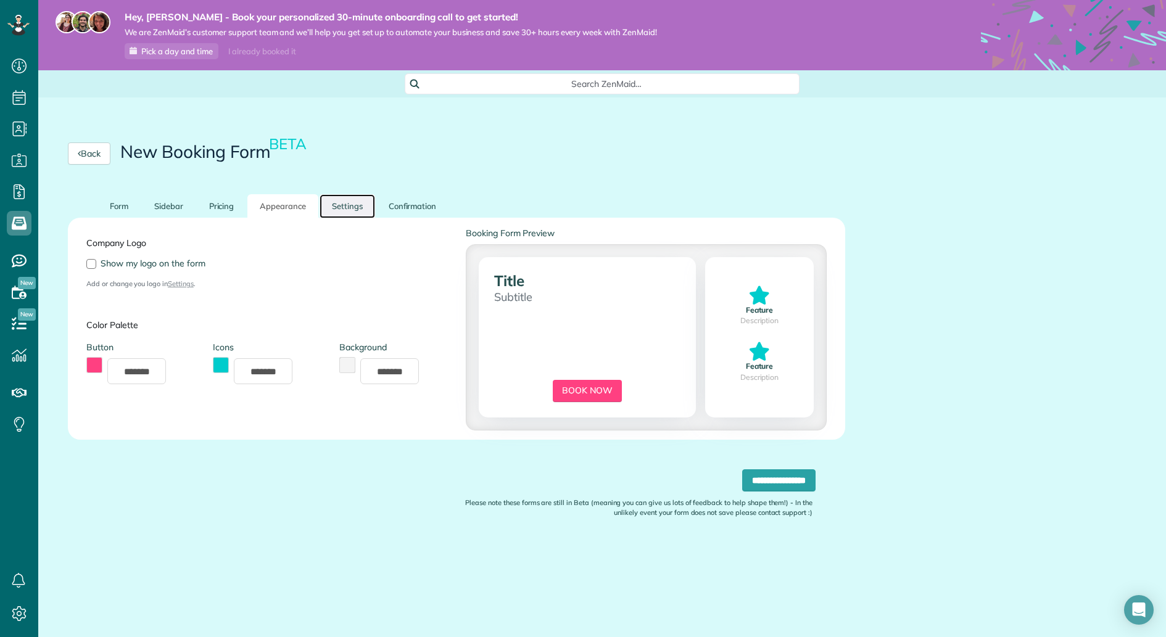
click at [344, 207] on link "Settings" at bounding box center [347, 206] width 56 height 24
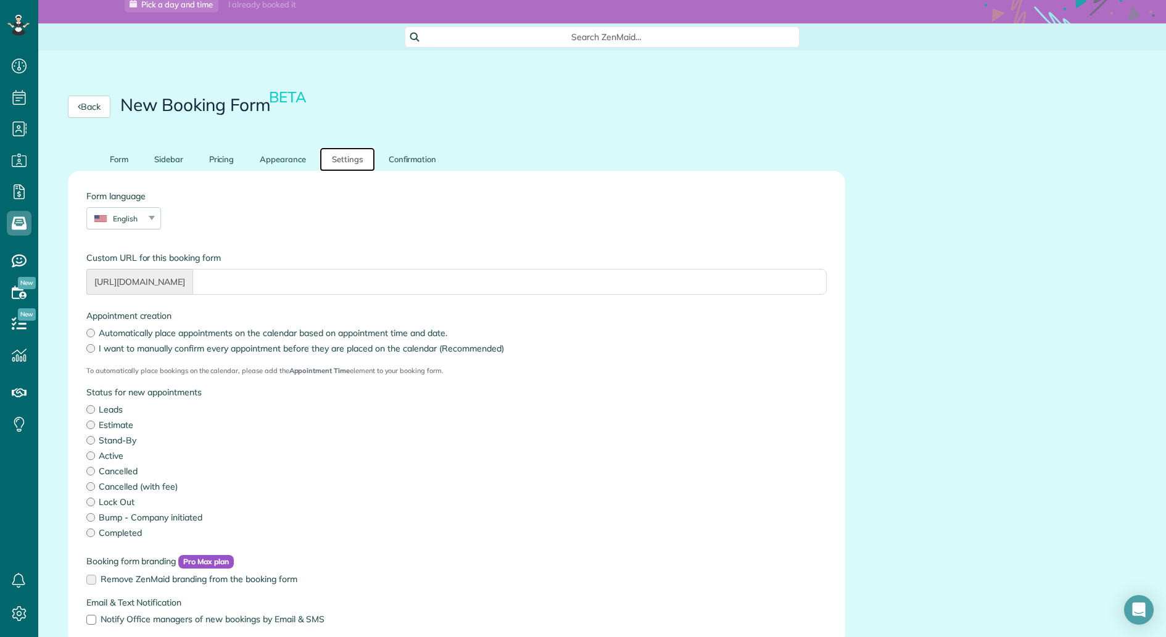
scroll to position [41, 0]
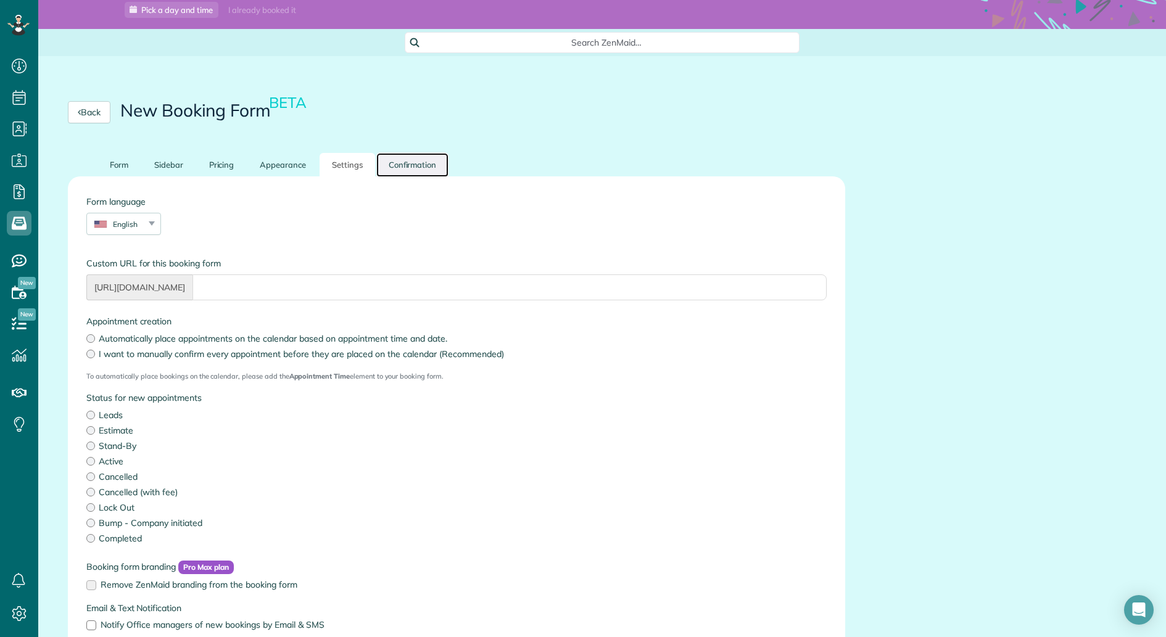
click at [417, 166] on link "Confirmation" at bounding box center [412, 165] width 73 height 24
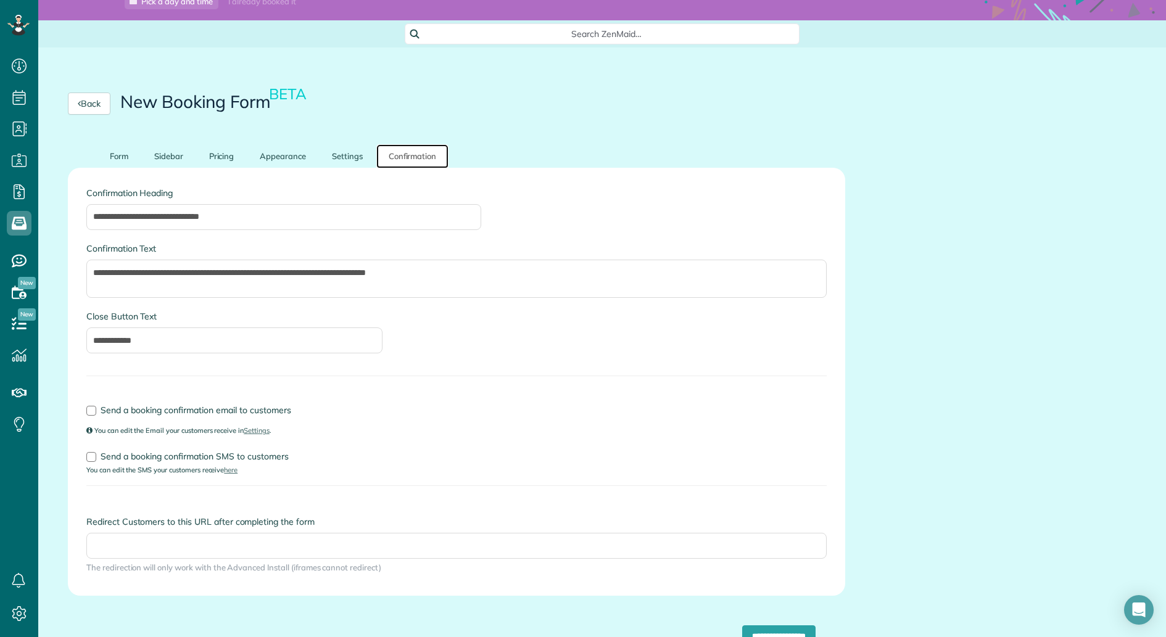
scroll to position [47, 0]
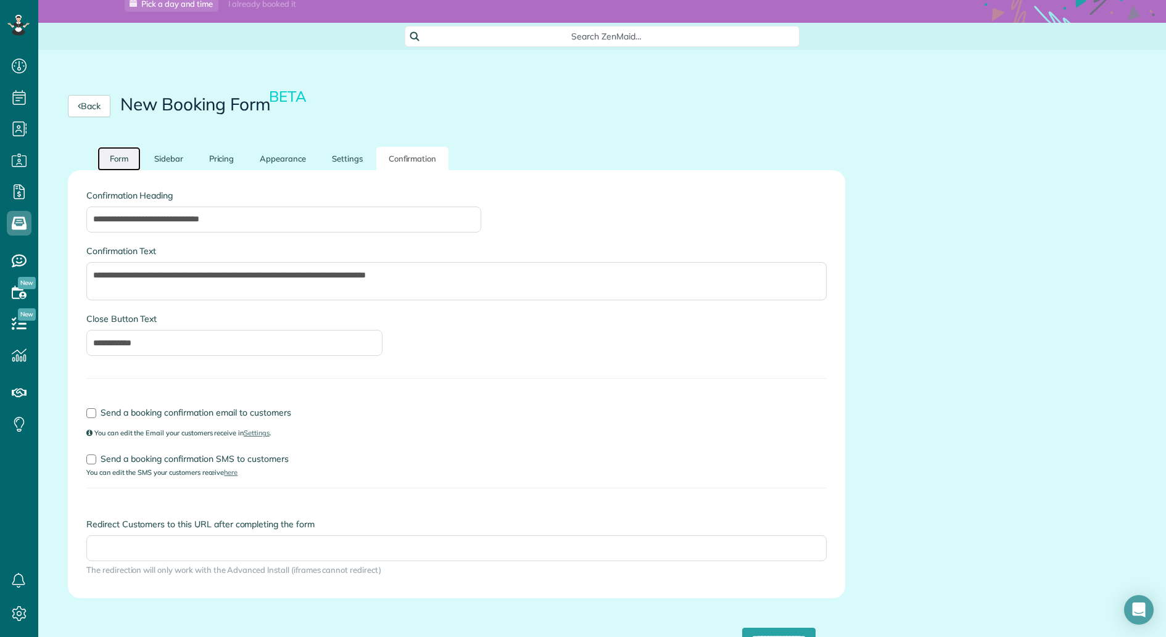
click at [127, 163] on link "Form" at bounding box center [118, 159] width 43 height 24
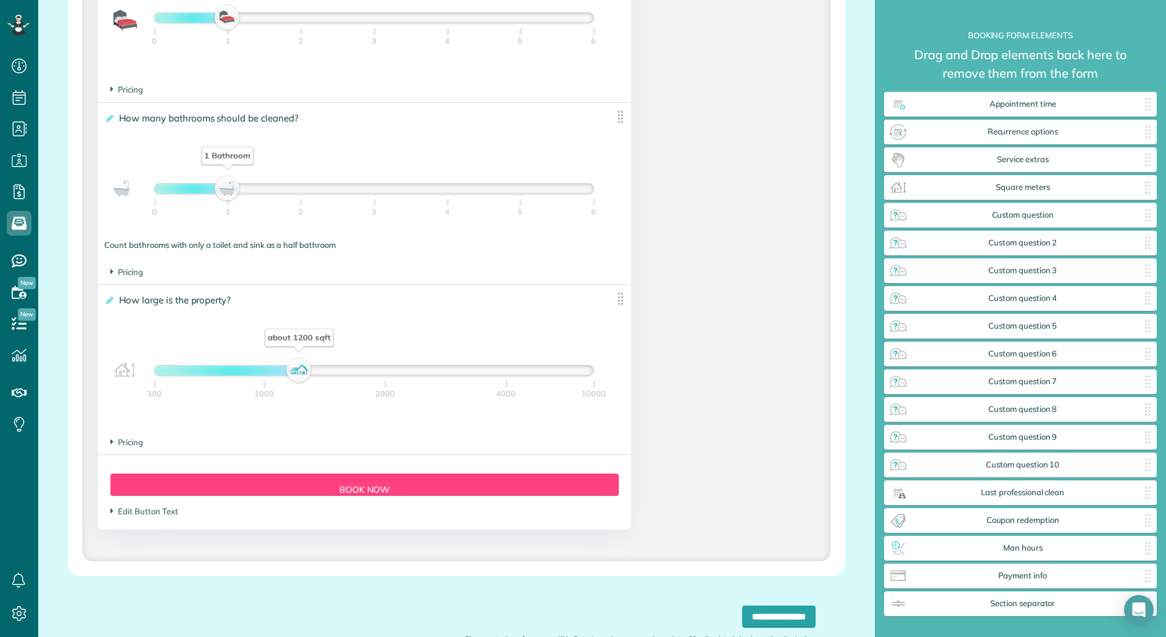
scroll to position [1048, 0]
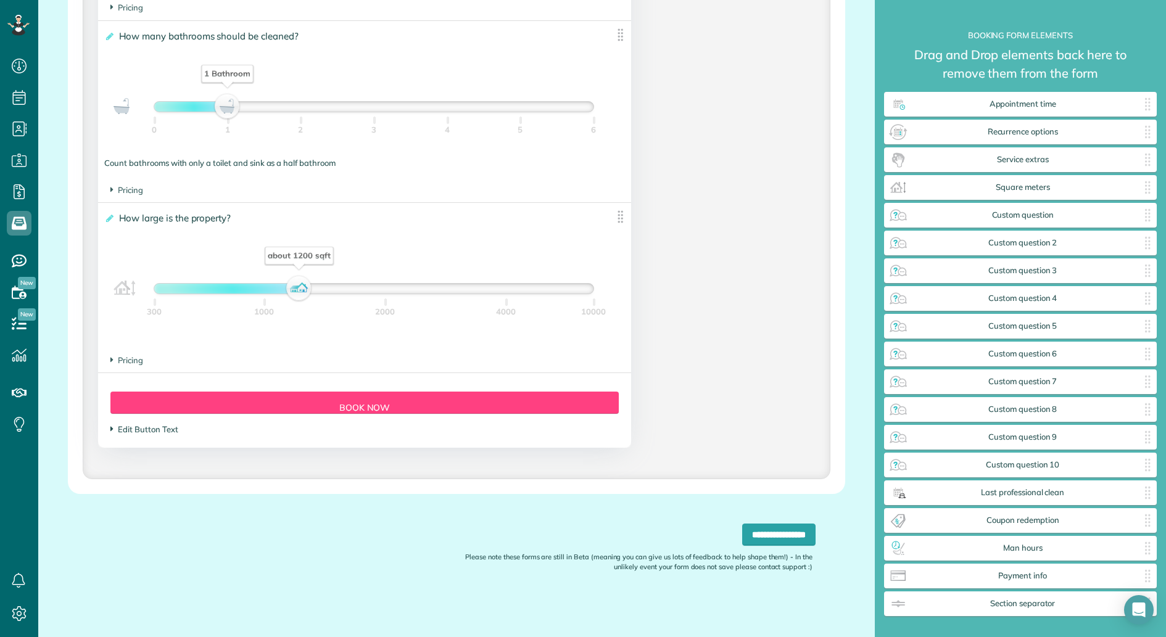
click at [120, 429] on span "Edit Button Text" at bounding box center [143, 429] width 67 height 10
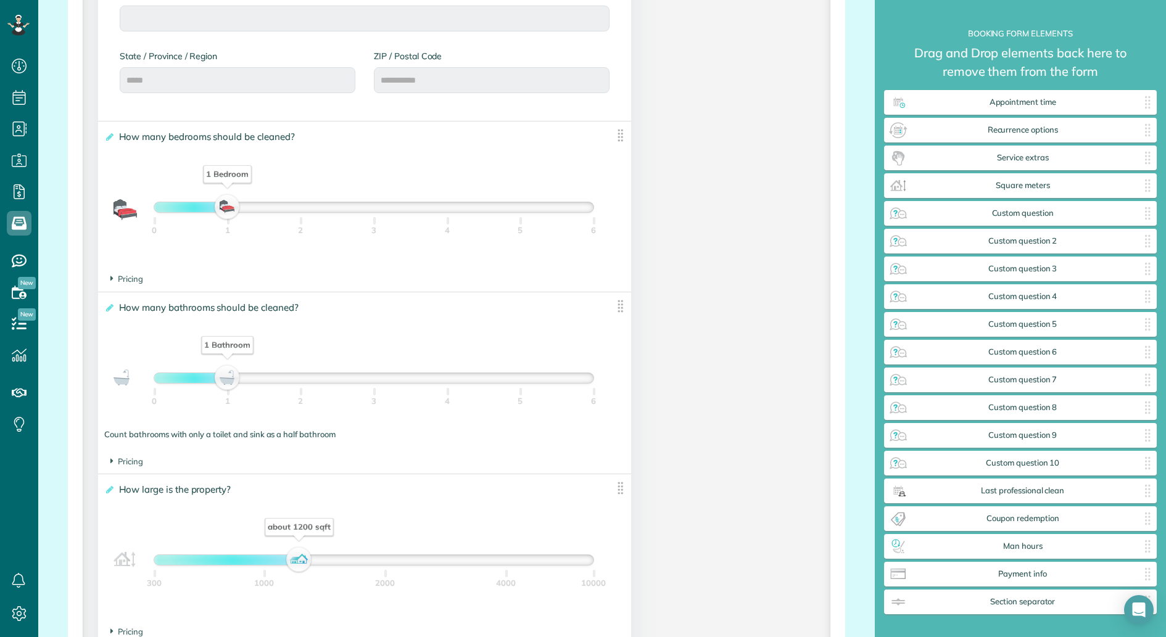
scroll to position [763, 0]
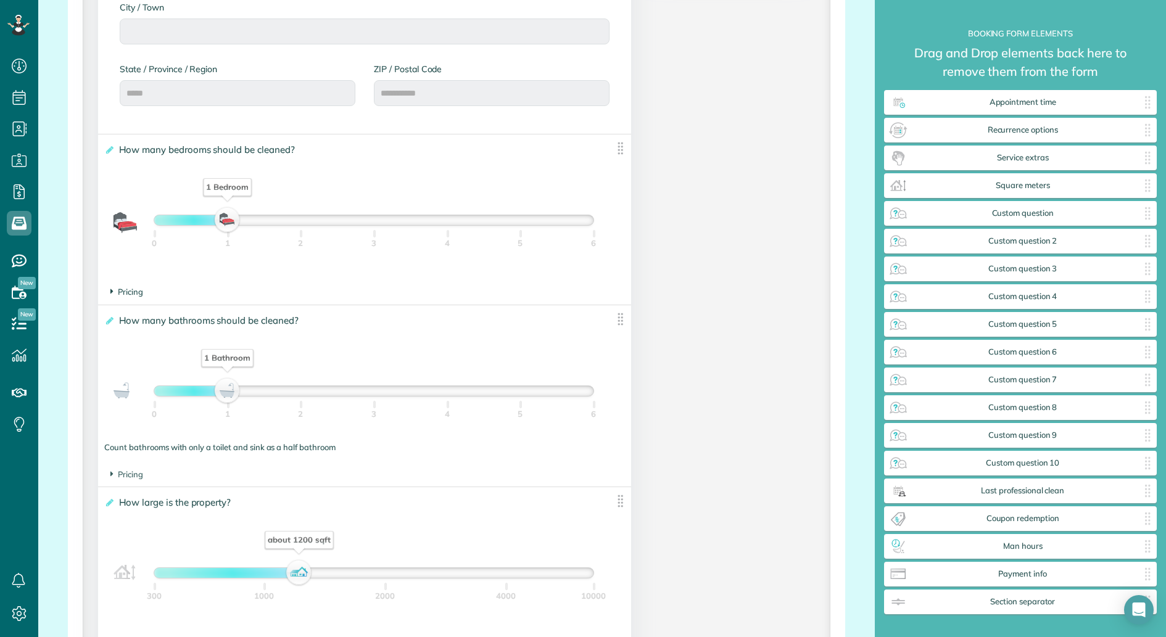
click at [115, 294] on span "Pricing" at bounding box center [126, 292] width 33 height 10
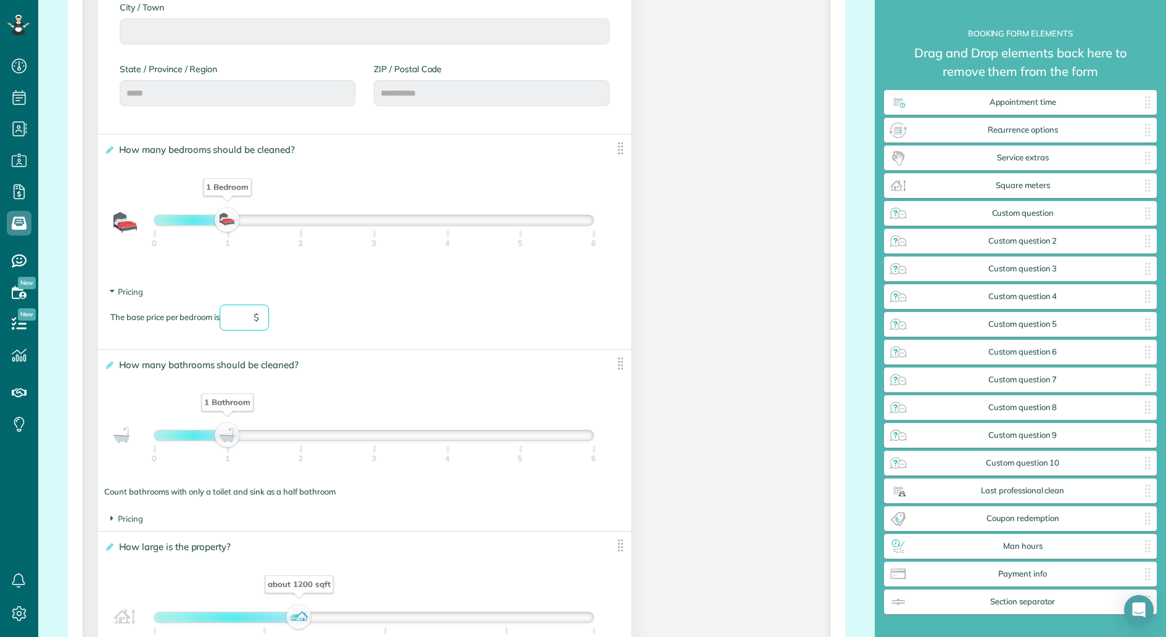
click at [249, 323] on input "text" at bounding box center [244, 318] width 49 height 26
click at [116, 519] on span "Pricing" at bounding box center [126, 519] width 33 height 10
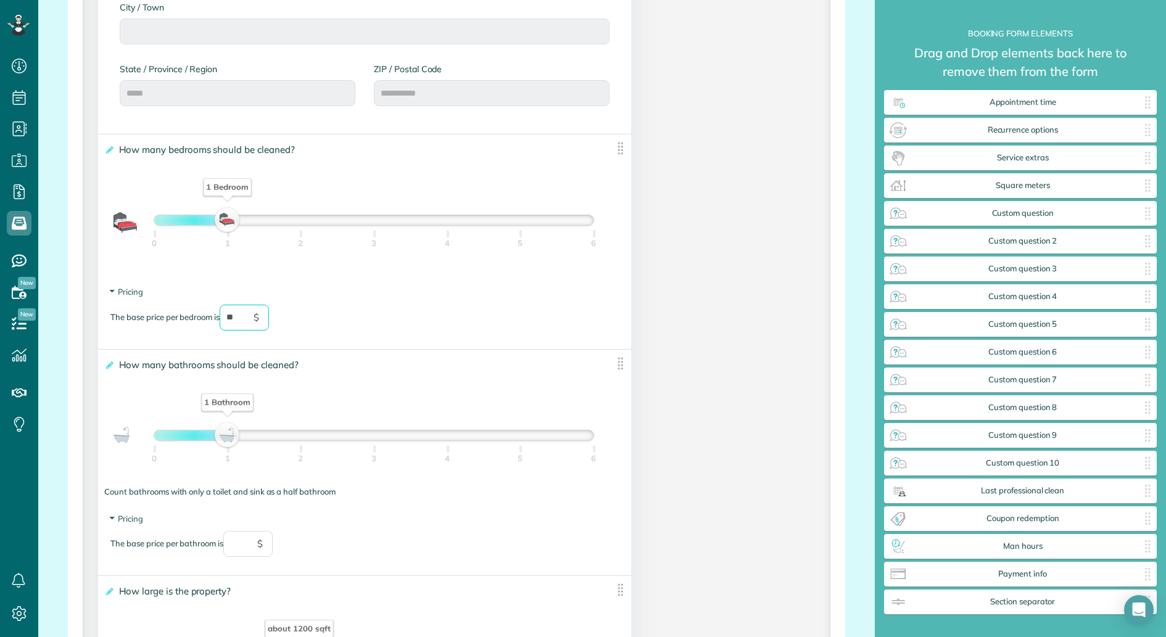
type input "**"
click at [239, 545] on input "text" at bounding box center [247, 544] width 49 height 26
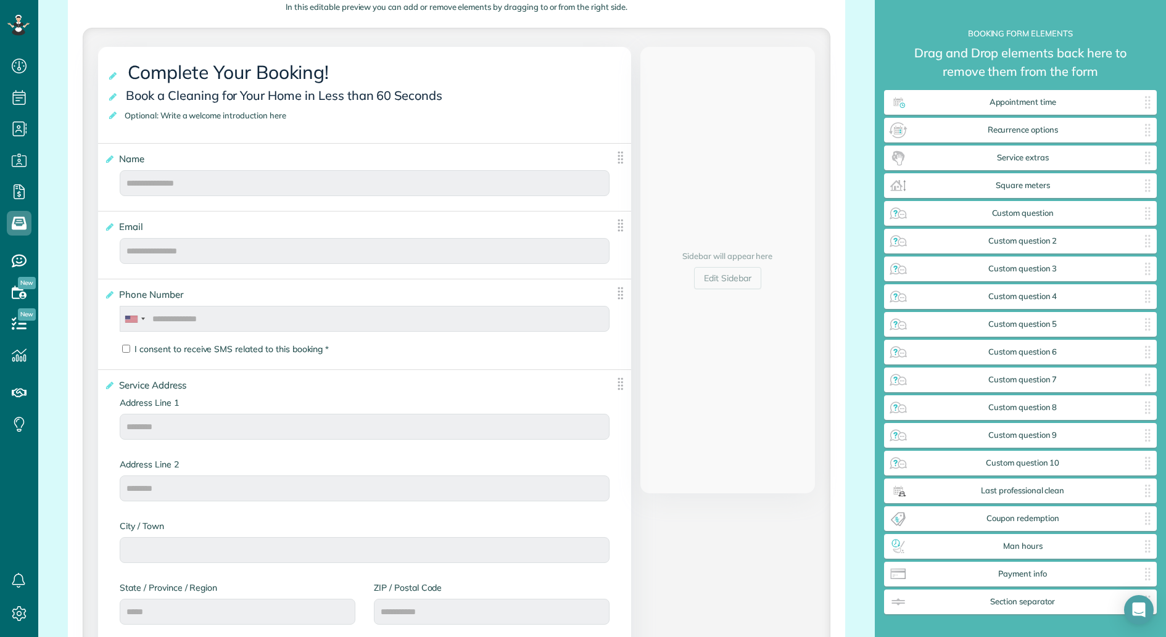
scroll to position [247, 0]
type input "**"
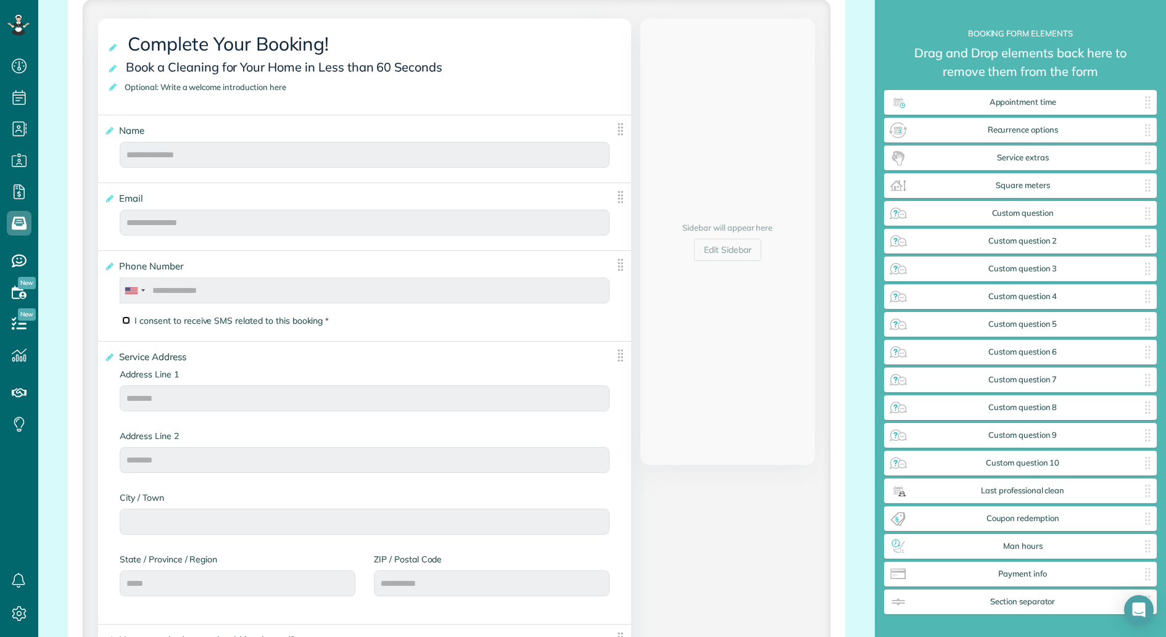
scroll to position [262, 0]
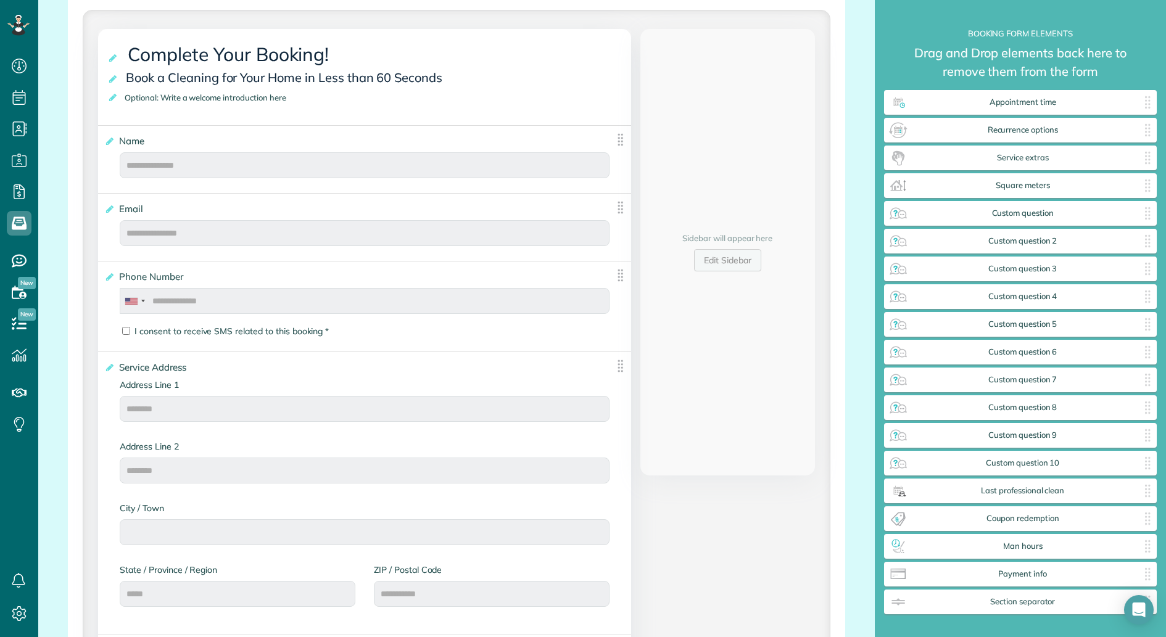
click at [727, 268] on link "Edit Sidebar" at bounding box center [727, 260] width 67 height 22
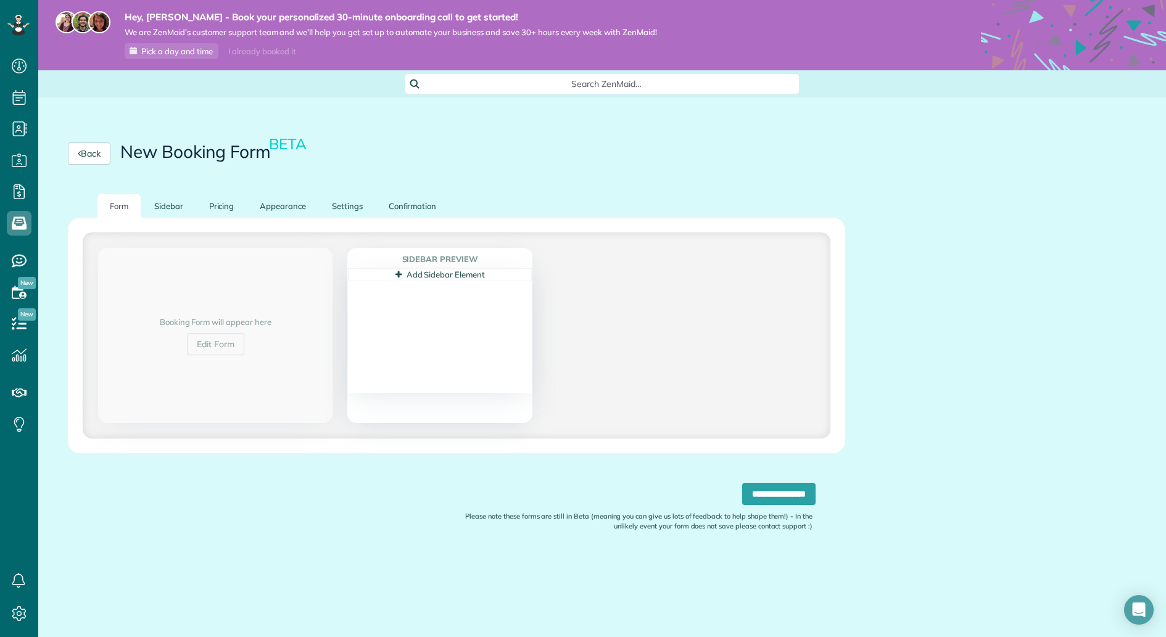
scroll to position [0, 0]
click at [166, 214] on link "Sidebar" at bounding box center [169, 206] width 54 height 24
click at [424, 278] on link "Add Sidebar Element" at bounding box center [439, 275] width 89 height 10
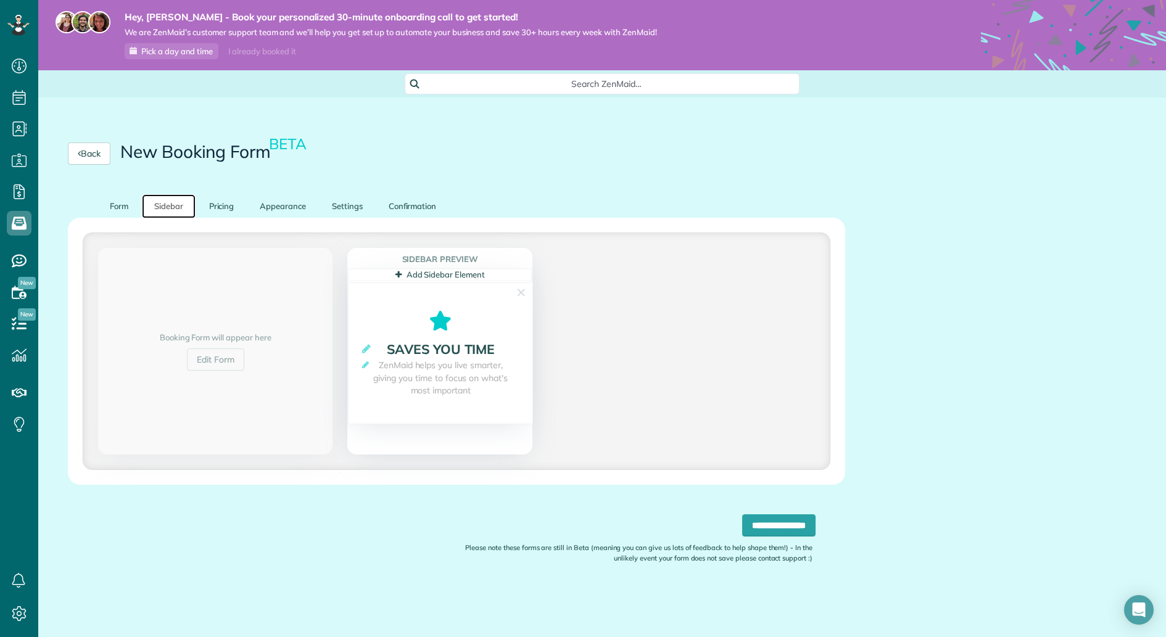
click at [443, 341] on strong "**********" at bounding box center [440, 349] width 159 height 19
click at [519, 295] on link "✕" at bounding box center [521, 292] width 11 height 19
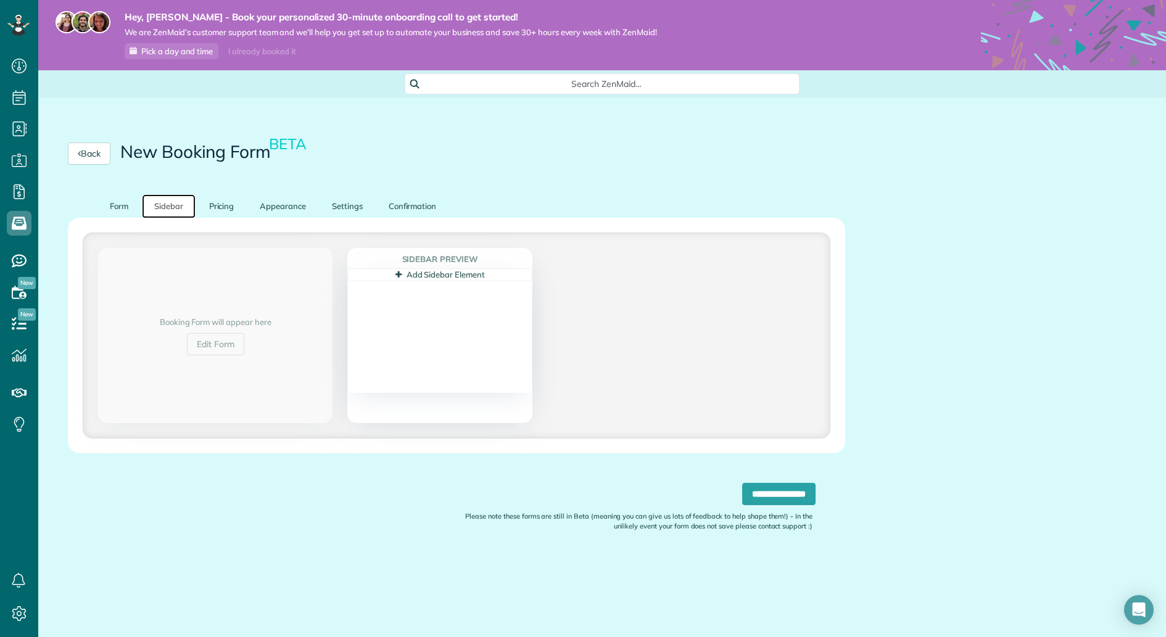
click at [453, 278] on link "Add Sidebar Element" at bounding box center [439, 275] width 89 height 10
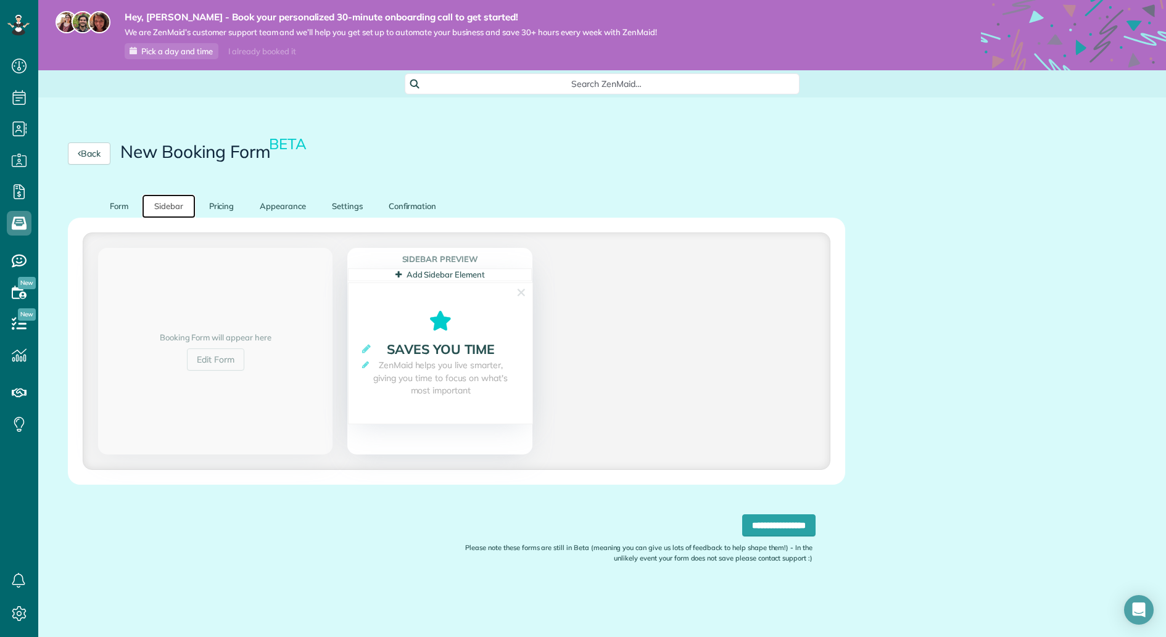
click at [431, 382] on span "ZenMaid helps you live smarter, giving you time to focus on what's most importa…" at bounding box center [440, 378] width 159 height 38
click at [368, 366] on icon at bounding box center [365, 365] width 7 height 8
click at [318, 321] on div "Booking Form will appear here Edit Form" at bounding box center [215, 351] width 234 height 207
click at [496, 263] on h4 "Sidebar Preview" at bounding box center [440, 259] width 184 height 21
click at [522, 293] on link "✕" at bounding box center [521, 292] width 11 height 19
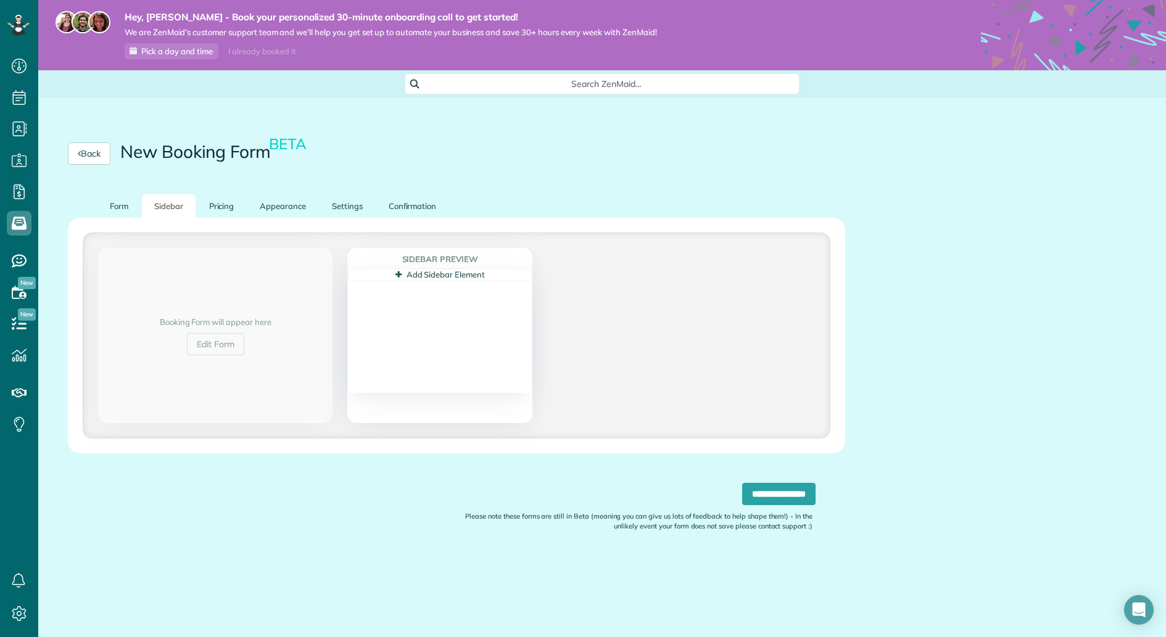
click at [282, 327] on div "Booking Form will appear here Edit Form" at bounding box center [215, 335] width 234 height 175
click at [271, 284] on div "Booking Form will appear here Edit Form" at bounding box center [215, 335] width 234 height 175
click at [219, 210] on link "Pricing" at bounding box center [222, 206] width 50 height 24
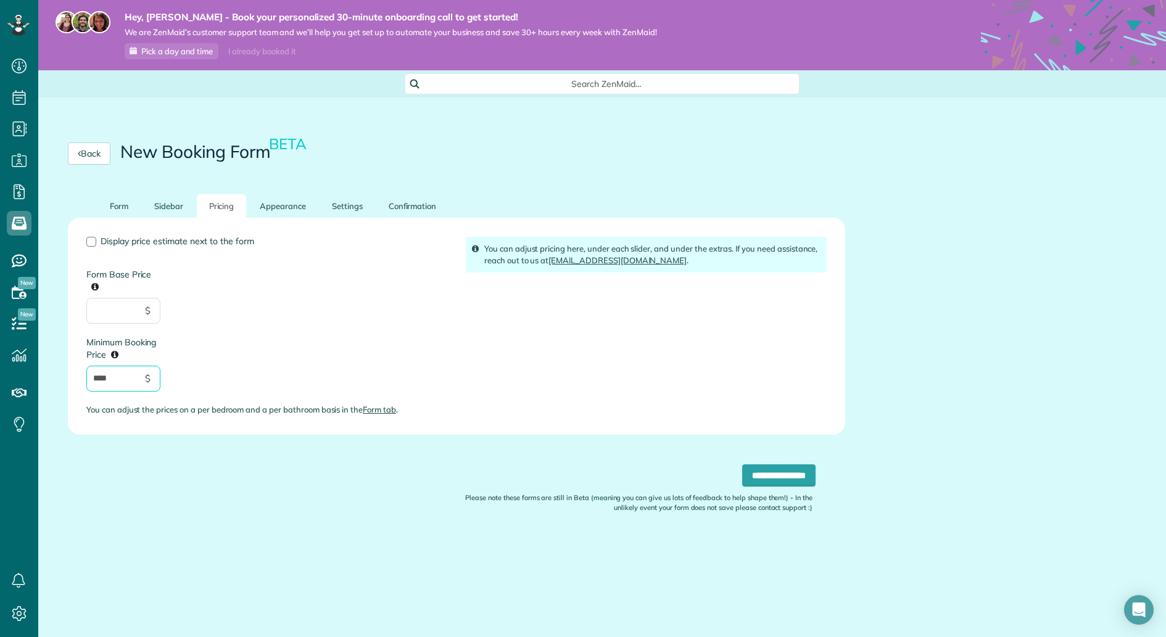
drag, startPoint x: 100, startPoint y: 378, endPoint x: 84, endPoint y: 377, distance: 16.0
click at [84, 377] on div "Display price estimate next to the form Form Base Price $ Minimum Booking Price…" at bounding box center [266, 331] width 379 height 189
type input "******"
click at [505, 342] on div "Display price estimate next to the form Form Base Price $ Minimum Booking Price…" at bounding box center [456, 331] width 759 height 189
click at [261, 212] on link "Appearance" at bounding box center [282, 206] width 71 height 24
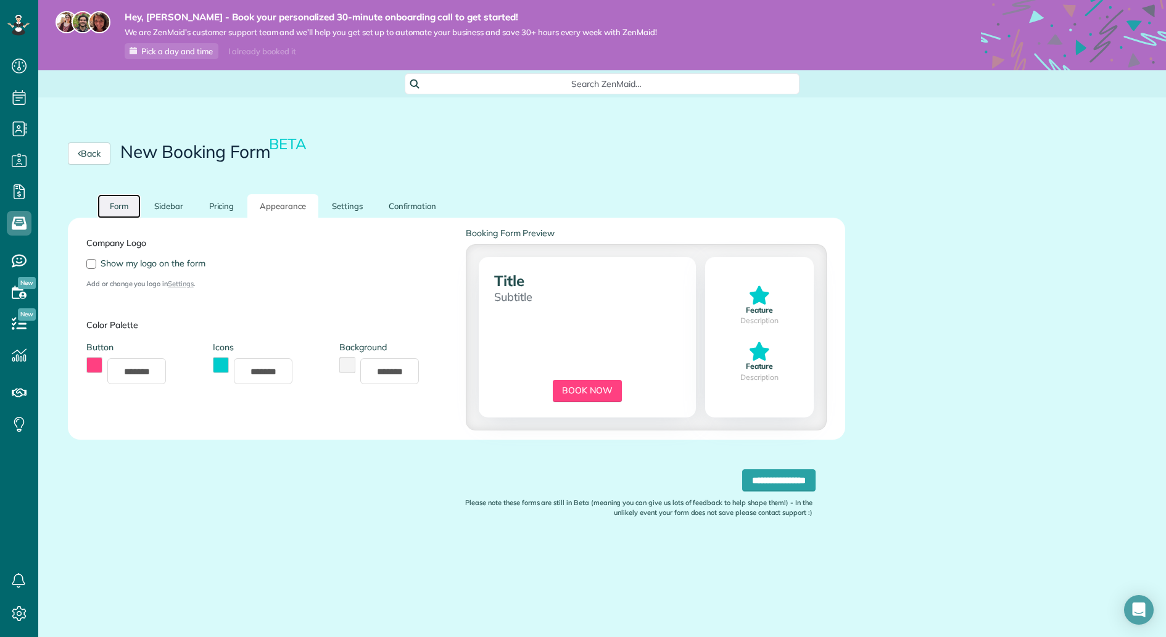
click at [122, 210] on link "Form" at bounding box center [118, 206] width 43 height 24
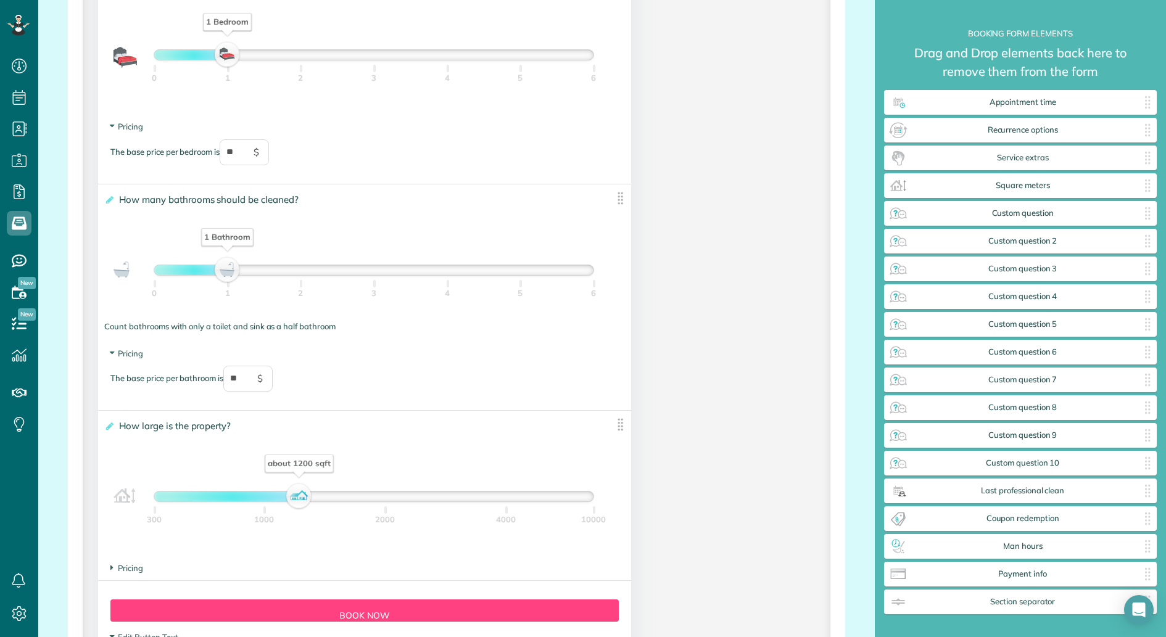
scroll to position [921, 0]
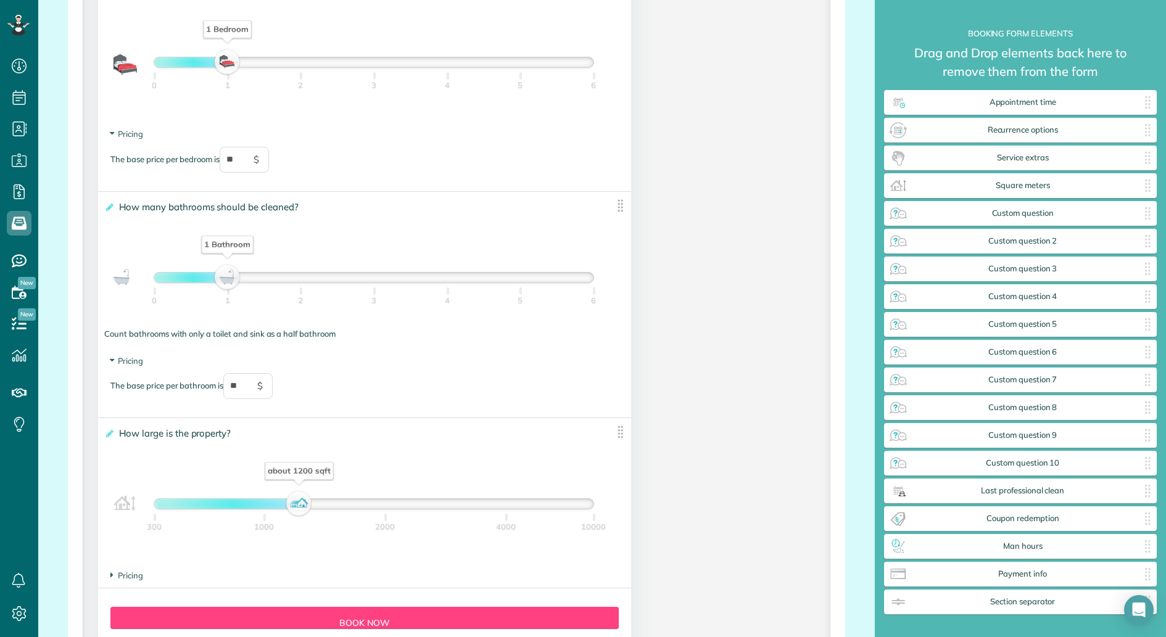
click at [619, 434] on img at bounding box center [619, 431] width 15 height 15
click at [107, 433] on icon at bounding box center [108, 433] width 9 height 9
click at [0, 0] on input "**********" at bounding box center [0, 0] width 0 height 0
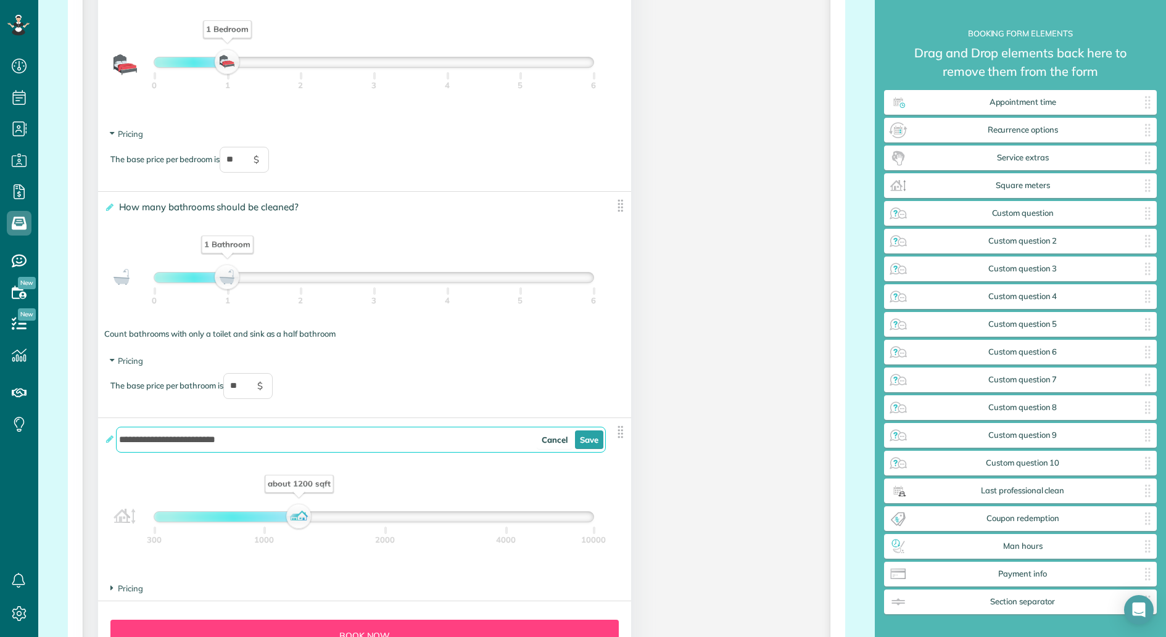
click at [619, 432] on img at bounding box center [619, 431] width 15 height 15
click at [561, 439] on link "Cancel" at bounding box center [555, 439] width 36 height 19
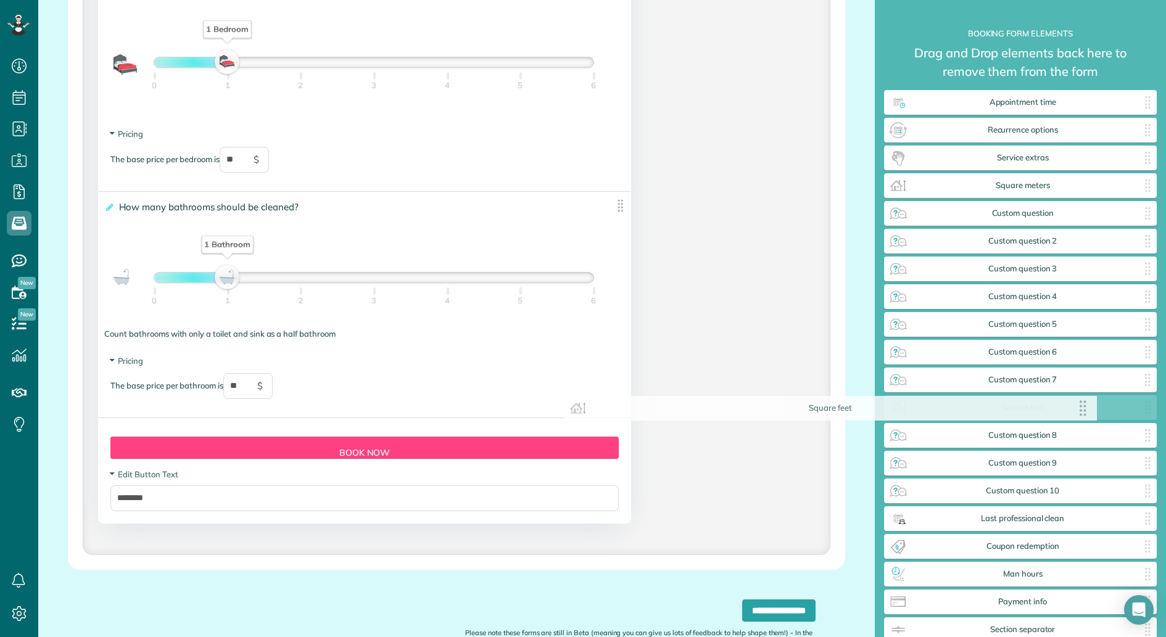
drag, startPoint x: 619, startPoint y: 434, endPoint x: 1085, endPoint y: 411, distance: 466.8
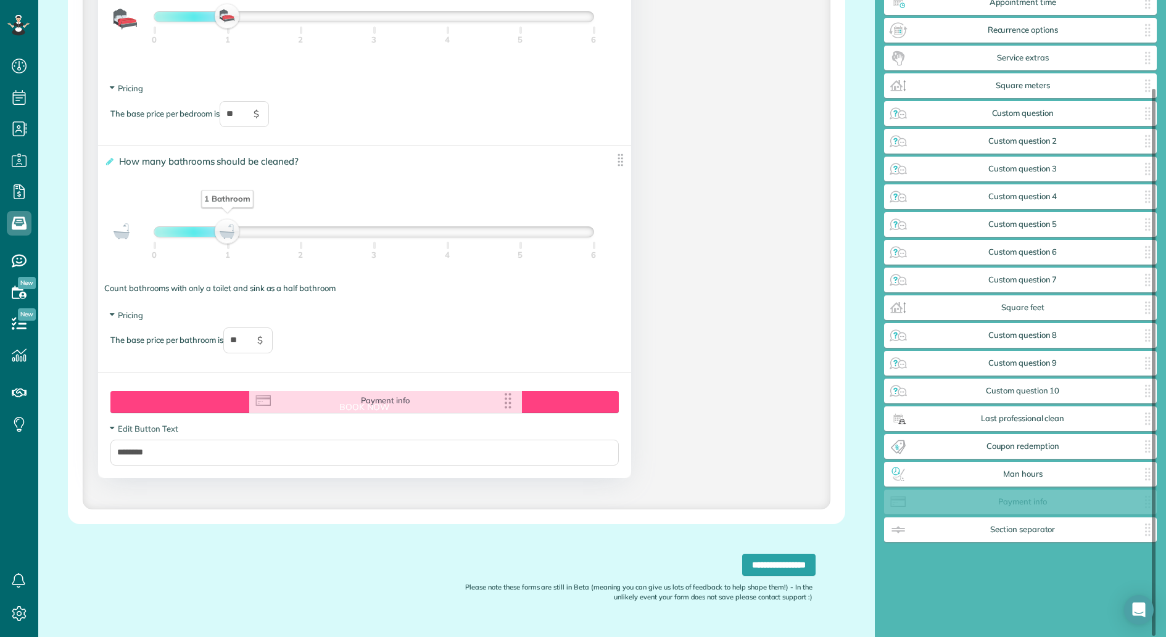
scroll to position [74, 0]
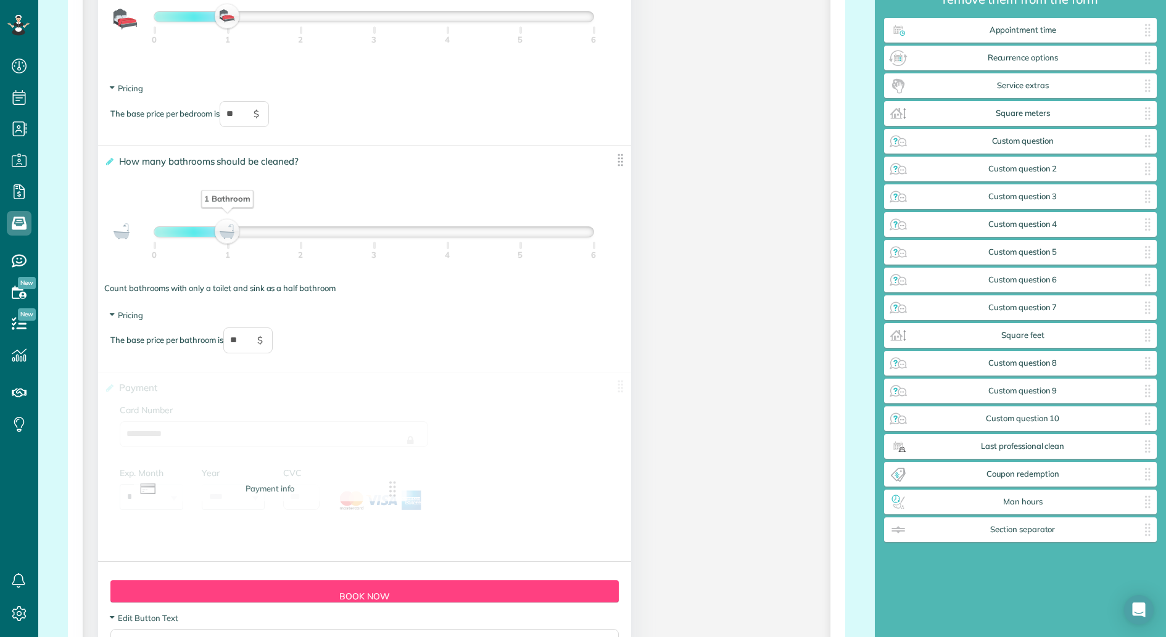
drag, startPoint x: 1064, startPoint y: 503, endPoint x: 322, endPoint y: 487, distance: 742.1
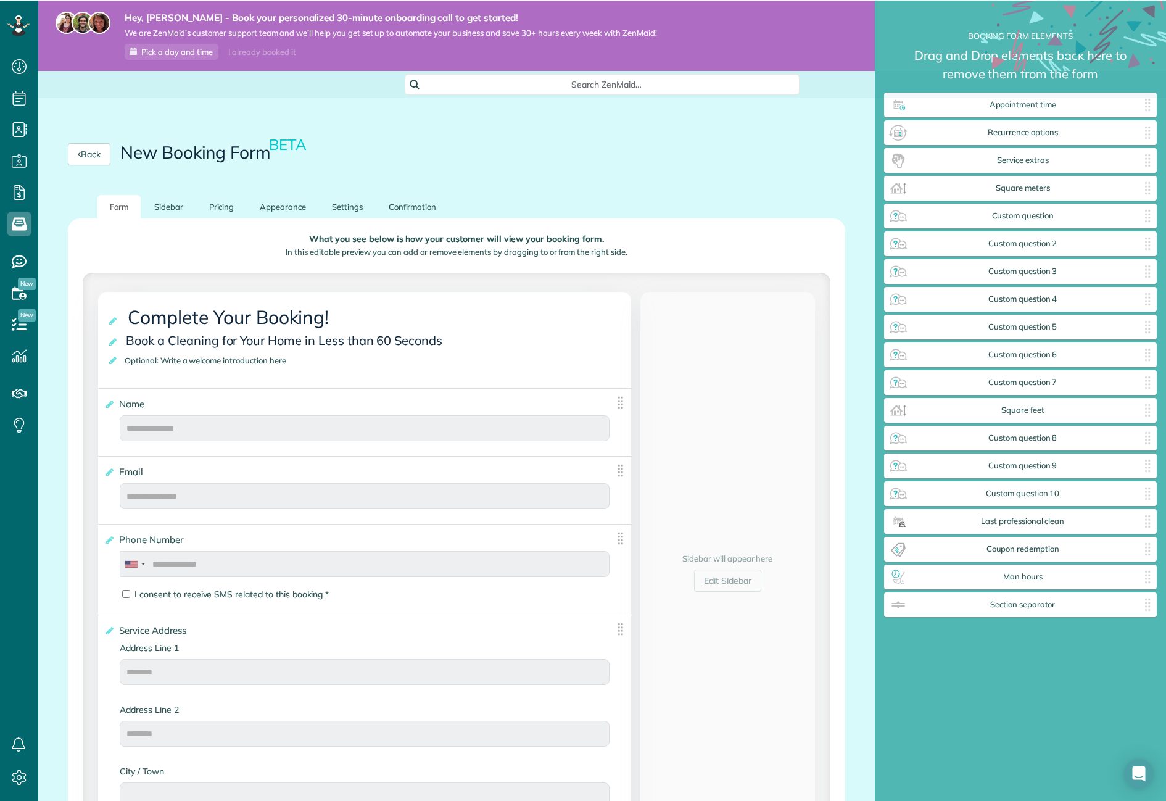
scroll to position [0, 0]
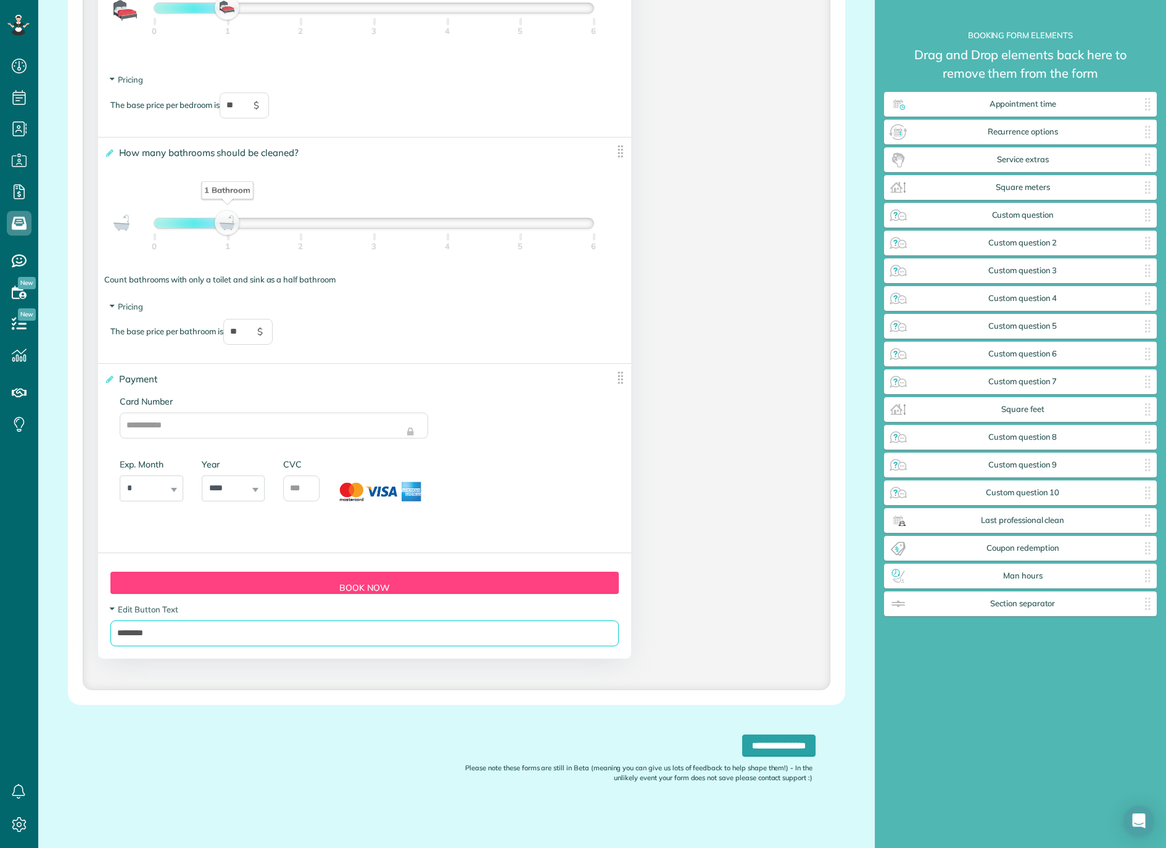
drag, startPoint x: 178, startPoint y: 635, endPoint x: 117, endPoint y: 636, distance: 61.7
click at [117, 636] on input "********" at bounding box center [364, 633] width 508 height 26
type input "**********"
click at [222, 636] on div "**********" at bounding box center [456, 761] width 777 height 113
click at [245, 633] on input "**********" at bounding box center [364, 633] width 508 height 26
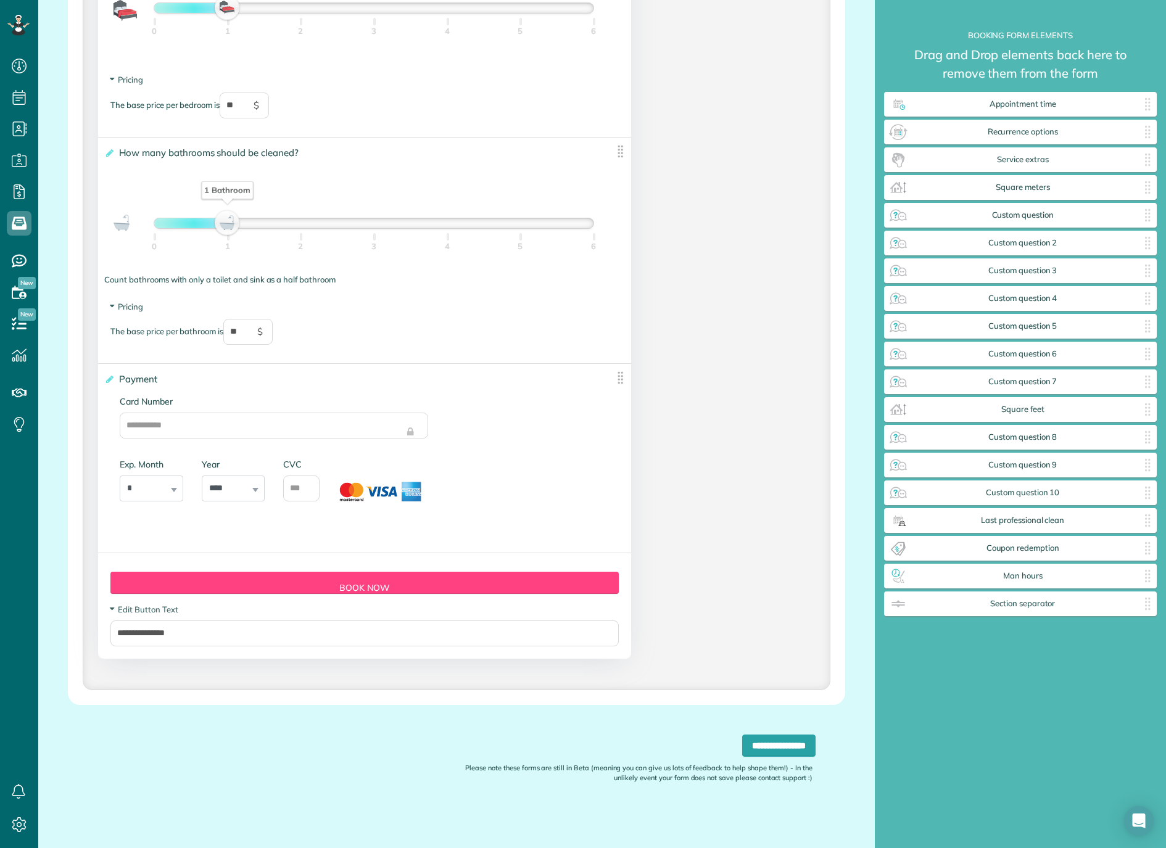
click at [115, 610] on span "Edit Button Text" at bounding box center [143, 609] width 67 height 10
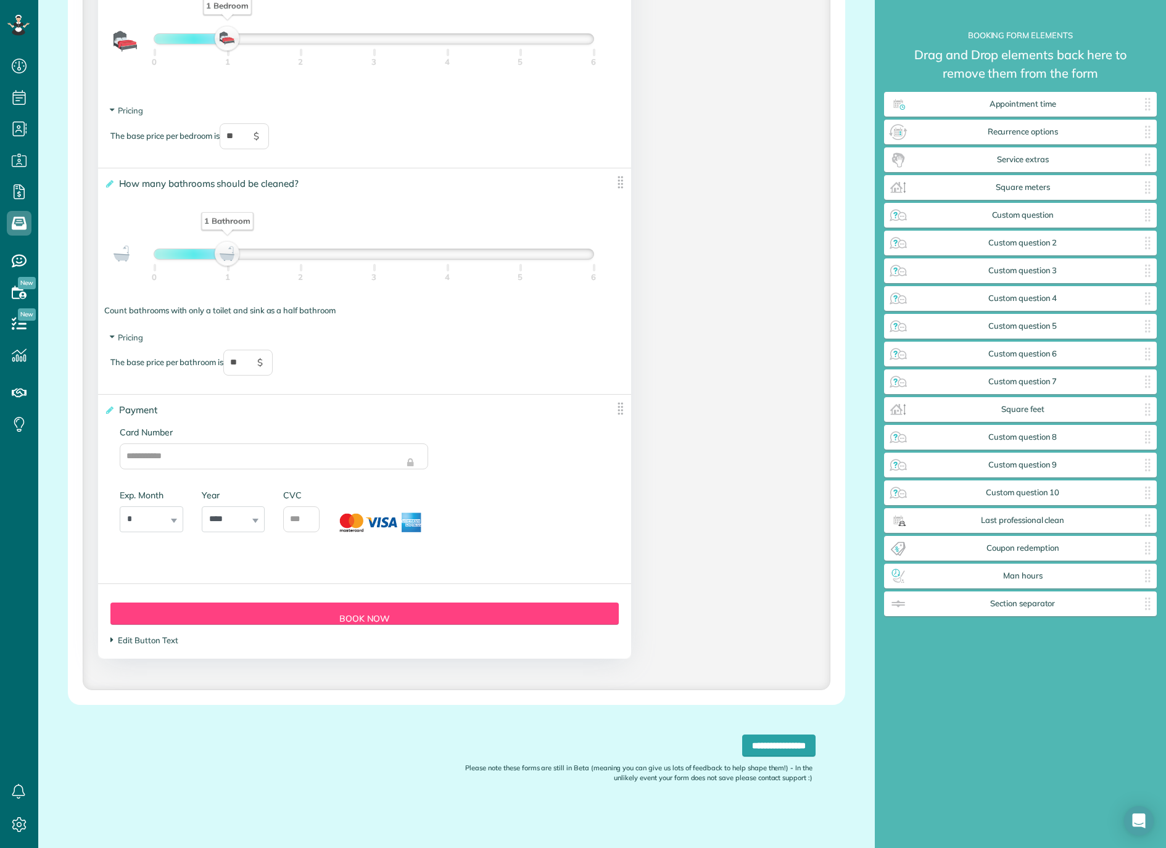
click at [113, 636] on icon at bounding box center [111, 640] width 3 height 10
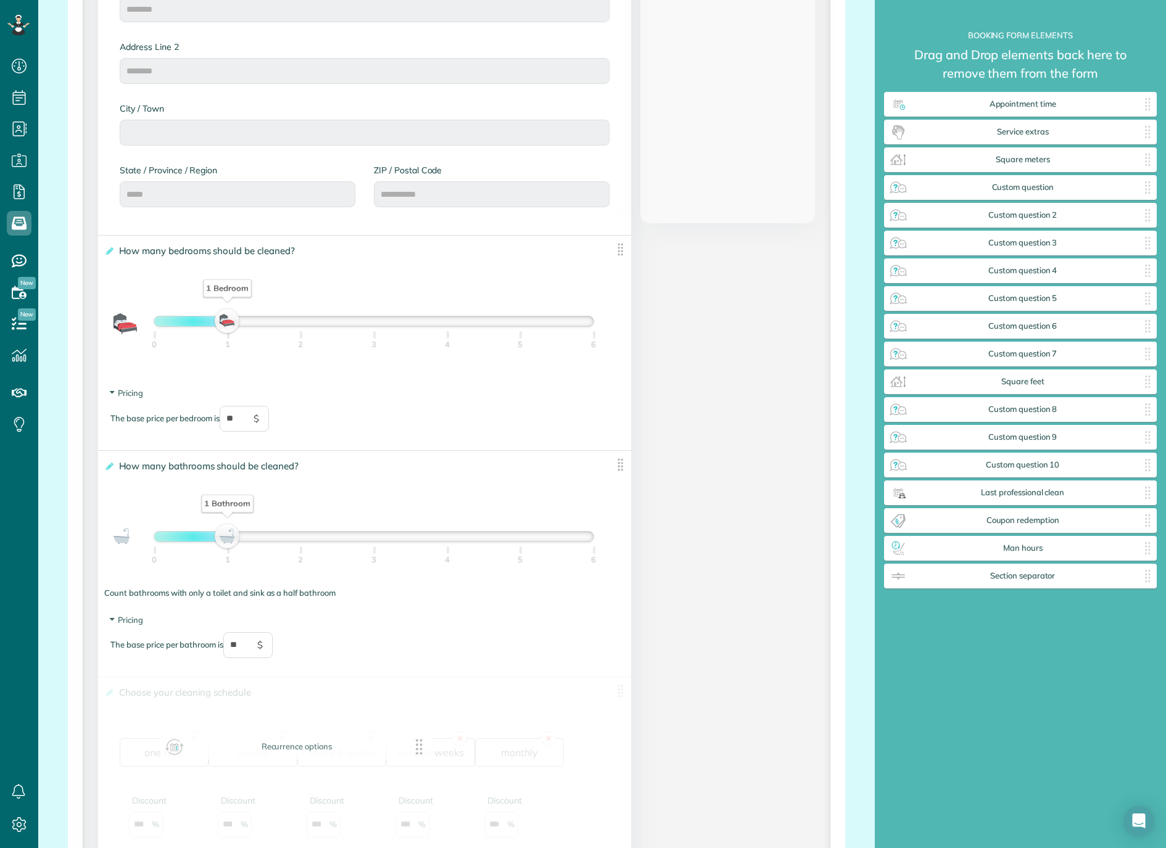
drag, startPoint x: 1085, startPoint y: 131, endPoint x: 361, endPoint y: 746, distance: 949.9
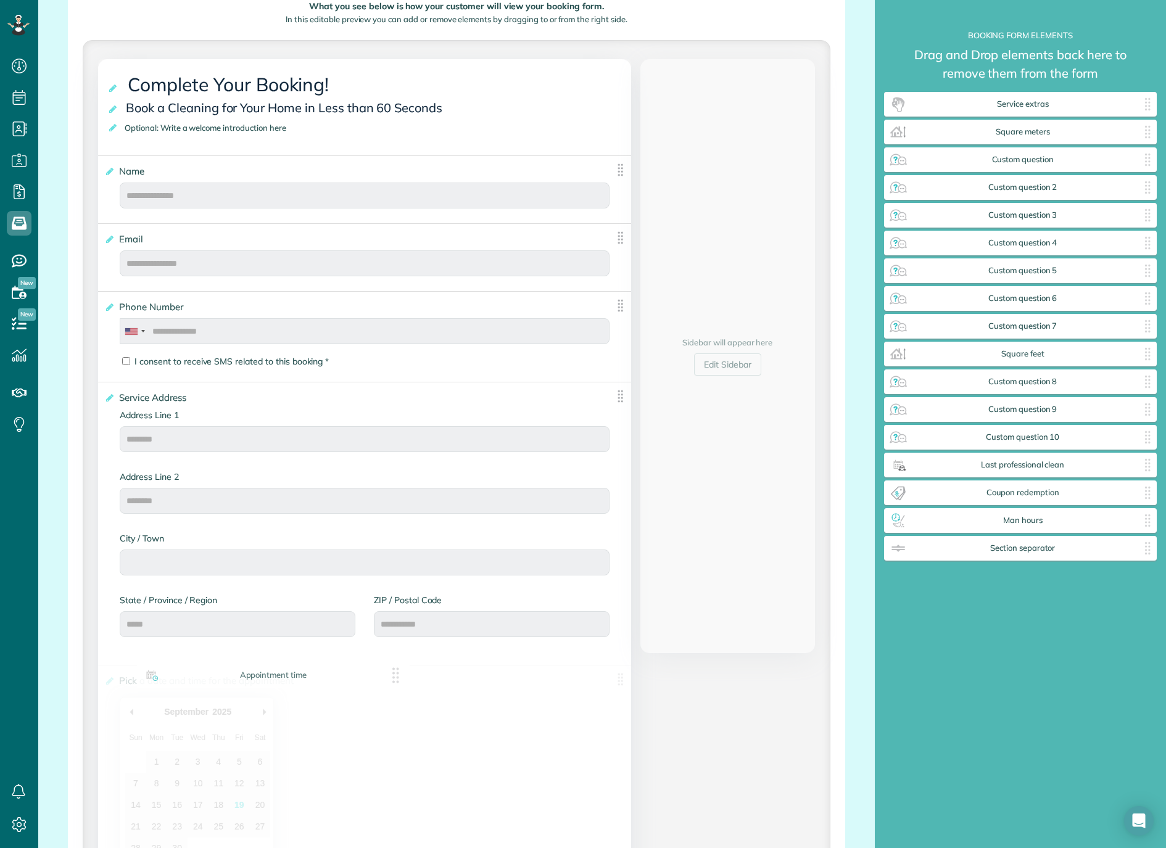
drag, startPoint x: 945, startPoint y: 180, endPoint x: 341, endPoint y: 676, distance: 781.8
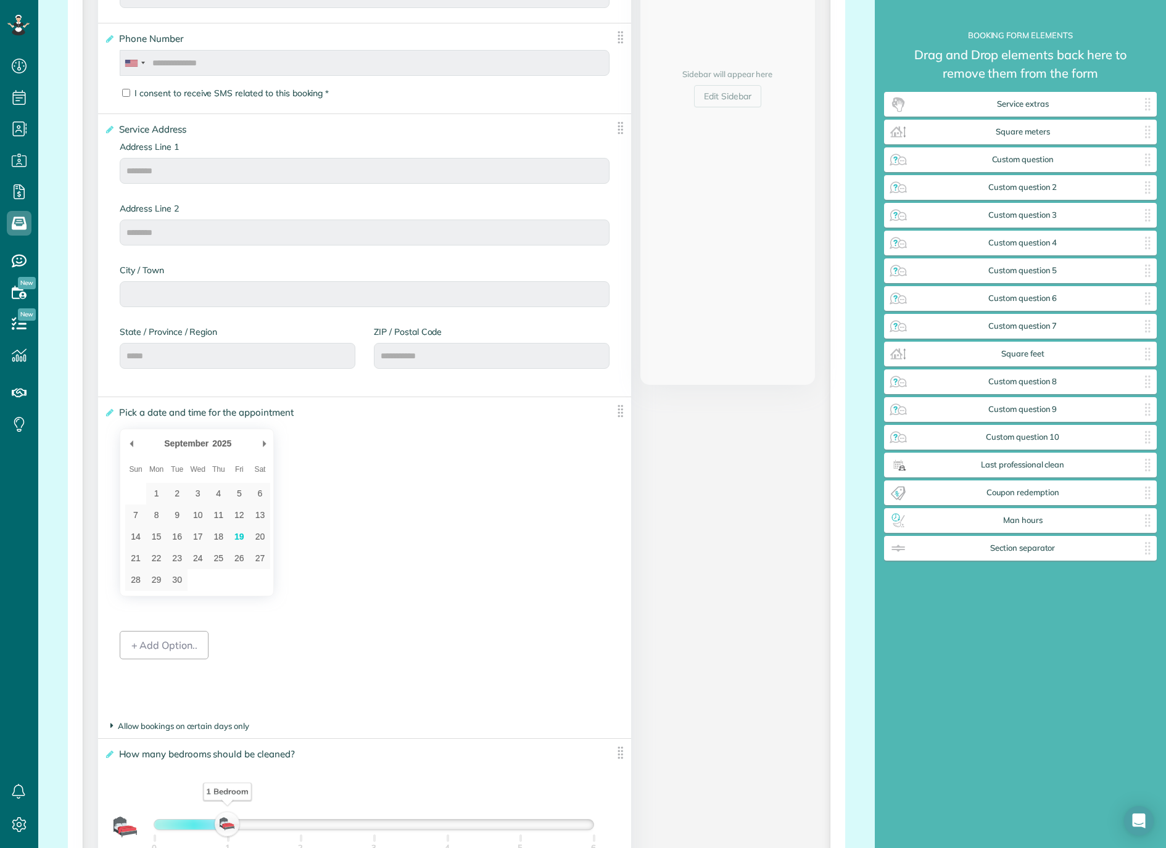
click at [115, 636] on span "Allow bookings on certain days only" at bounding box center [179, 726] width 139 height 10
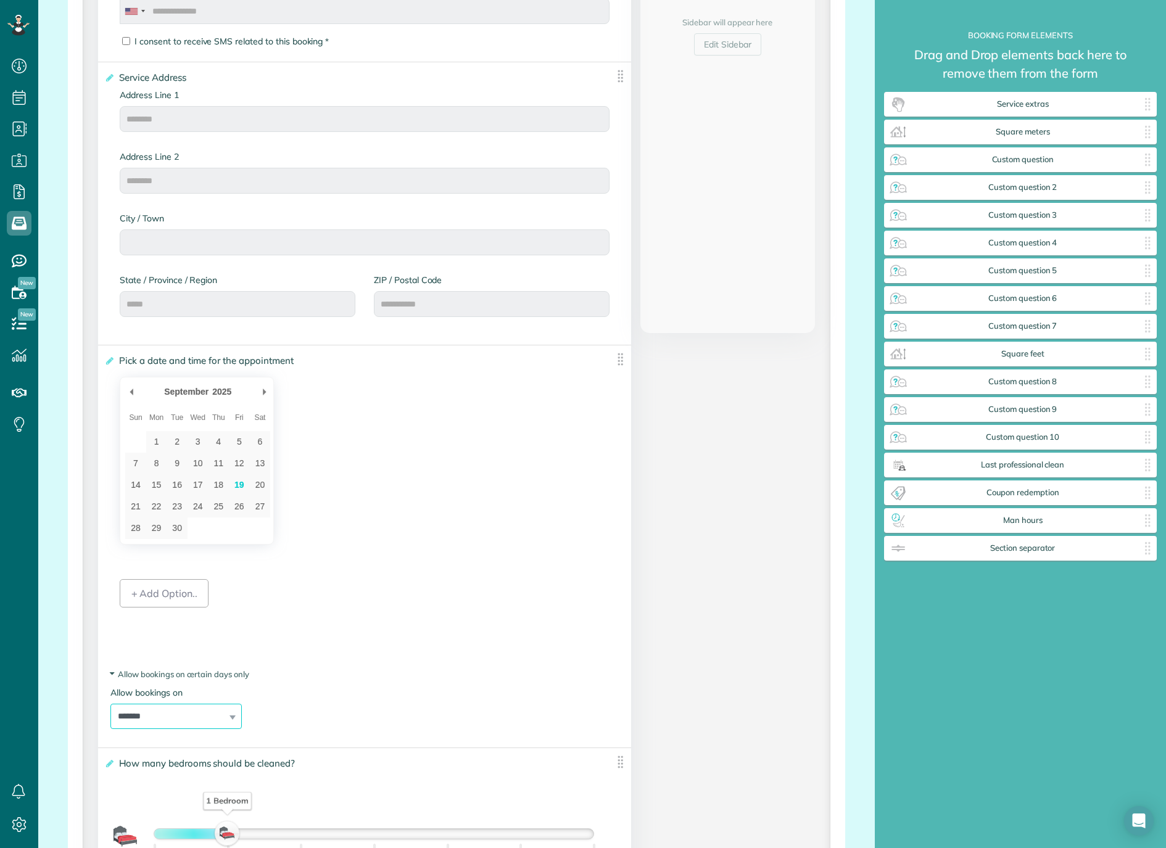
click at [227, 636] on select "**********" at bounding box center [175, 717] width 131 height 26
select select "**********"
click at [110, 636] on select "**********" at bounding box center [175, 717] width 131 height 26
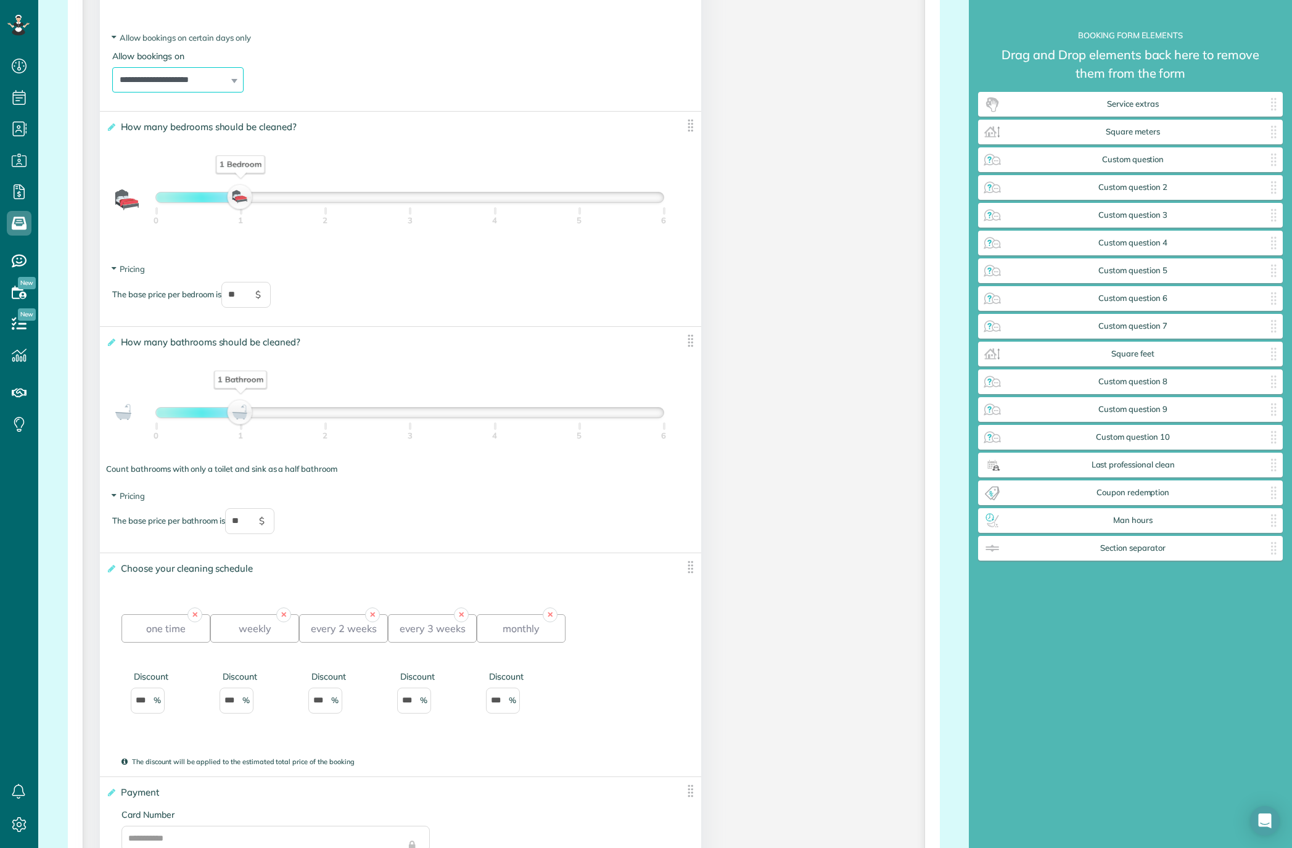
scroll to position [1189, 0]
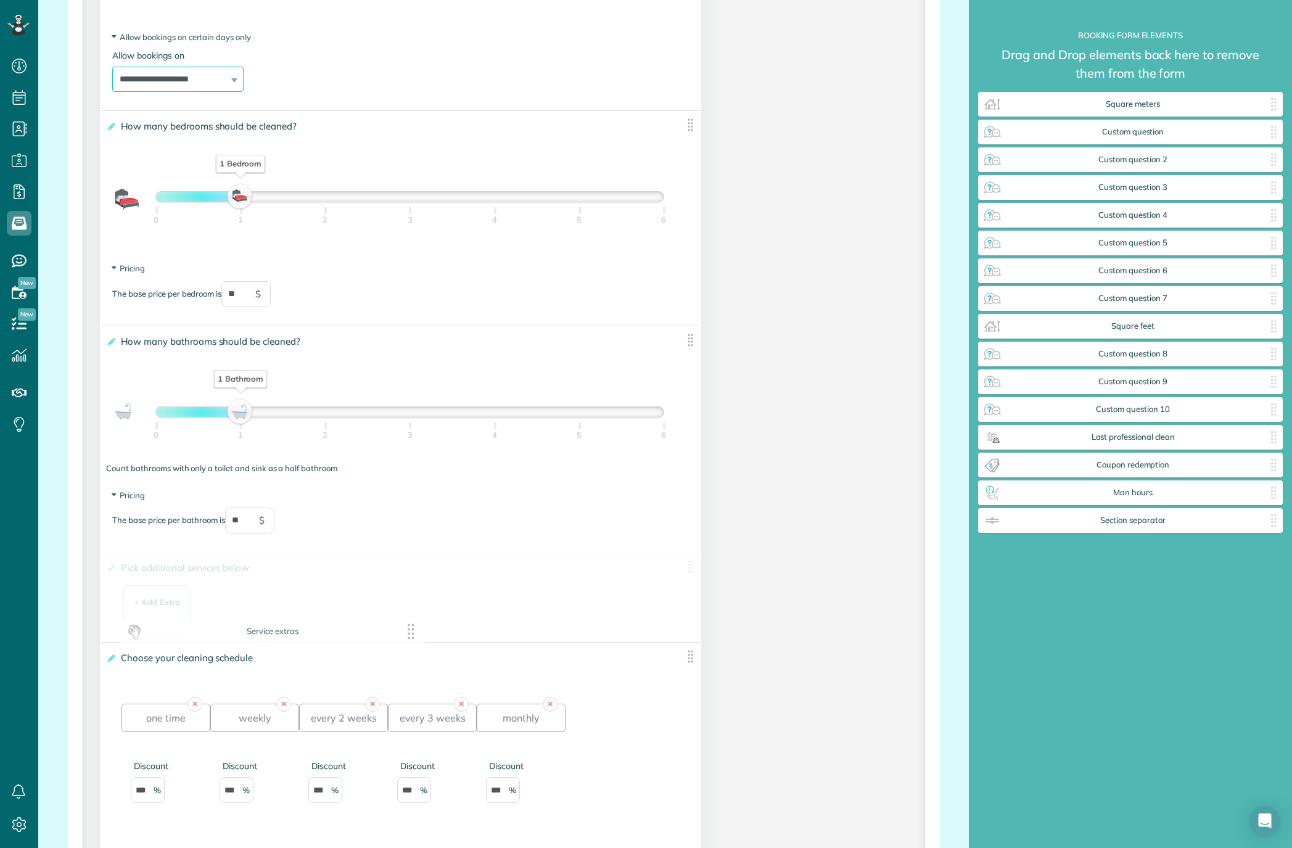
drag, startPoint x: 1179, startPoint y: 102, endPoint x: 321, endPoint y: 630, distance: 1007.3
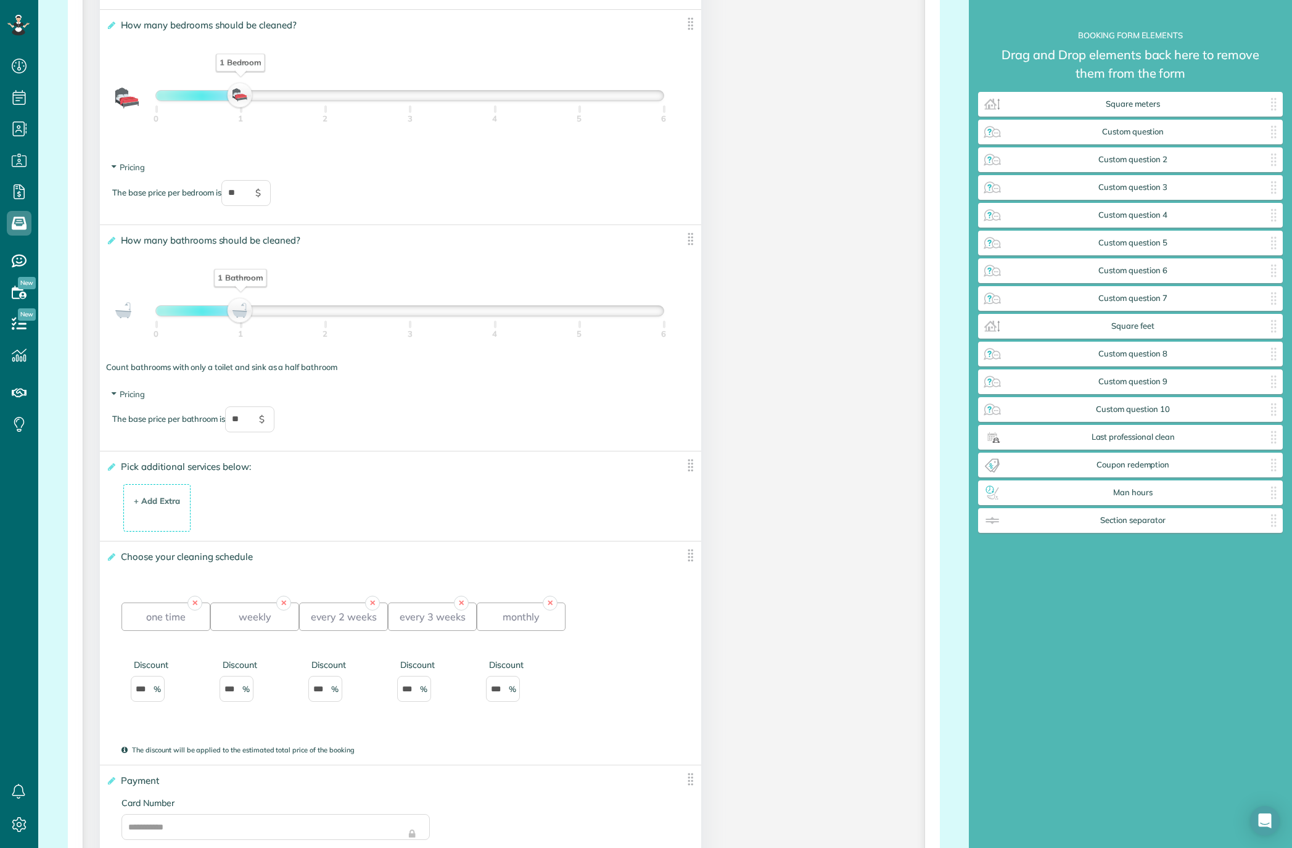
scroll to position [1314, 0]
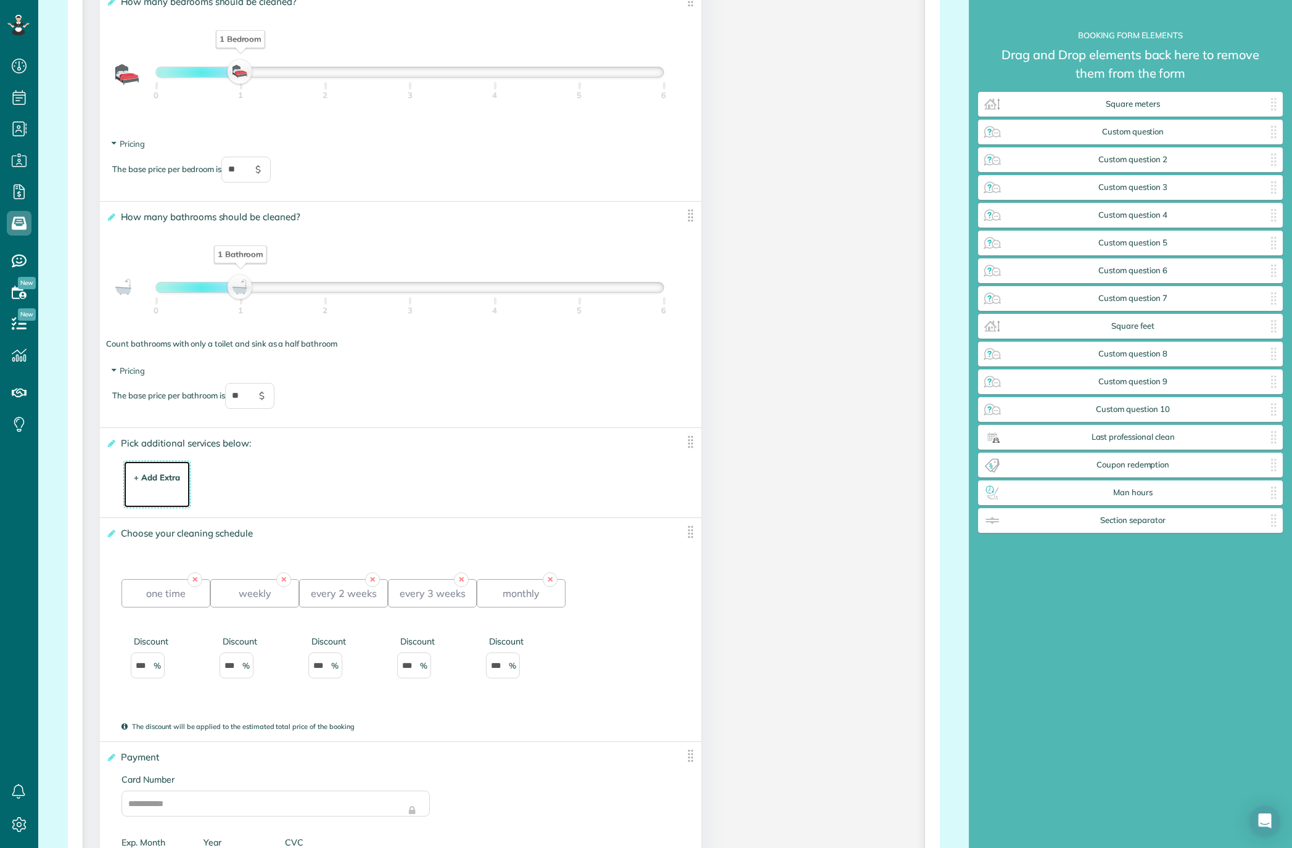
click at [149, 480] on div "+ Add Extra" at bounding box center [157, 478] width 46 height 12
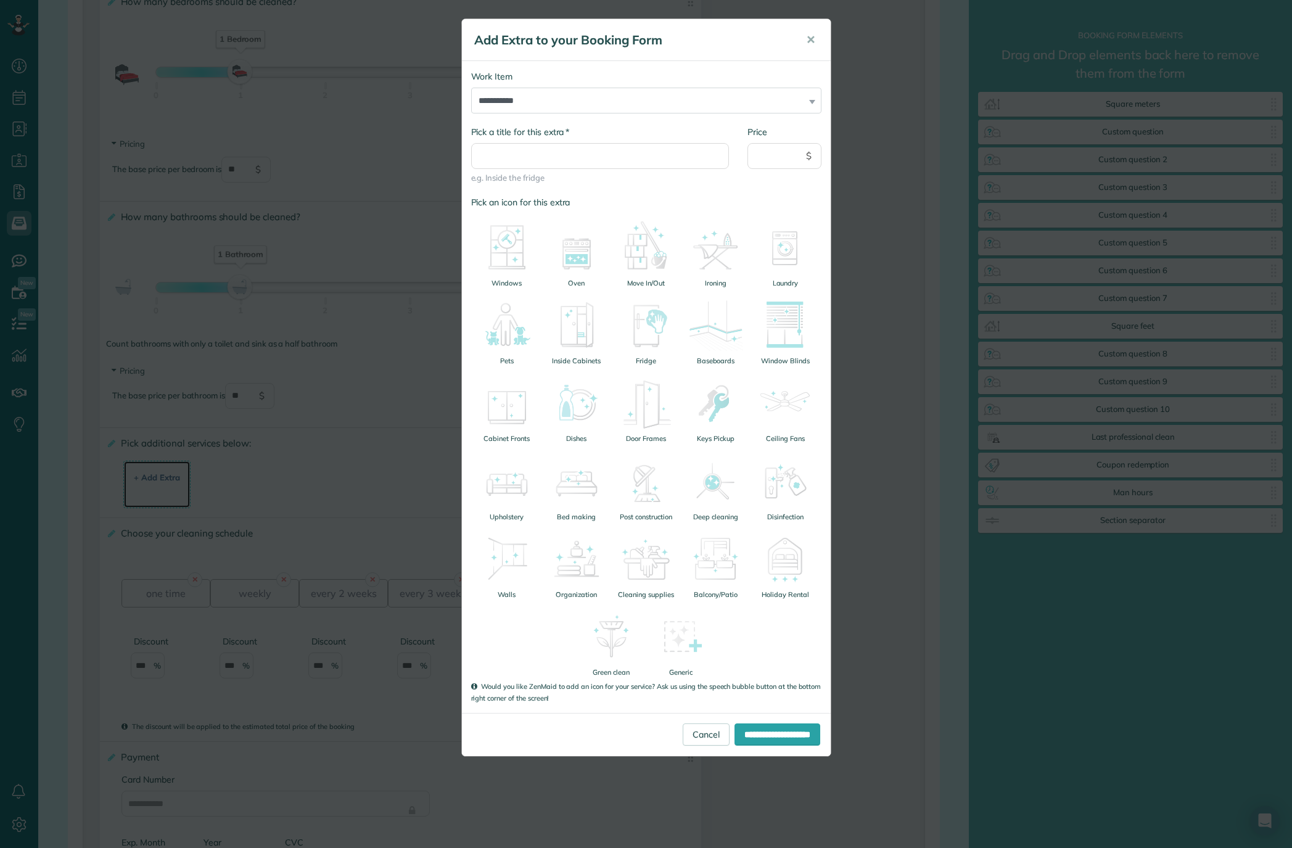
scroll to position [5, 1]
click at [585, 252] on img at bounding box center [577, 247] width 62 height 62
click at [568, 98] on select "**********" at bounding box center [646, 101] width 350 height 26
select select "******"
click at [471, 88] on select "**********" at bounding box center [646, 101] width 350 height 26
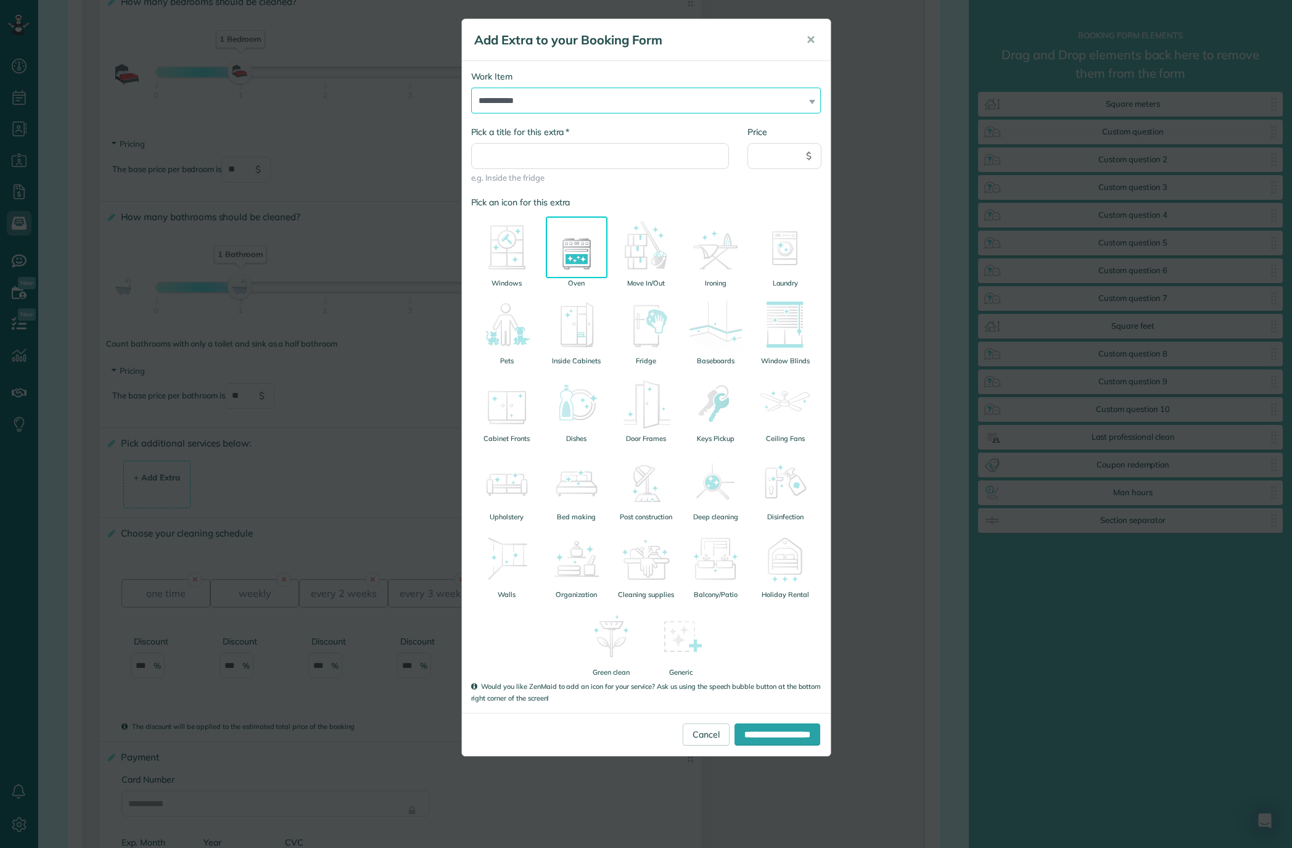
click at [649, 95] on select "**********" at bounding box center [646, 101] width 350 height 26
click at [602, 155] on input "* Pick a title for this extra" at bounding box center [600, 156] width 258 height 26
type input "****"
click at [760, 154] on input "Price" at bounding box center [784, 156] width 74 height 26
type input "*"
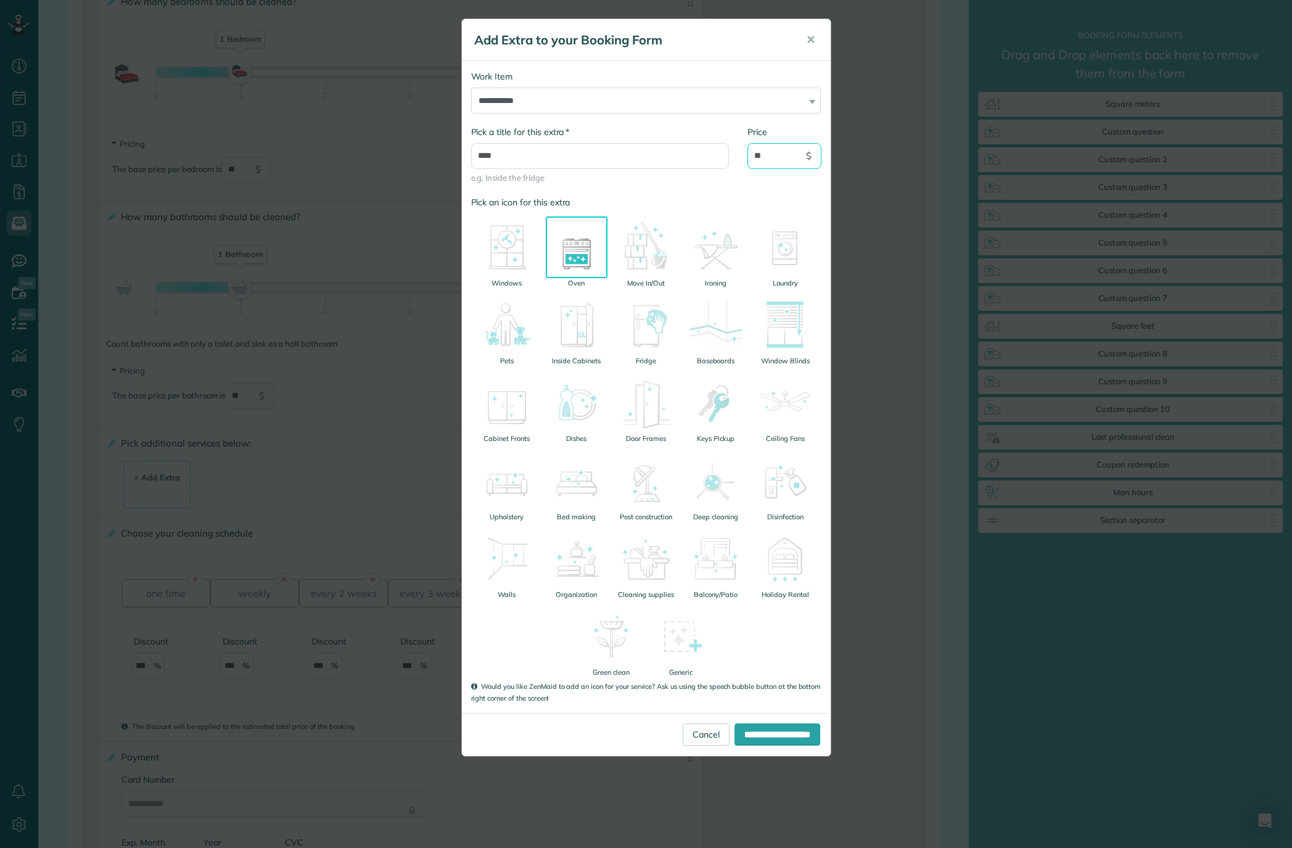
type input "**"
click at [638, 138] on div "* Pick a title for this extra **** e.g. Inside the fridge" at bounding box center [600, 155] width 258 height 58
click at [773, 636] on input "**********" at bounding box center [778, 734] width 86 height 22
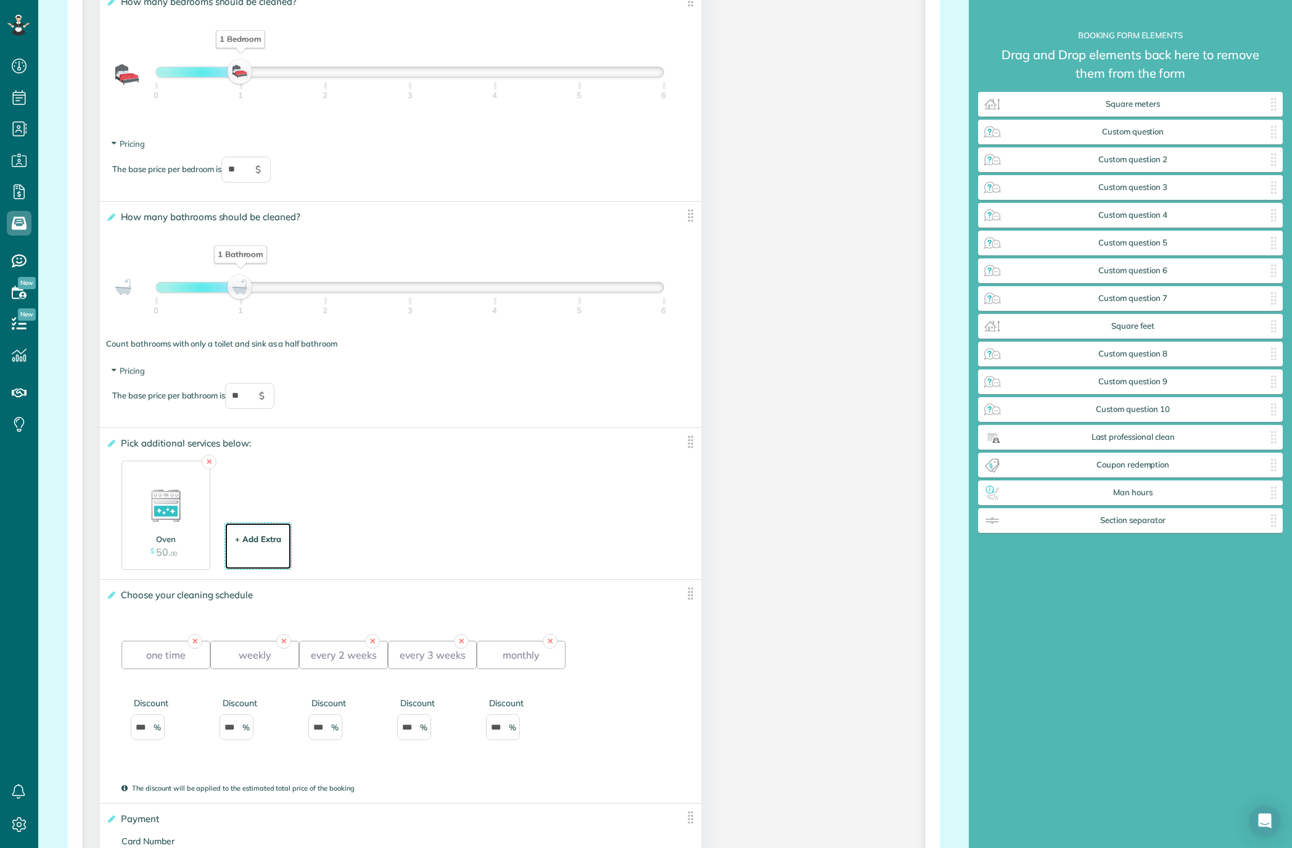
scroll to position [1317, 0]
click at [265, 546] on div "+ Add Extra $ 34 . 99" at bounding box center [258, 546] width 54 height 33
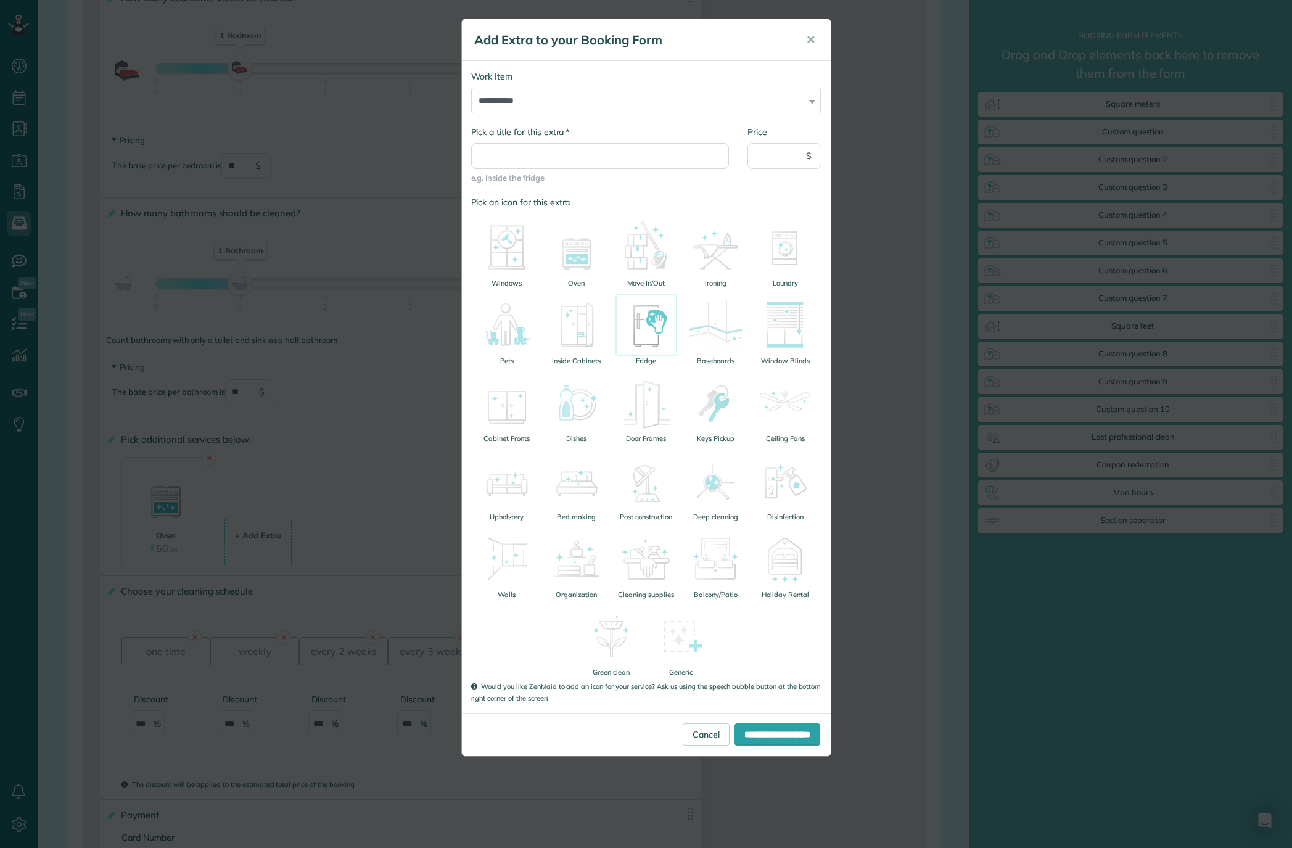
click at [649, 327] on img at bounding box center [647, 325] width 62 height 62
click at [527, 155] on input "* Pick a title for this extra" at bounding box center [600, 156] width 258 height 26
type input "******"
click at [770, 156] on input "Price" at bounding box center [784, 156] width 74 height 26
type input "**"
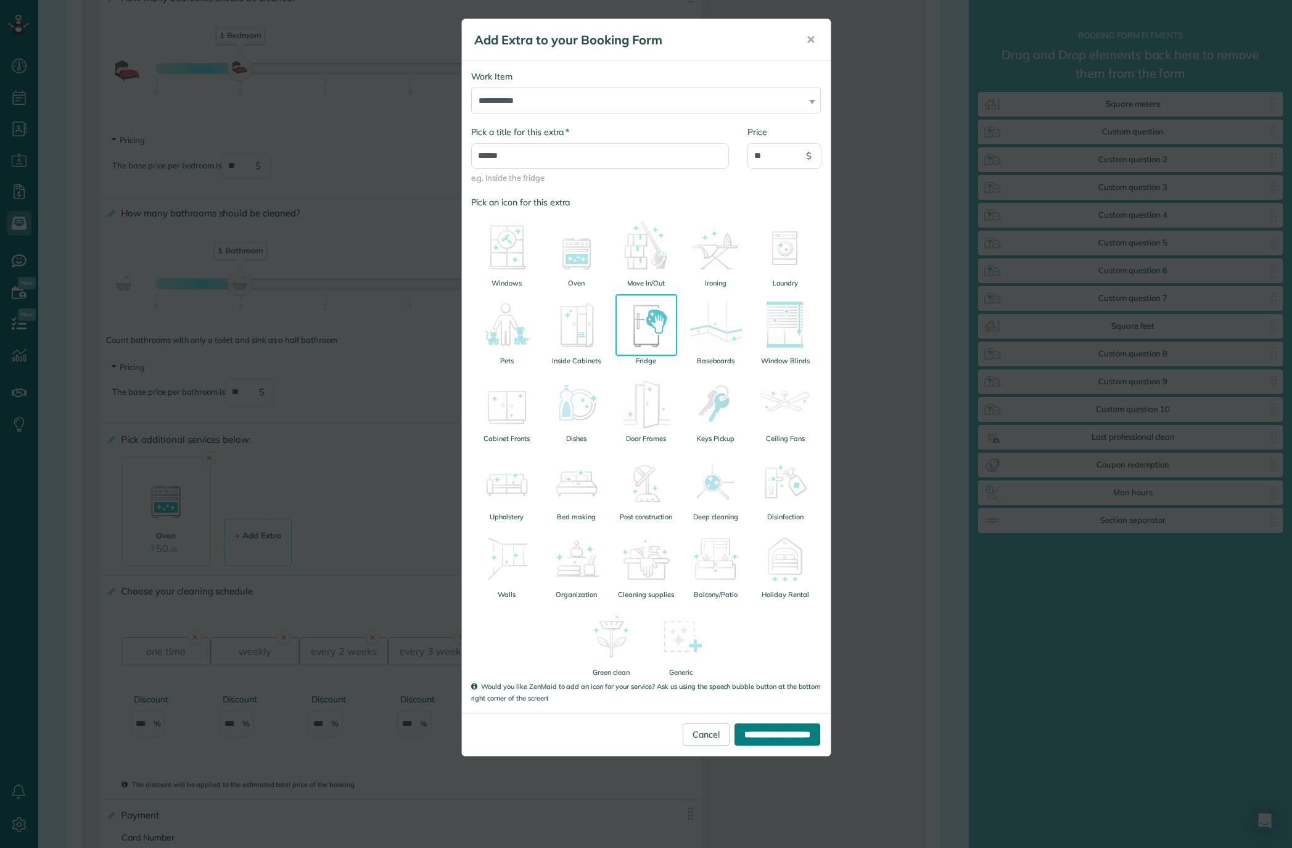
click at [775, 636] on input "**********" at bounding box center [778, 734] width 86 height 22
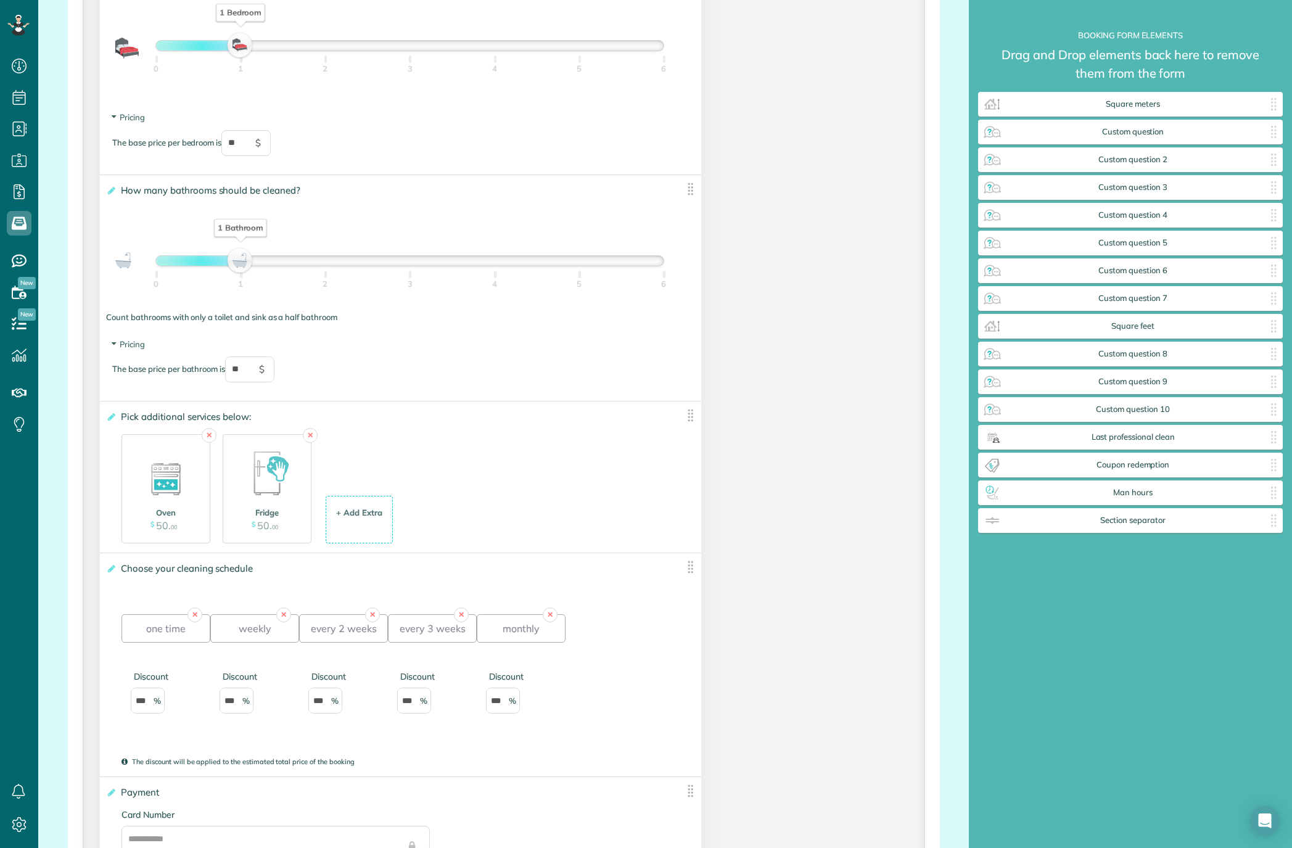
scroll to position [1364, 0]
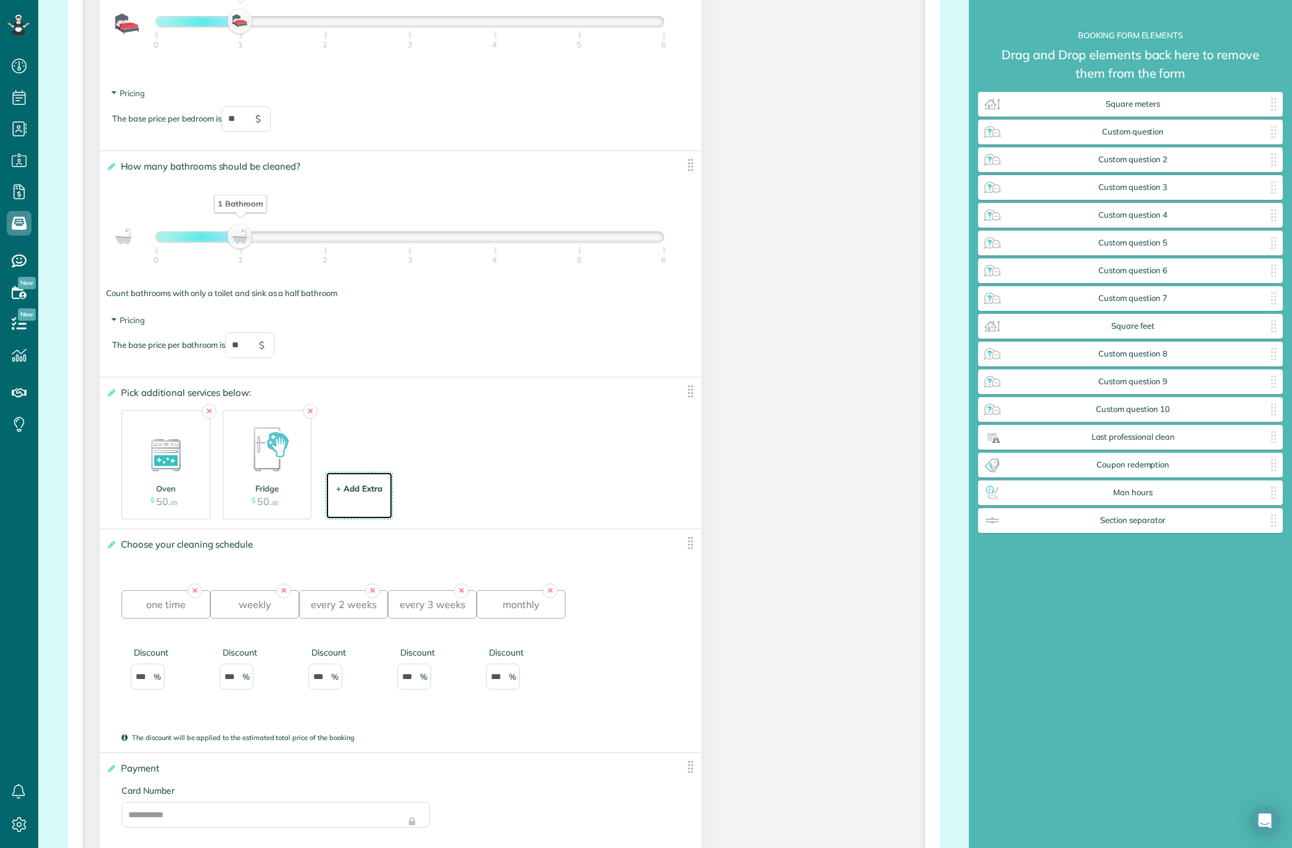
click at [369, 495] on div "+ Add Extra" at bounding box center [359, 489] width 46 height 12
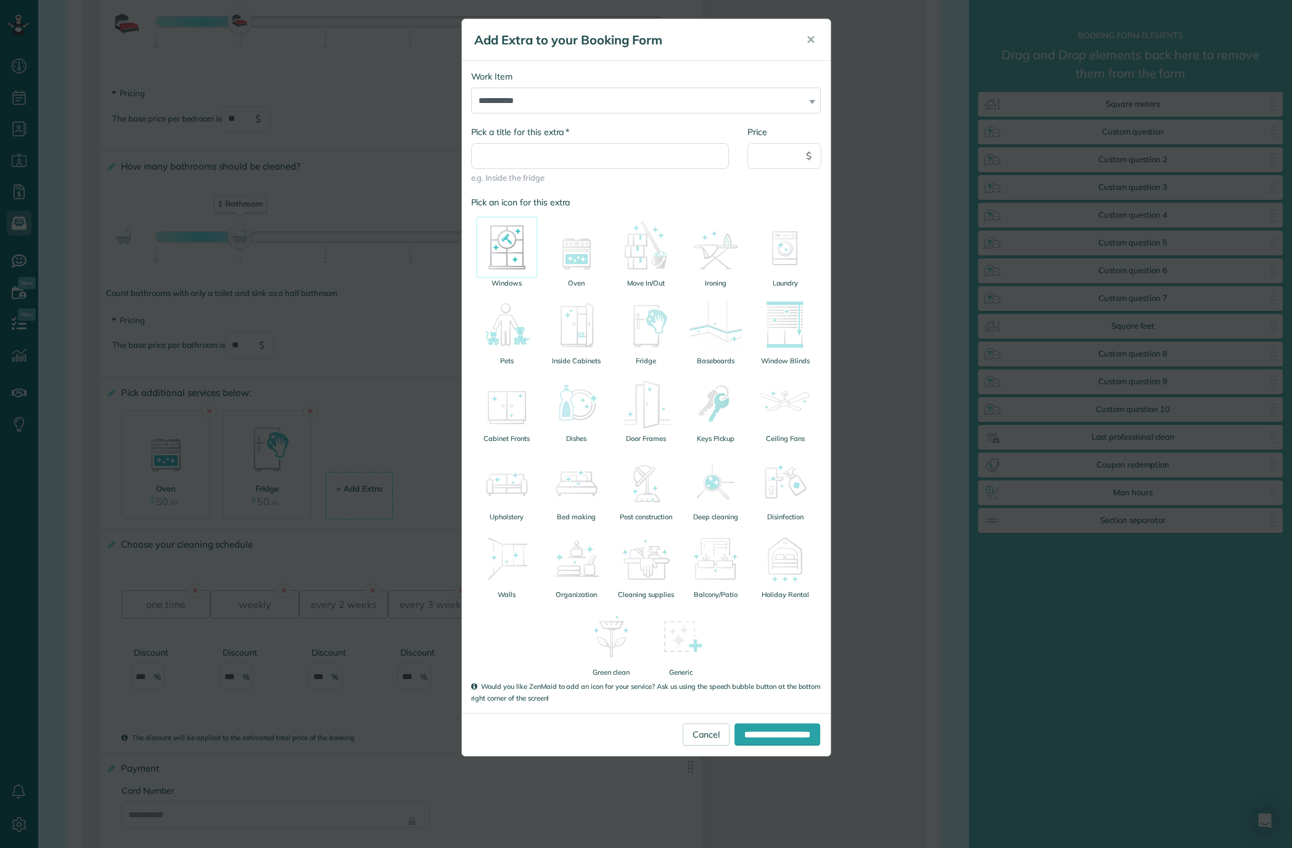
click at [503, 252] on img at bounding box center [507, 247] width 62 height 62
click at [778, 154] on input "Price" at bounding box center [784, 156] width 74 height 26
type input "**"
click at [551, 156] on input "* Pick a title for this extra" at bounding box center [600, 156] width 258 height 26
type input "*******"
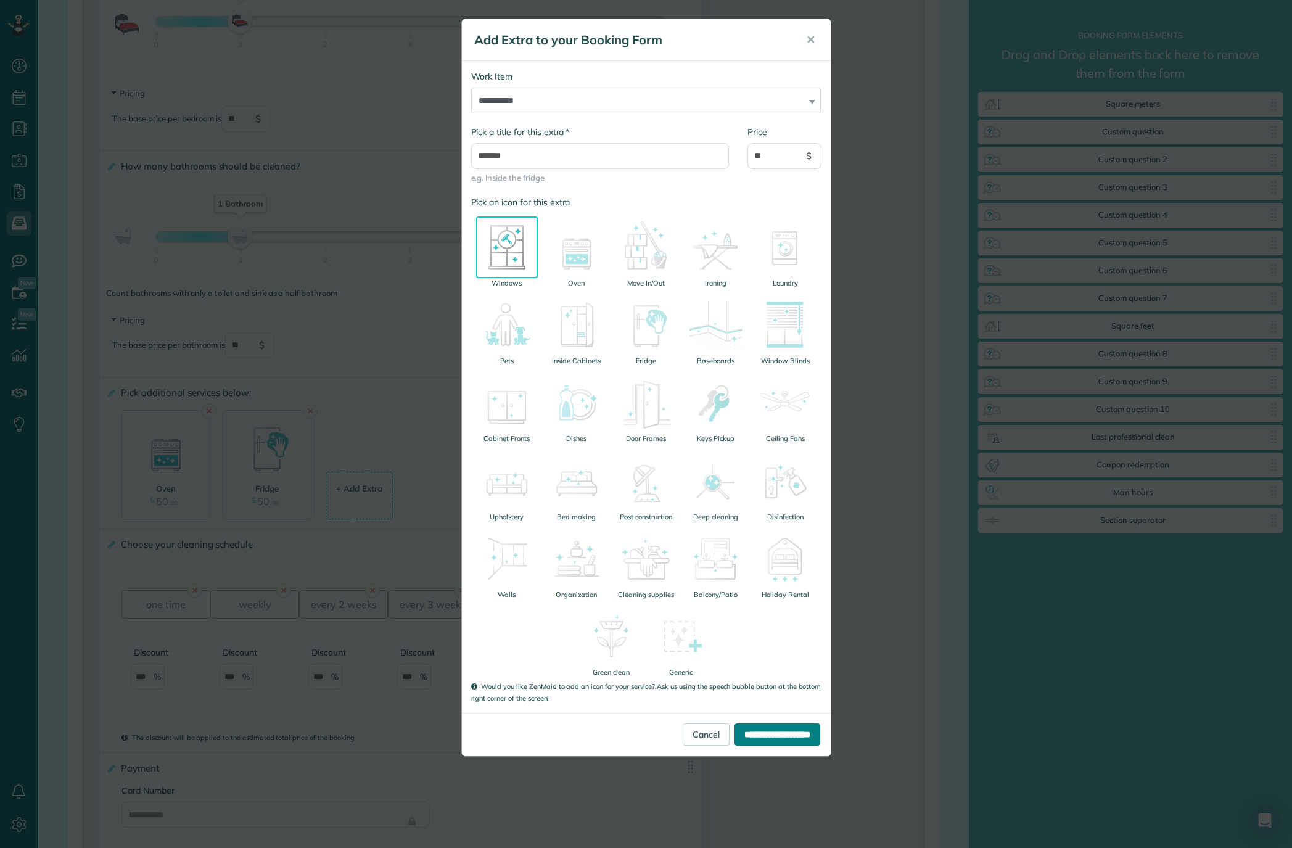
click at [761, 636] on input "**********" at bounding box center [778, 734] width 86 height 22
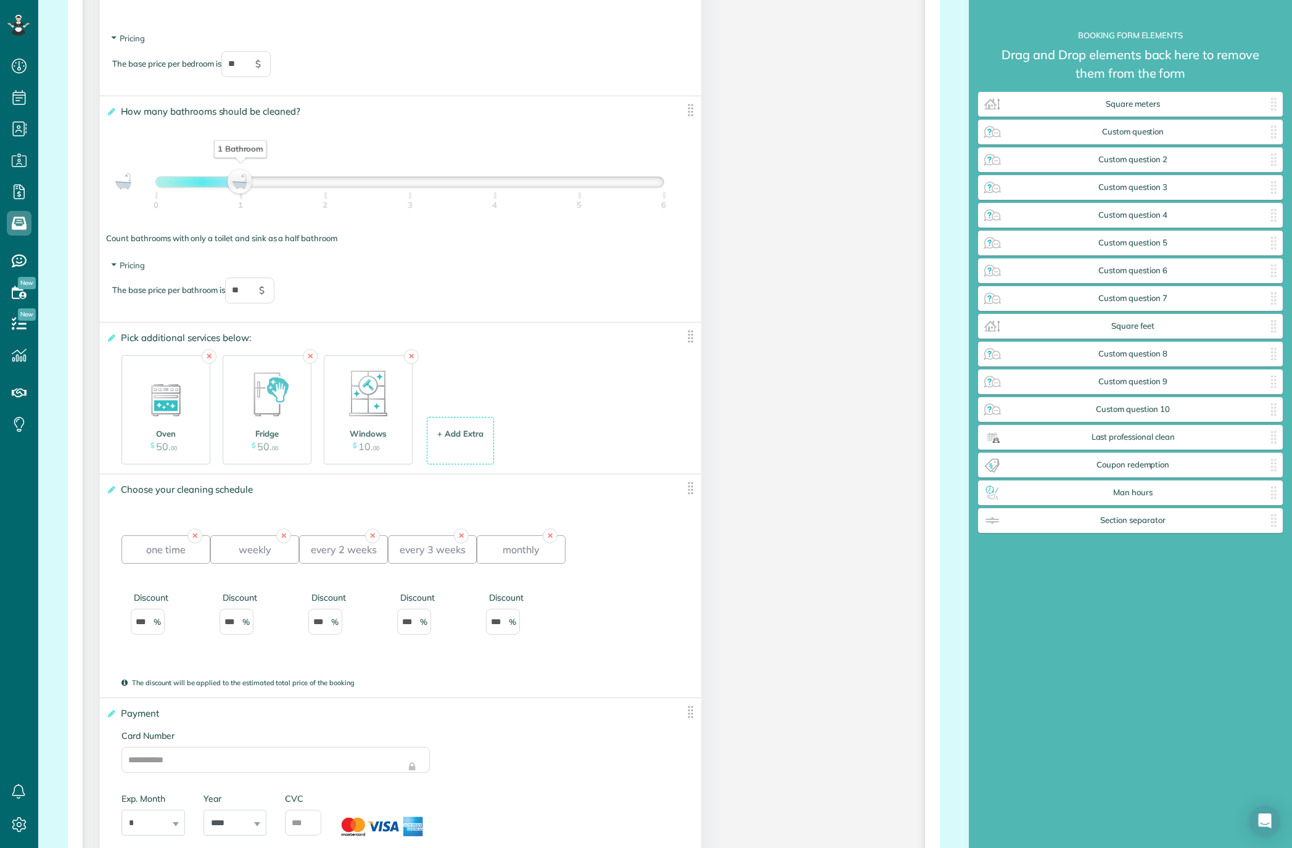
scroll to position [1425, 0]
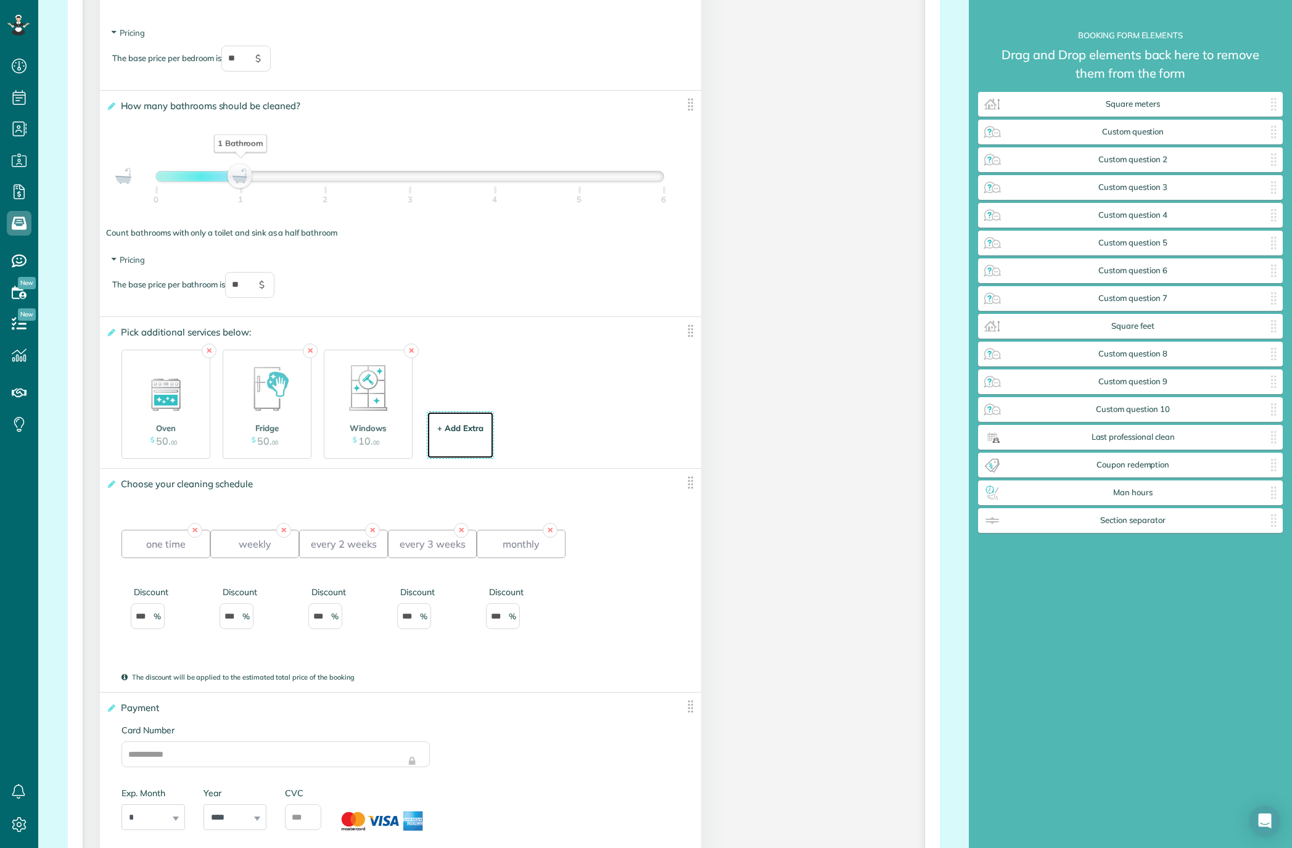
click at [468, 437] on div "+ Add Extra $ 34 . 99" at bounding box center [461, 435] width 54 height 33
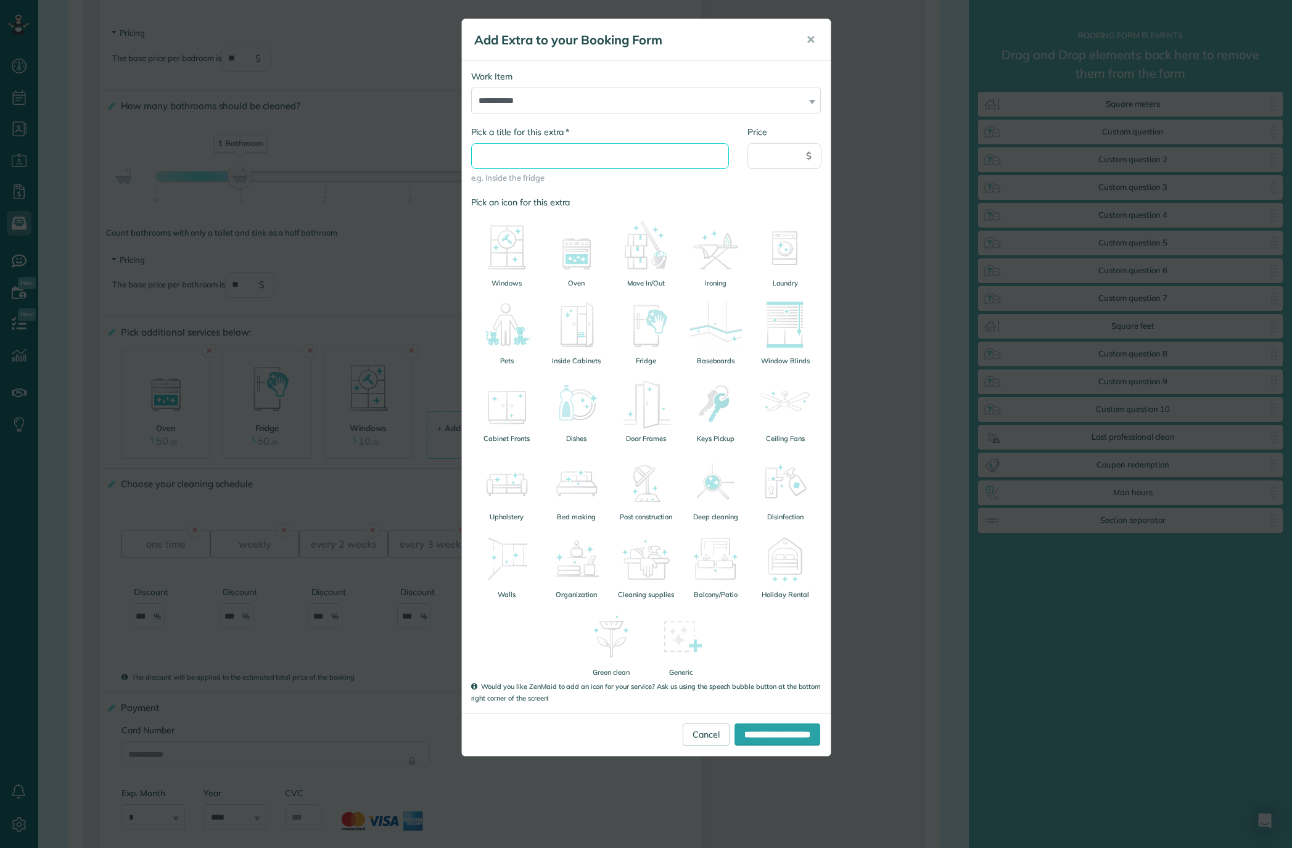
click at [536, 146] on input "* Pick a title for this extra" at bounding box center [600, 156] width 258 height 26
type input "**********"
click at [686, 636] on img at bounding box center [681, 637] width 62 height 62
click at [781, 636] on input "**********" at bounding box center [778, 734] width 86 height 22
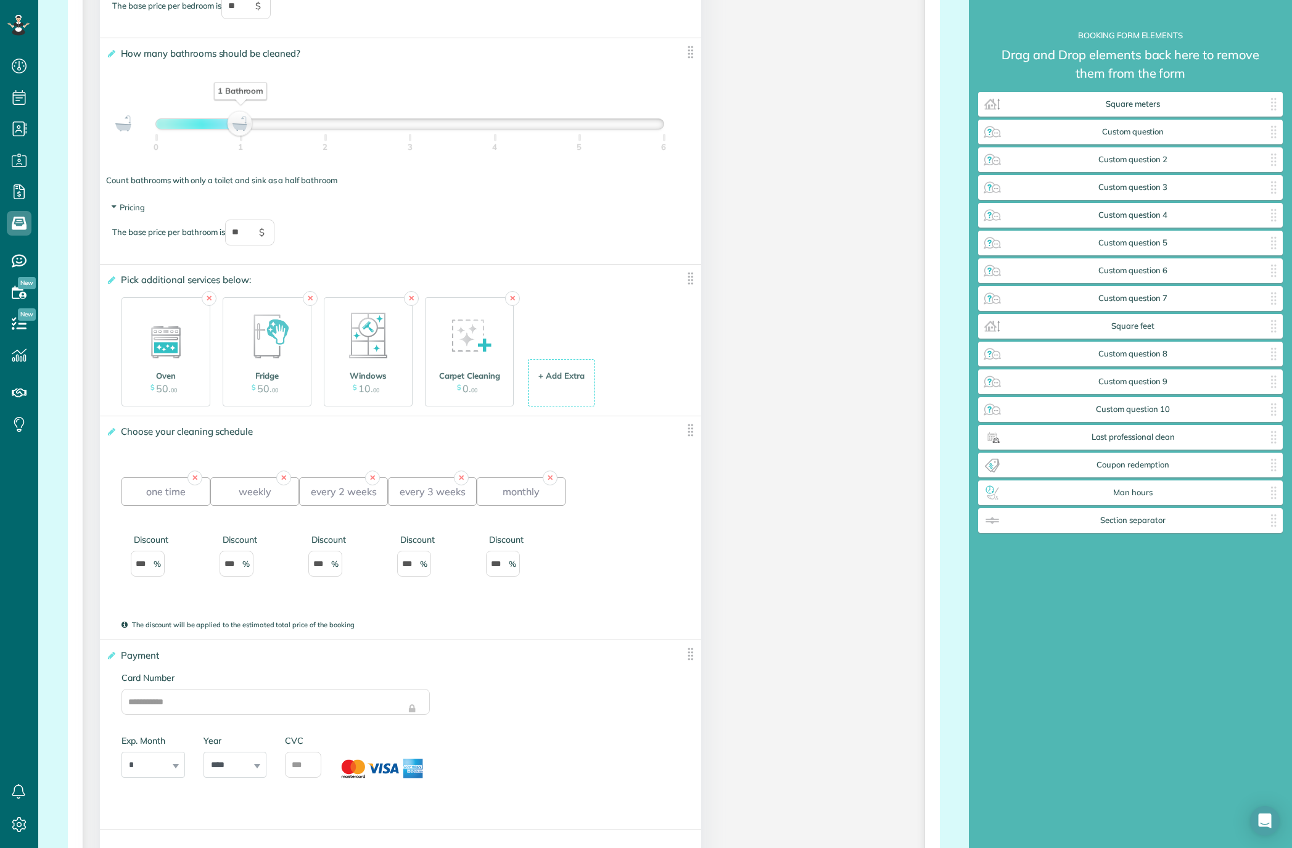
scroll to position [1473, 0]
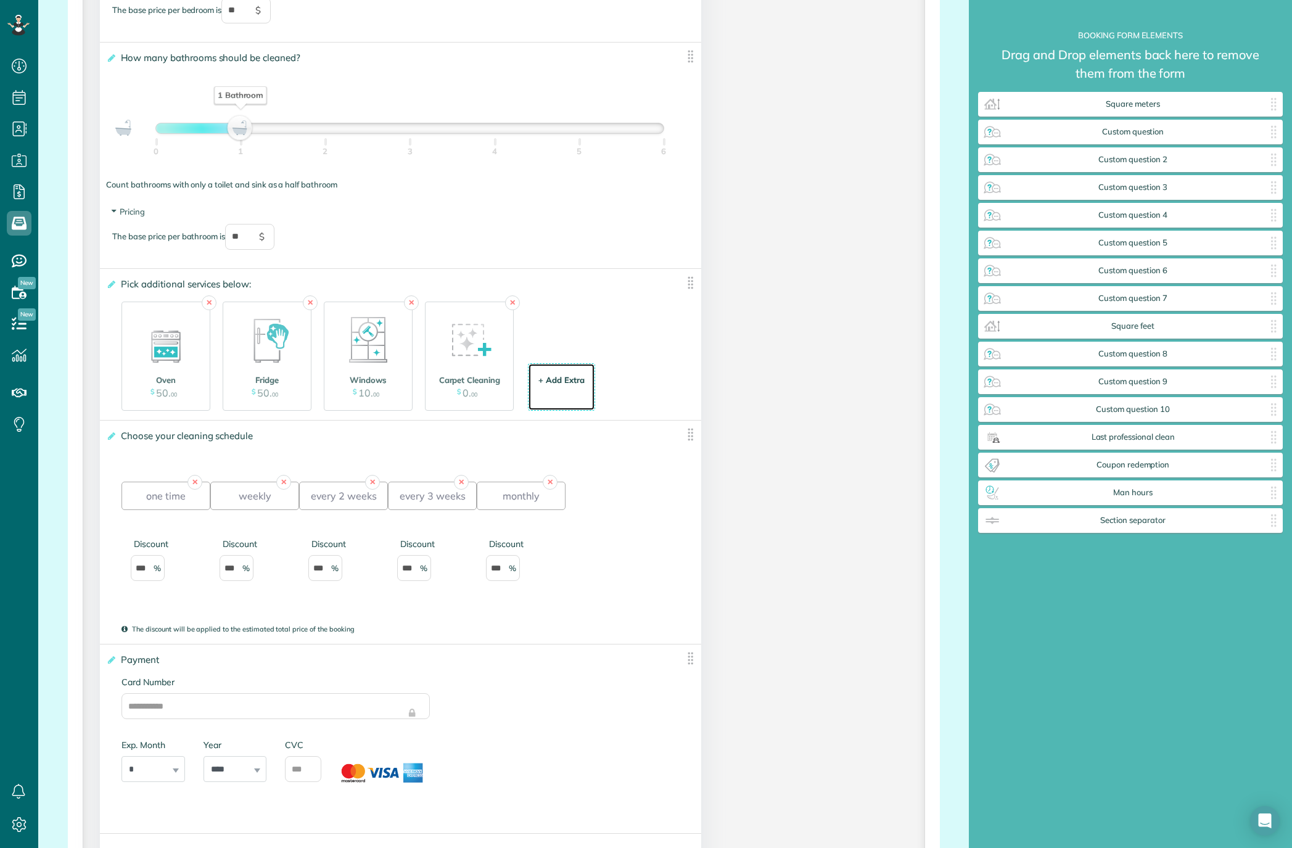
click at [559, 399] on div "+ Add Extra $ 34 . 99" at bounding box center [562, 387] width 54 height 33
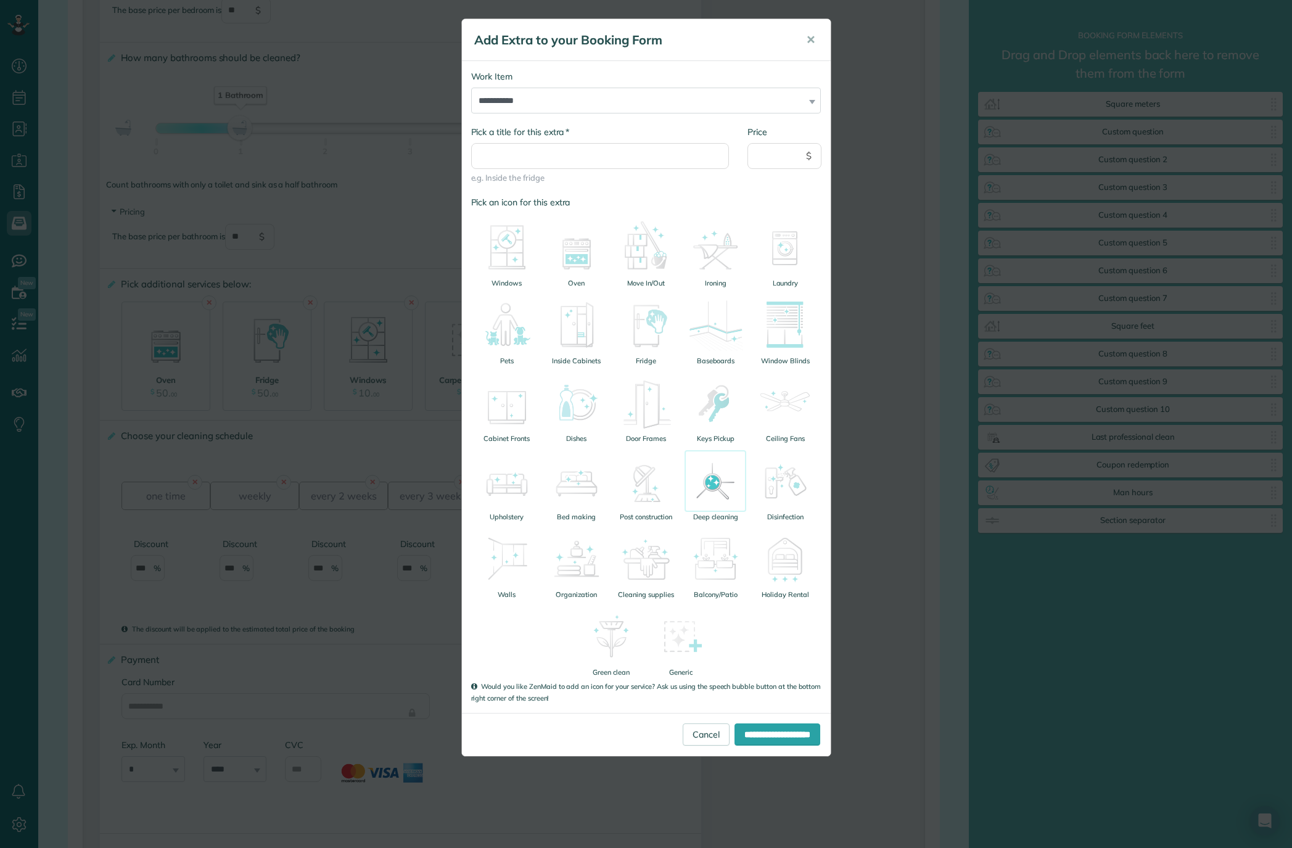
click at [709, 491] on img at bounding box center [716, 481] width 62 height 62
click at [578, 159] on input "* Pick a title for this extra" at bounding box center [600, 156] width 258 height 26
type input "**********"
type input "***"
click at [779, 178] on div "Price *** $" at bounding box center [784, 154] width 93 height 56
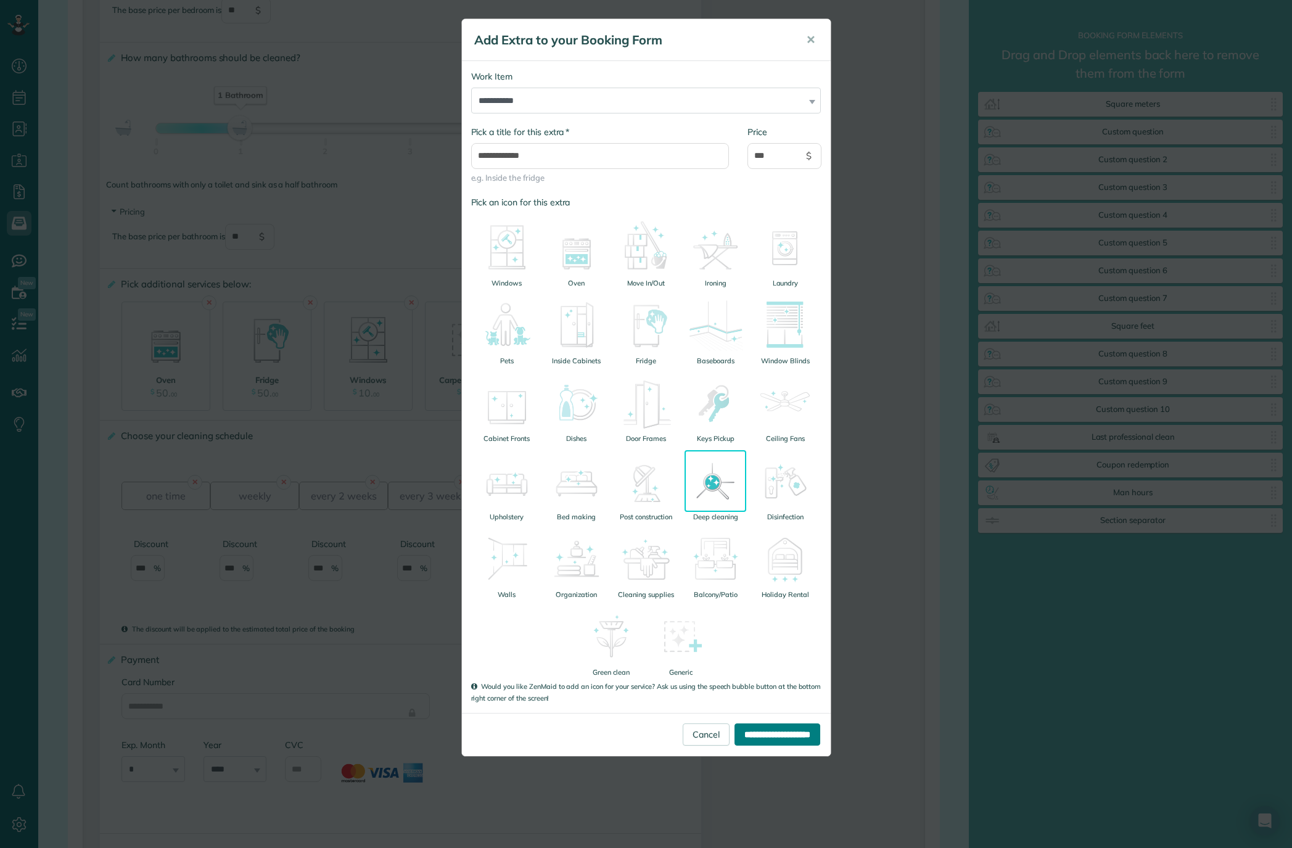
click at [751, 636] on input "**********" at bounding box center [778, 734] width 86 height 22
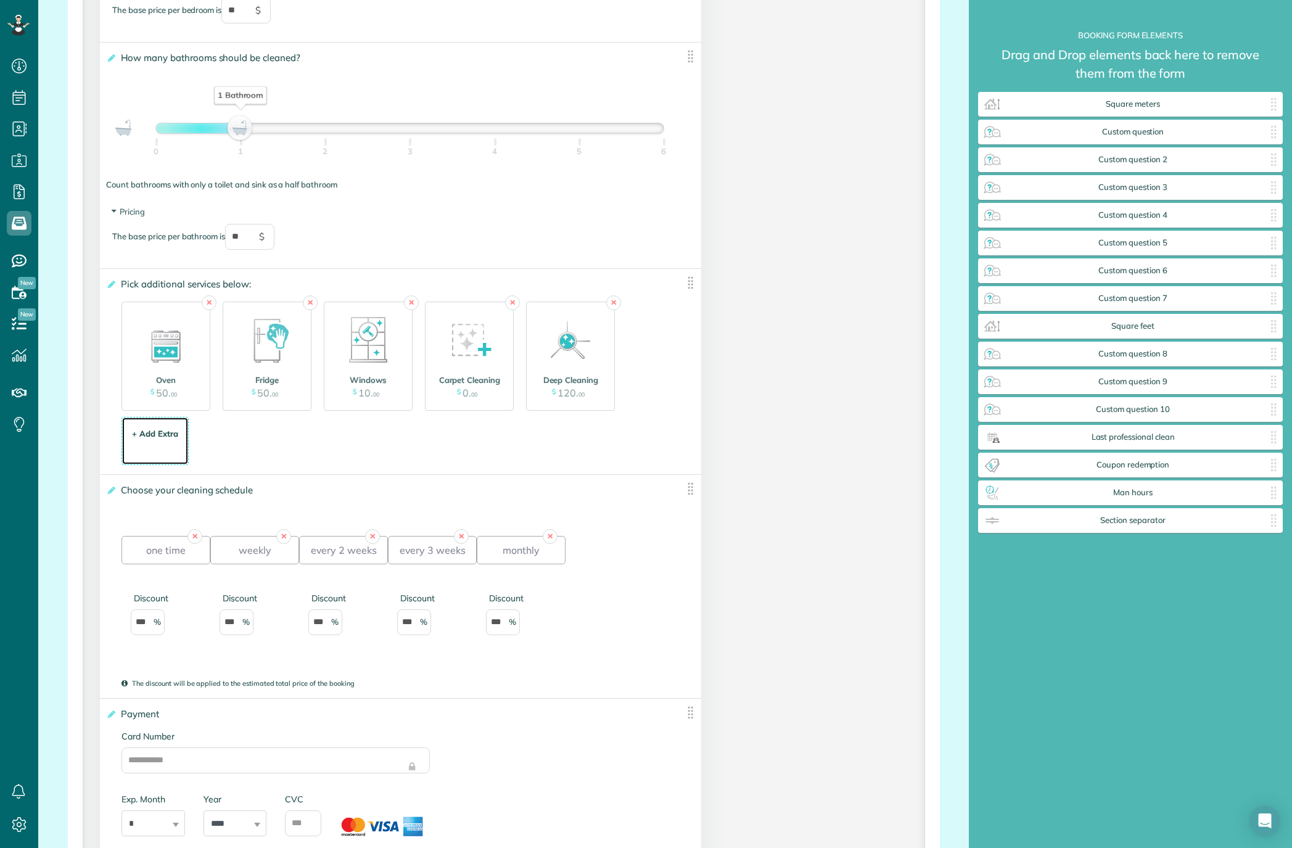
click at [155, 439] on div "+ Add Extra" at bounding box center [155, 434] width 46 height 12
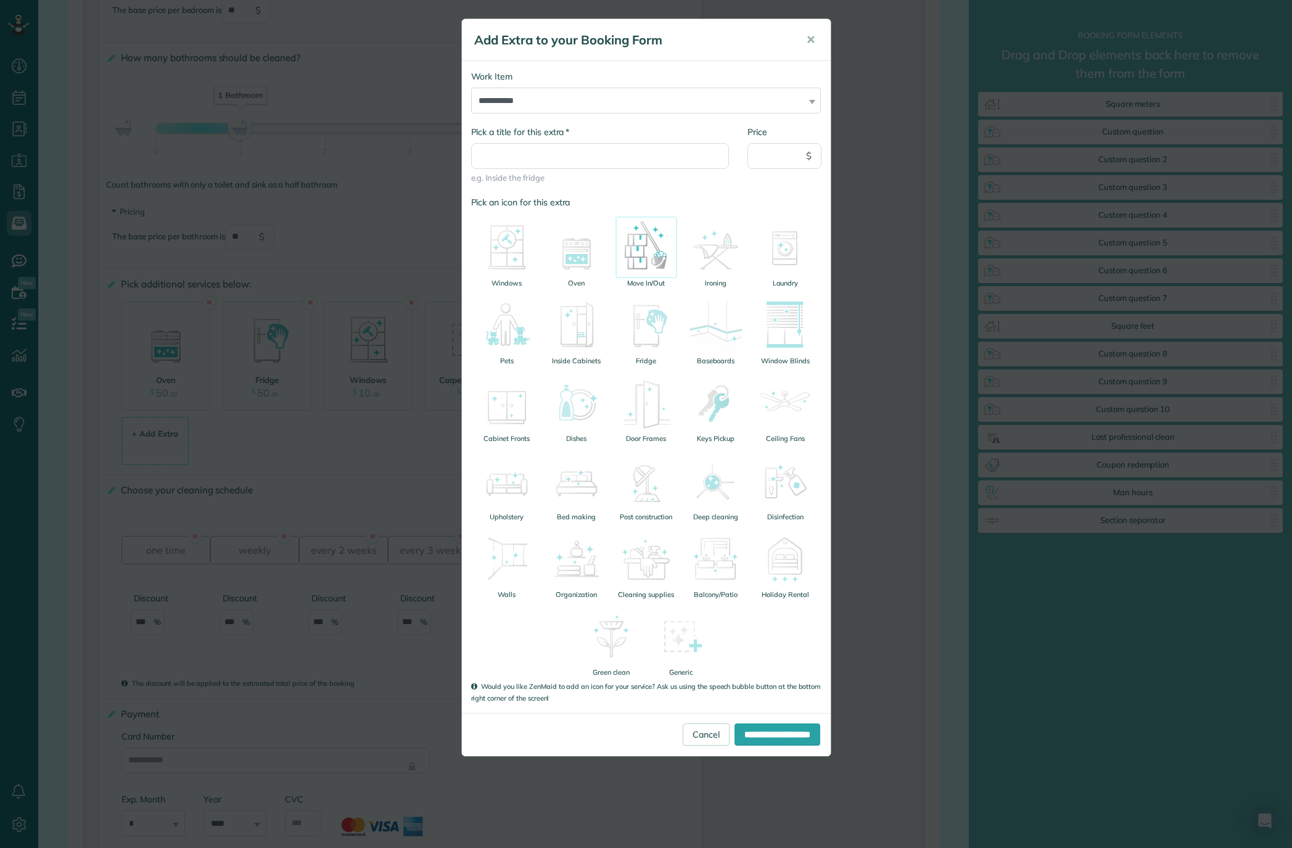
click at [634, 252] on img at bounding box center [647, 247] width 62 height 62
click at [607, 146] on input "* Pick a title for this extra" at bounding box center [600, 156] width 258 height 26
type input "**********"
click at [777, 155] on input "Price" at bounding box center [784, 156] width 74 height 26
type input "***"
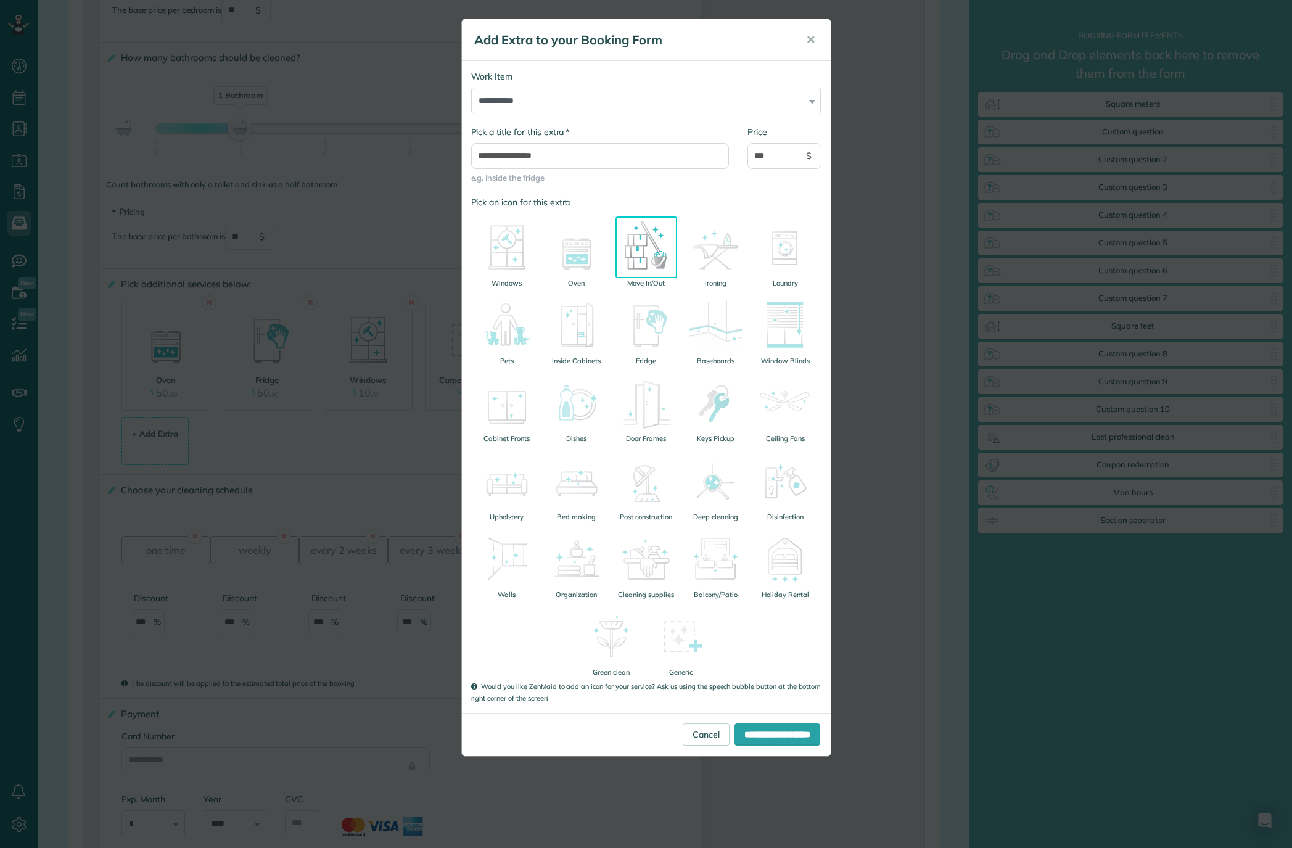
click at [733, 197] on label "Pick an icon for this extra" at bounding box center [646, 202] width 350 height 12
click at [754, 636] on input "**********" at bounding box center [778, 734] width 86 height 22
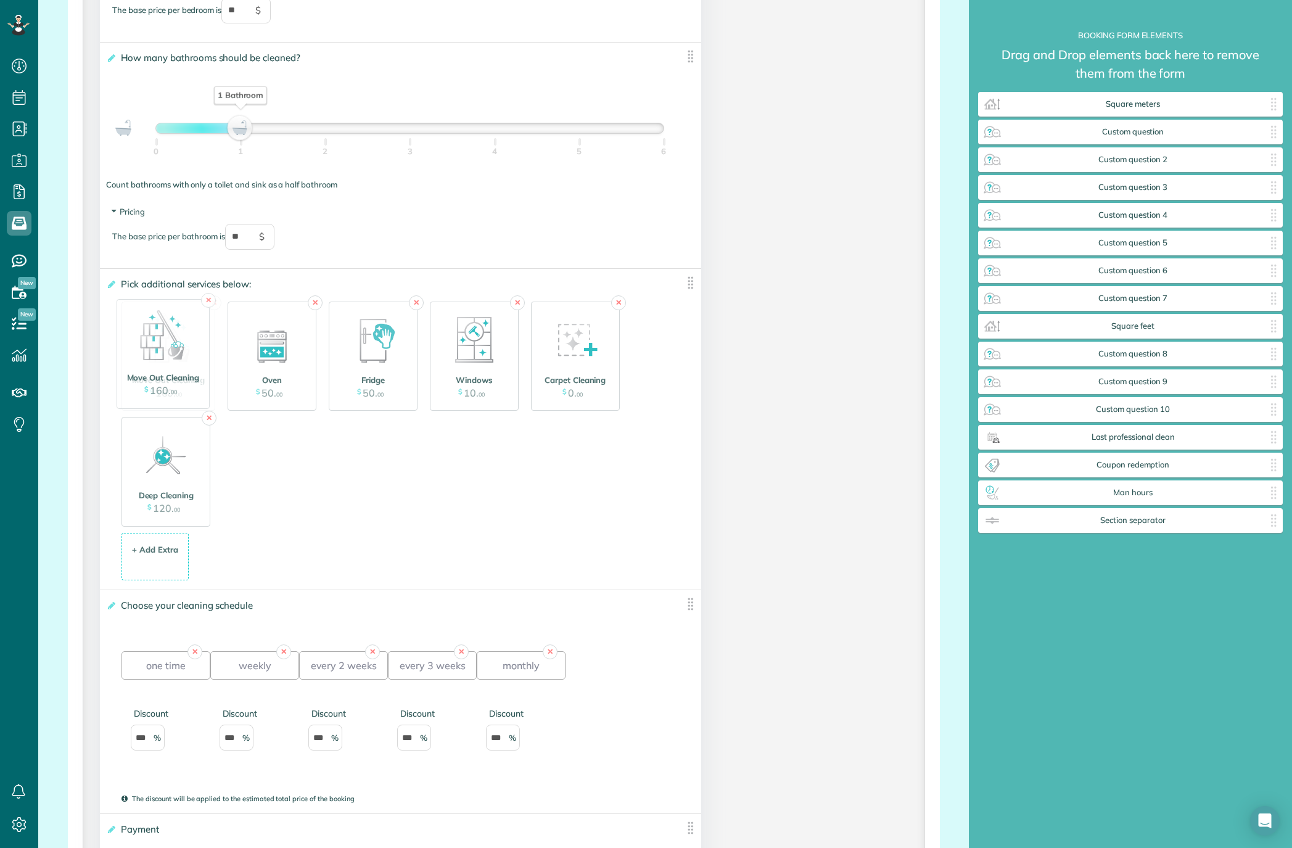
drag, startPoint x: 183, startPoint y: 481, endPoint x: 177, endPoint y: 361, distance: 120.4
drag, startPoint x: 165, startPoint y: 488, endPoint x: 168, endPoint y: 360, distance: 127.7
click at [447, 508] on div "✕ Deep Cleaning $ 120 . 00 ✕ Move Out Cleaning $ 160 . 00 ✕ Oven $ 50 . 00 ✕ Fr…" at bounding box center [400, 410] width 558 height 231
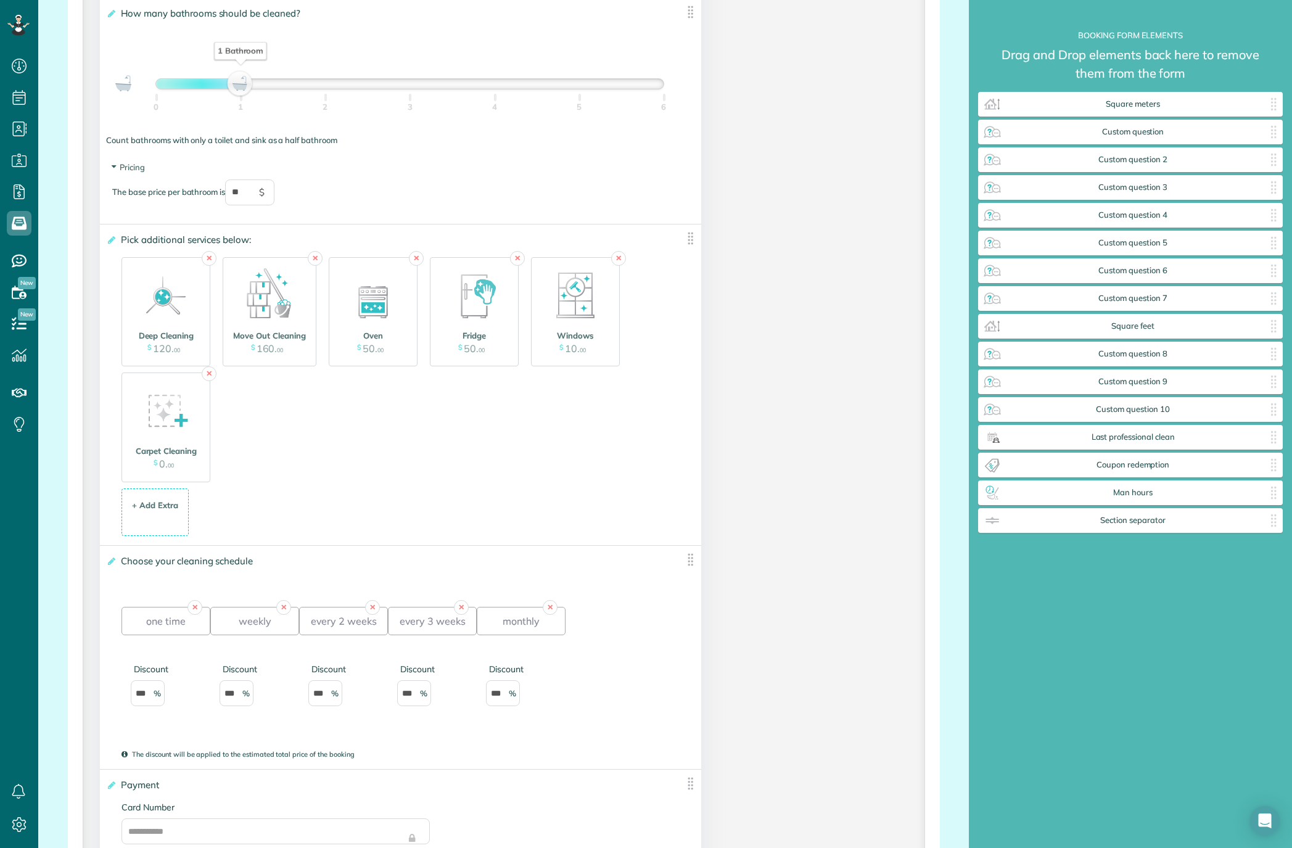
scroll to position [1518, 0]
click at [660, 510] on div "✕ Deep Cleaning $ 120 . 00 ✕ Move Out Cleaning $ 160 . 00 ✕ Oven $ 50 . 00 ✕ Fr…" at bounding box center [400, 393] width 558 height 286
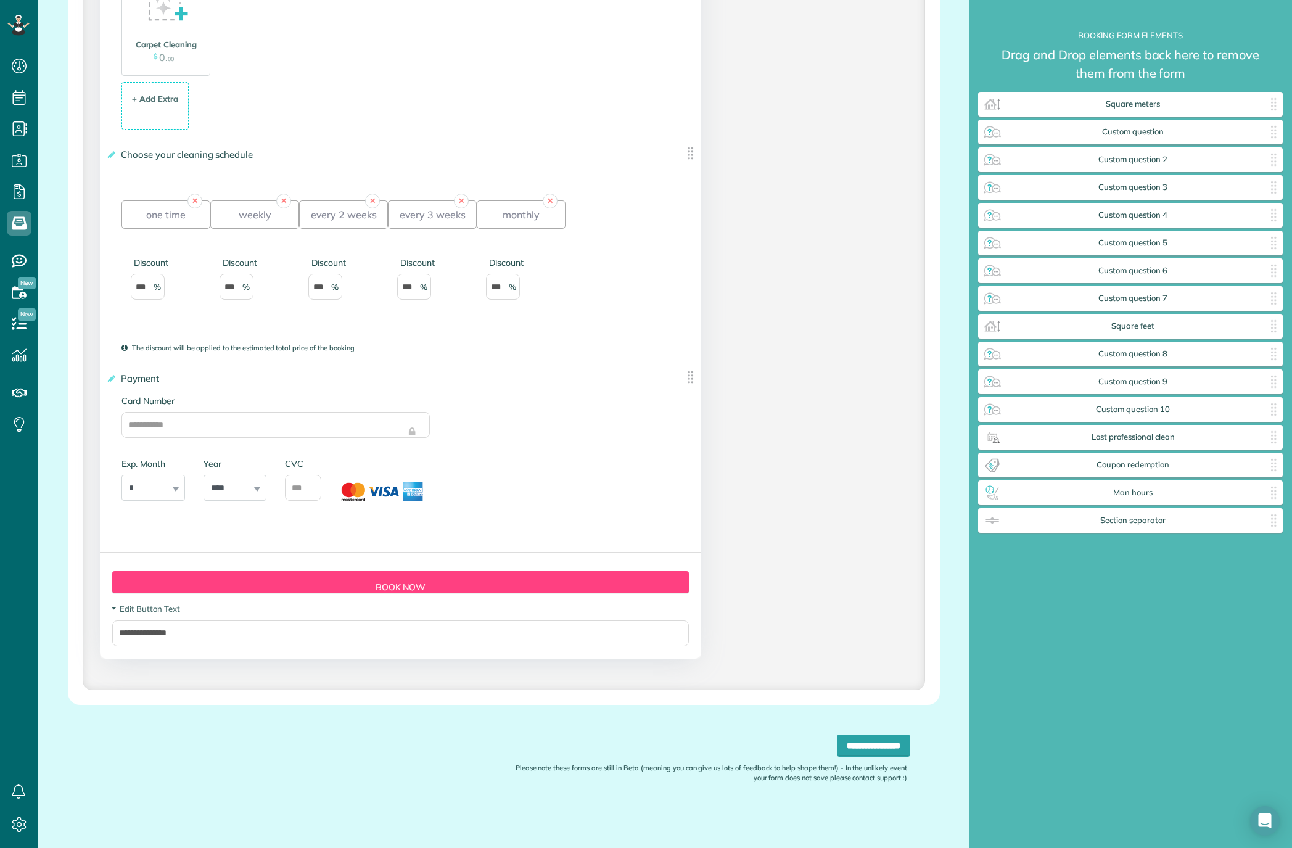
scroll to position [1928, 0]
click at [850, 636] on input "**********" at bounding box center [873, 746] width 73 height 22
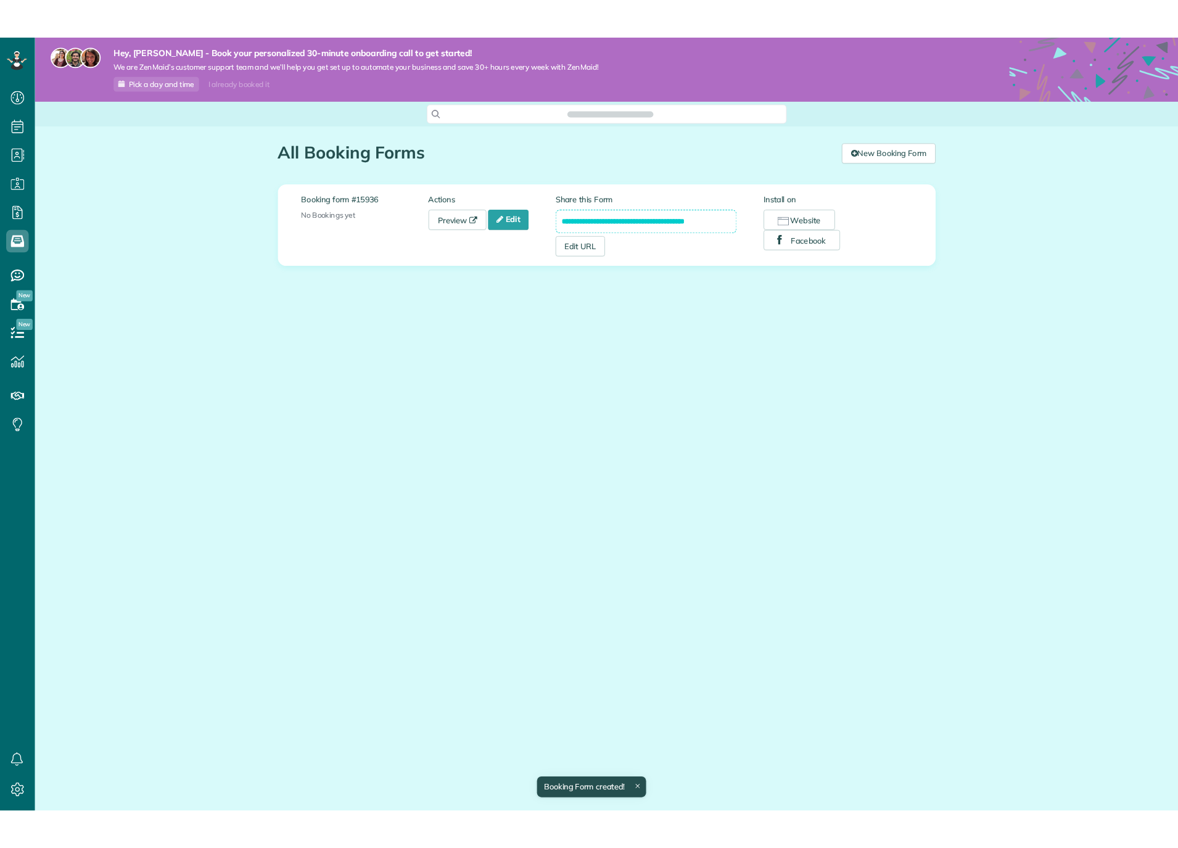
scroll to position [5, 5]
